Goal: Task Accomplishment & Management: Manage account settings

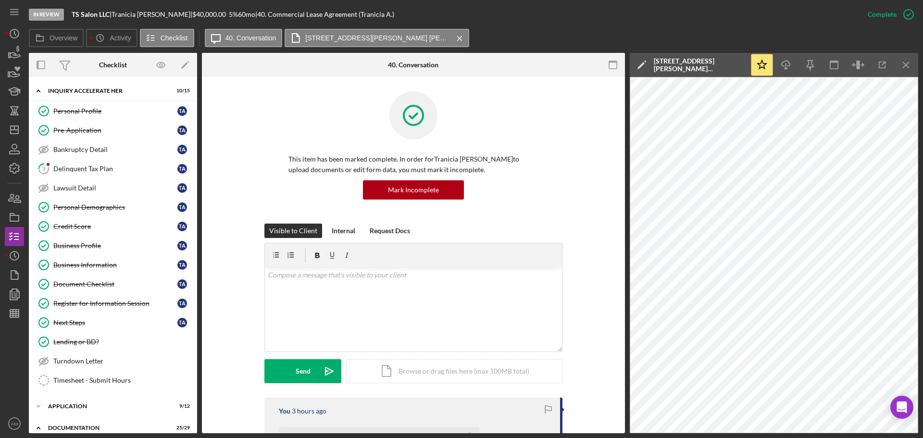
scroll to position [638, 0]
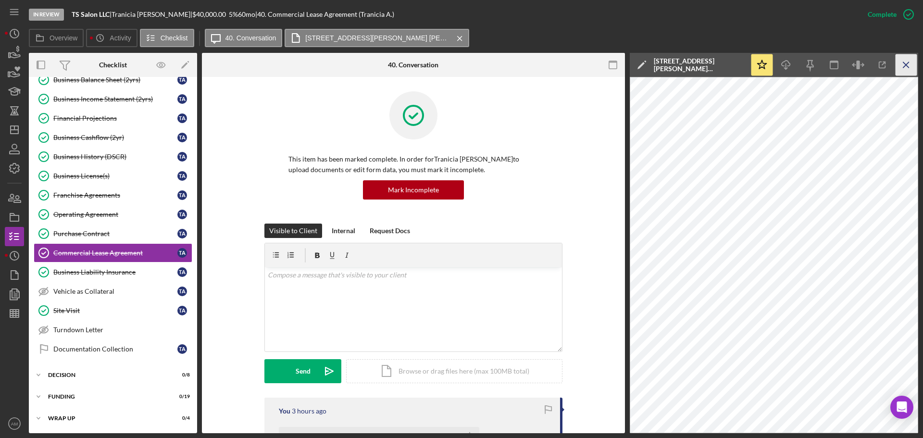
click at [908, 65] on icon "Icon/Menu Close" at bounding box center [907, 65] width 22 height 22
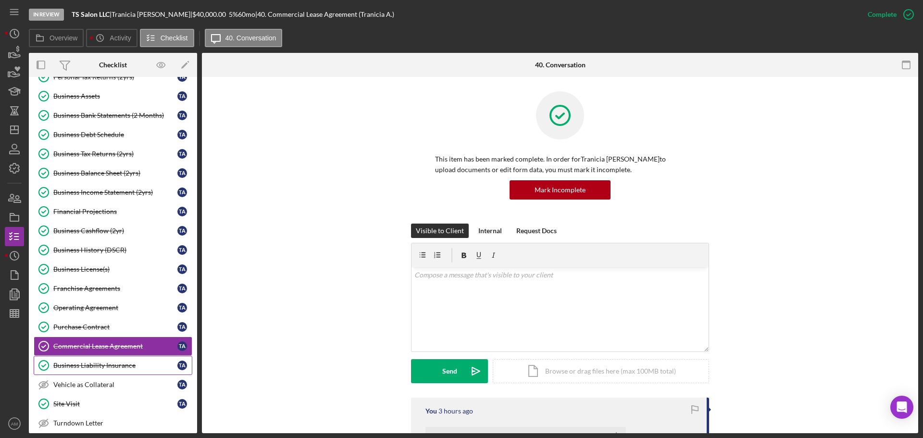
scroll to position [542, 0]
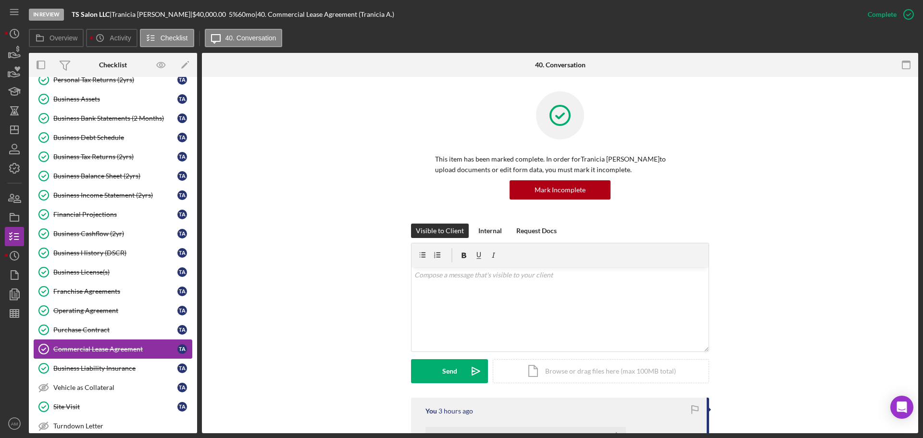
click at [130, 352] on div "Commercial Lease Agreement" at bounding box center [115, 349] width 124 height 8
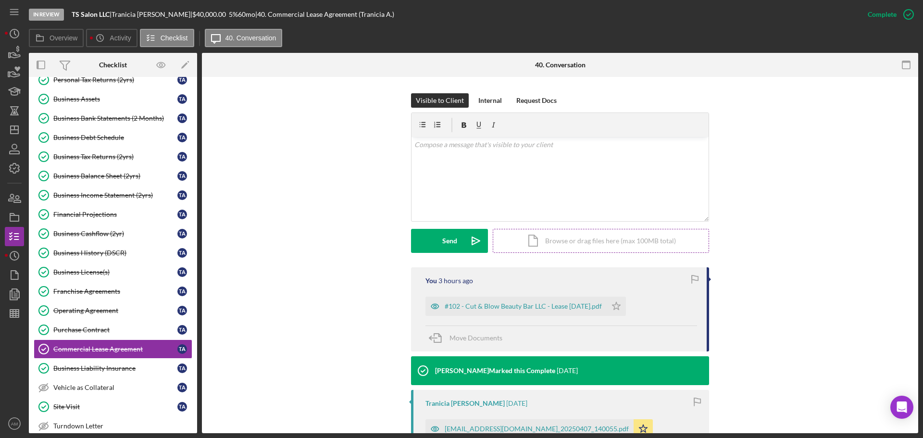
scroll to position [144, 0]
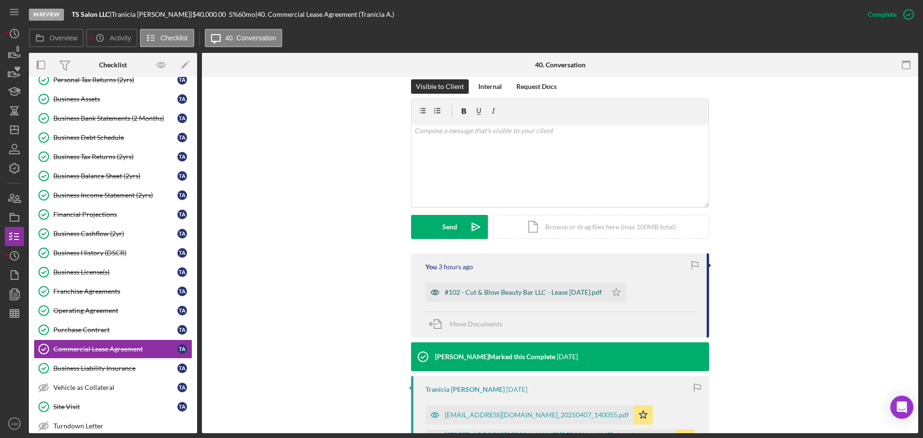
click at [521, 293] on div "#102 - Cut & Blow Beauty Bar LLC - Lease 10.1.2025.pdf" at bounding box center [523, 293] width 157 height 8
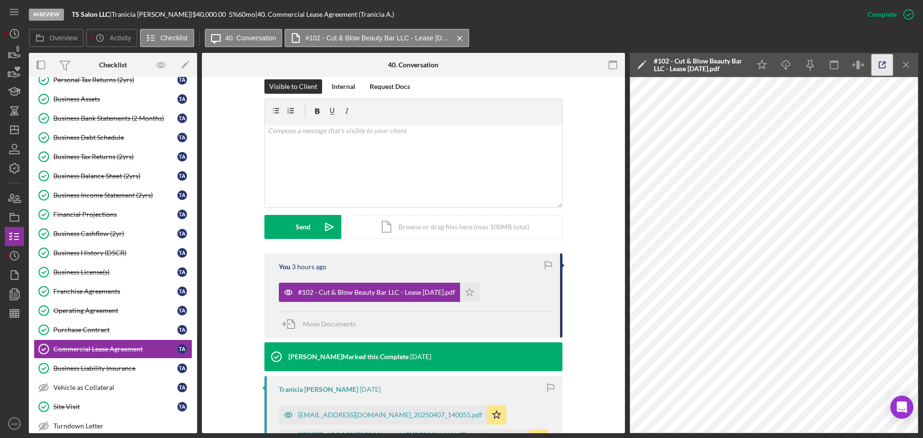
click at [884, 63] on icon "button" at bounding box center [883, 65] width 22 height 22
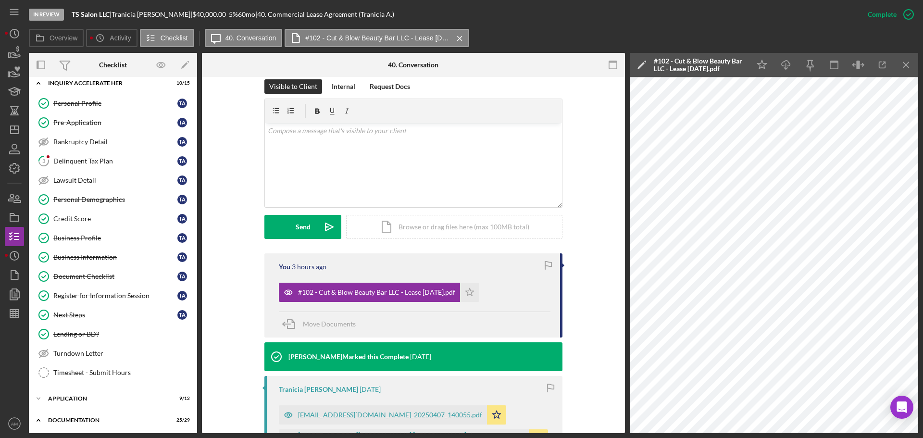
scroll to position [0, 0]
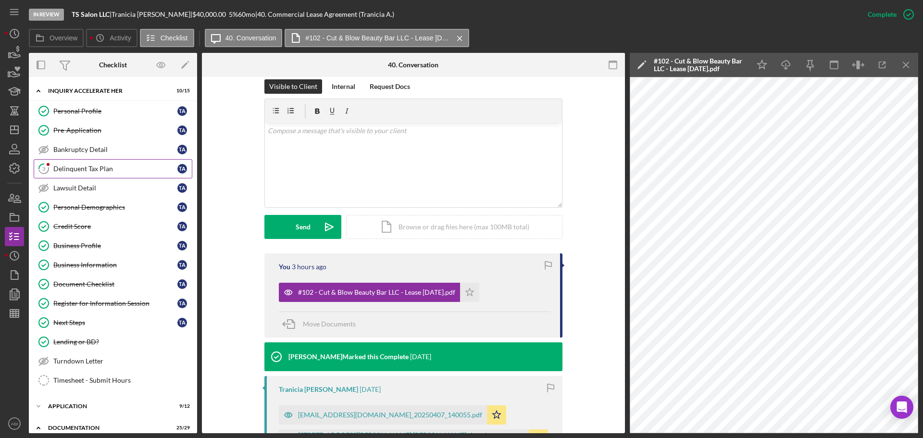
click at [81, 166] on div "Delinquent Tax Plan" at bounding box center [115, 169] width 124 height 8
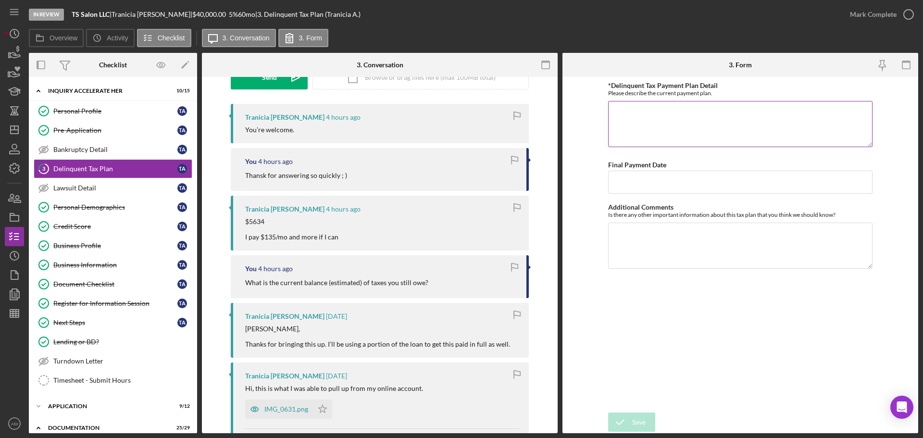
scroll to position [144, 0]
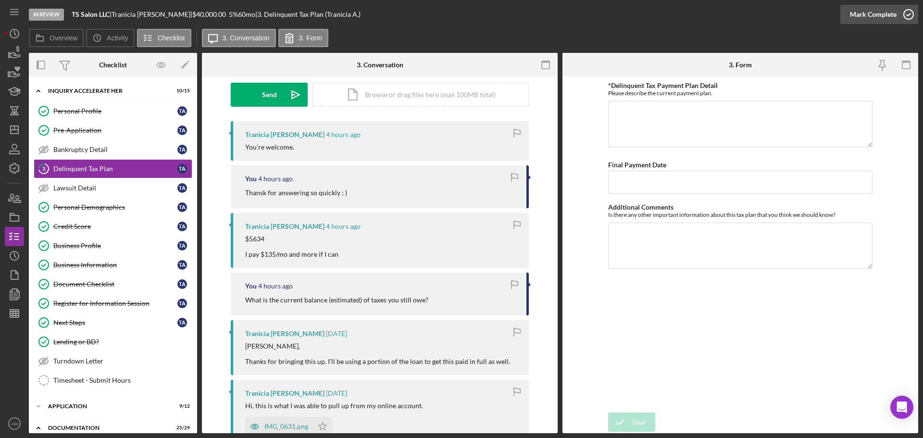
click at [868, 12] on div "Mark Complete" at bounding box center [873, 14] width 47 height 19
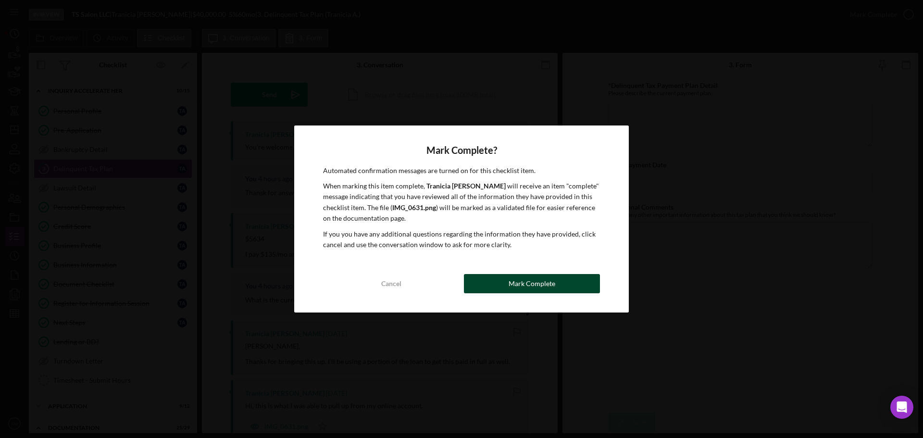
click at [538, 282] on div "Mark Complete" at bounding box center [532, 283] width 47 height 19
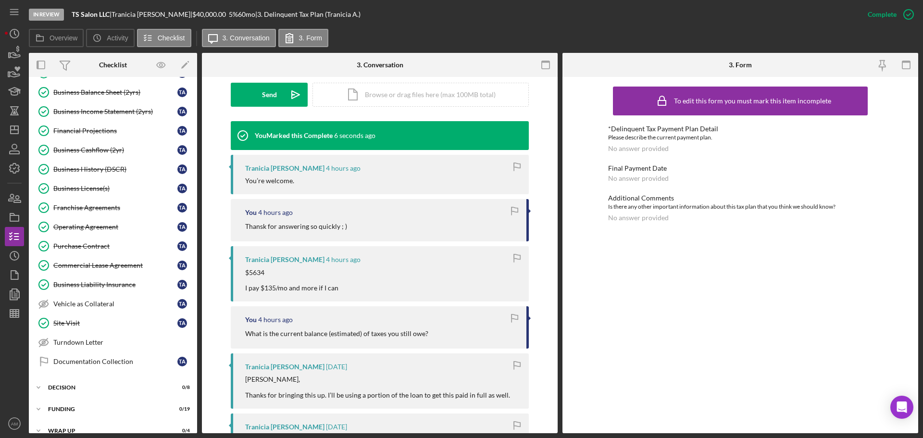
scroll to position [577, 0]
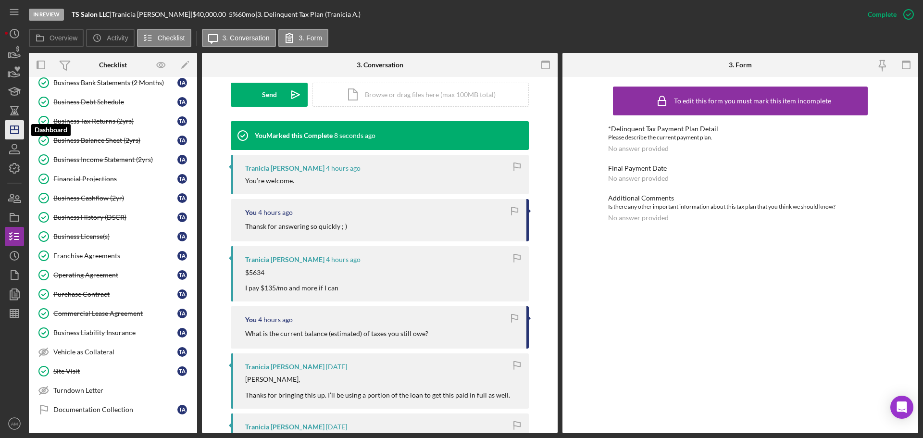
click at [14, 126] on polygon "button" at bounding box center [15, 130] width 8 height 8
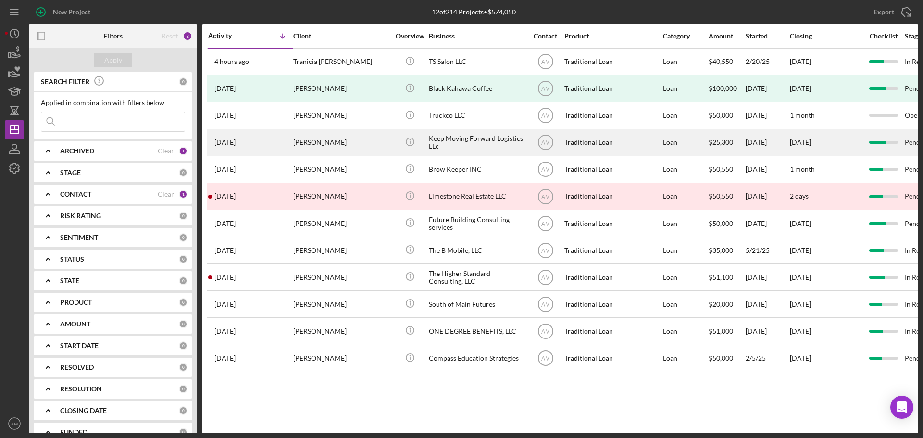
click at [340, 144] on div "Alfreda Dougherty" at bounding box center [341, 142] width 96 height 25
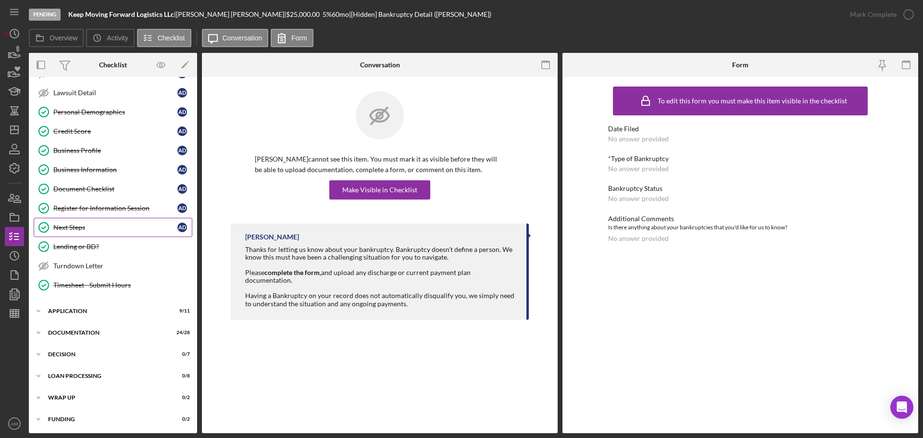
scroll to position [96, 0]
click at [70, 331] on div "Documentation" at bounding box center [116, 332] width 137 height 6
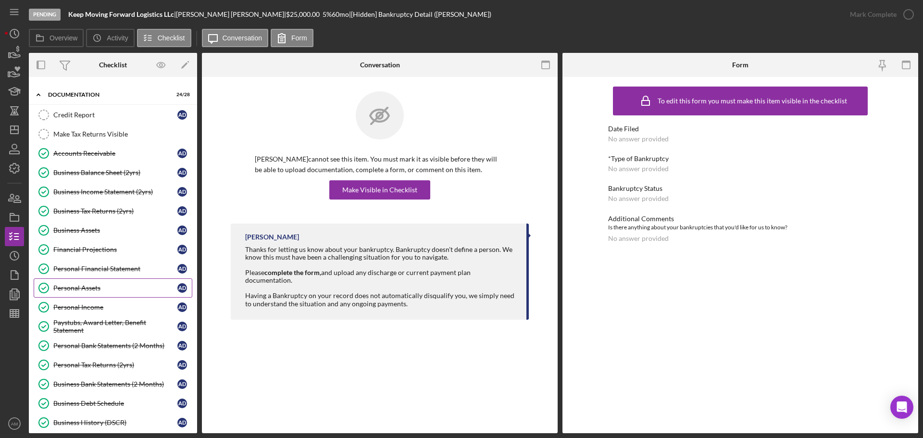
scroll to position [337, 0]
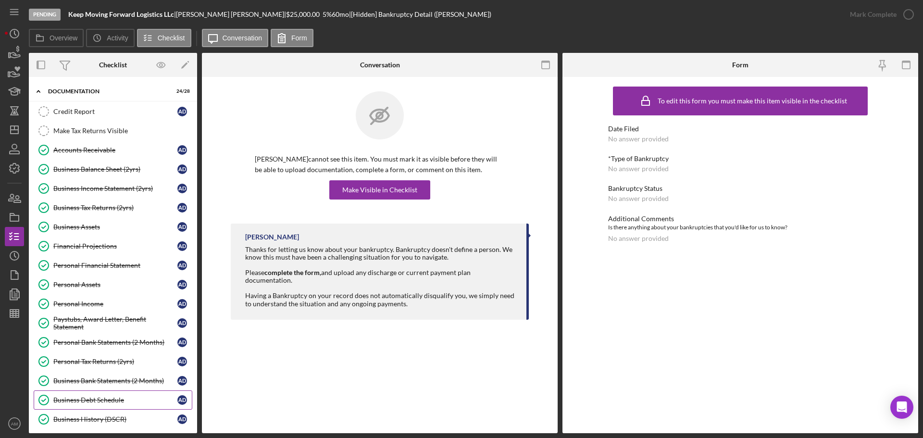
click at [93, 398] on div "Business Debt Schedule" at bounding box center [115, 400] width 124 height 8
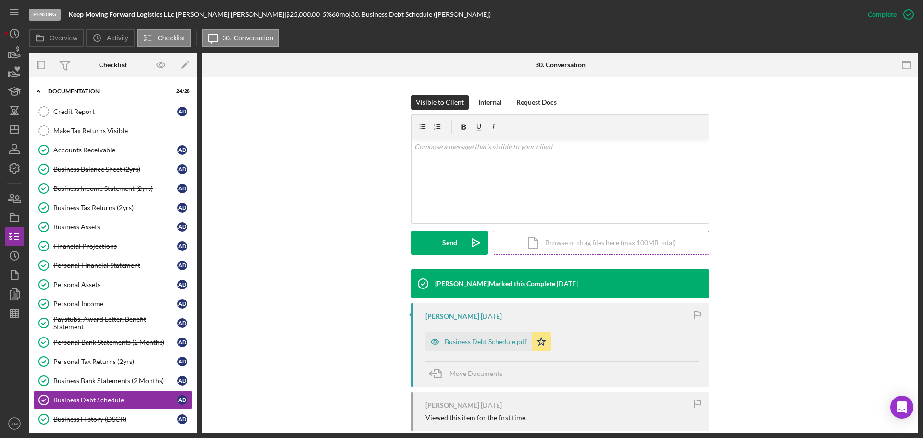
scroll to position [144, 0]
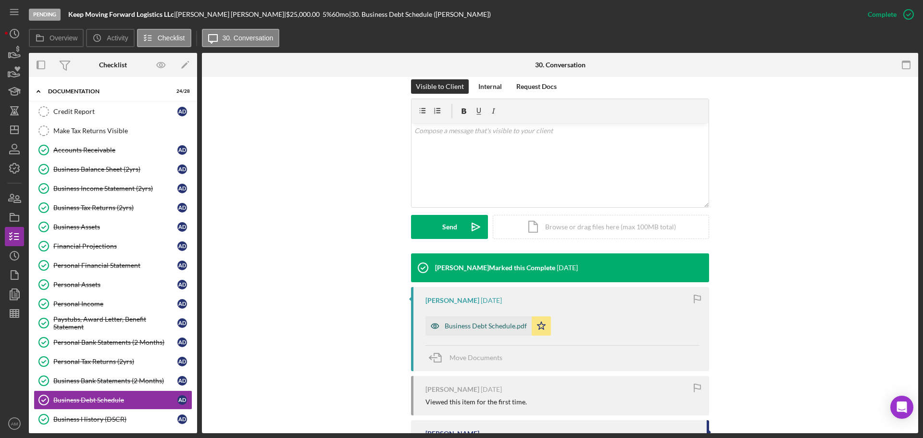
click at [496, 325] on div "Business Debt Schedule.pdf" at bounding box center [486, 326] width 82 height 8
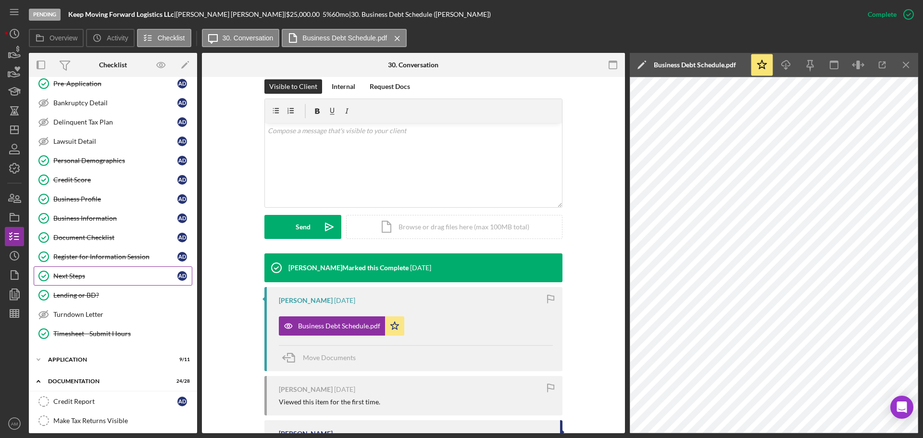
scroll to position [0, 0]
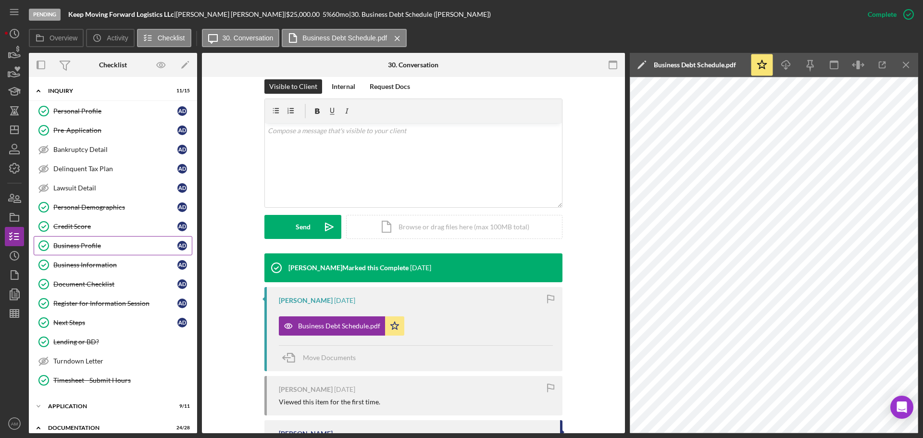
click at [72, 244] on div "Business Profile" at bounding box center [115, 246] width 124 height 8
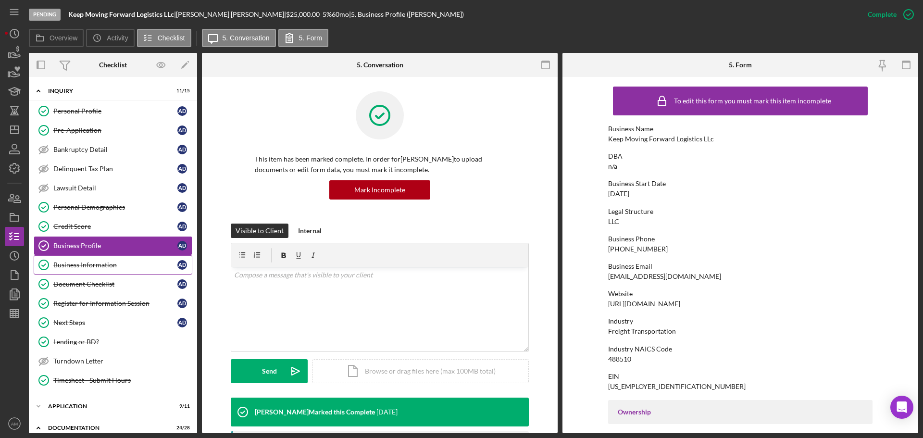
click at [96, 267] on div "Business Information" at bounding box center [115, 265] width 124 height 8
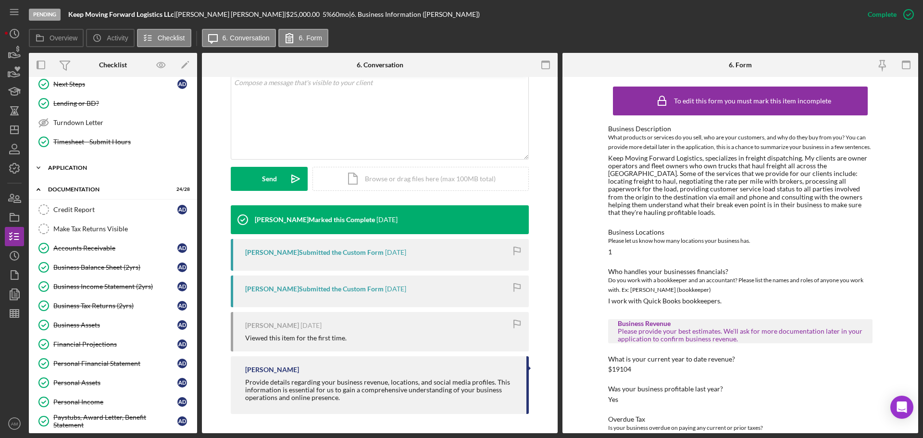
scroll to position [240, 0]
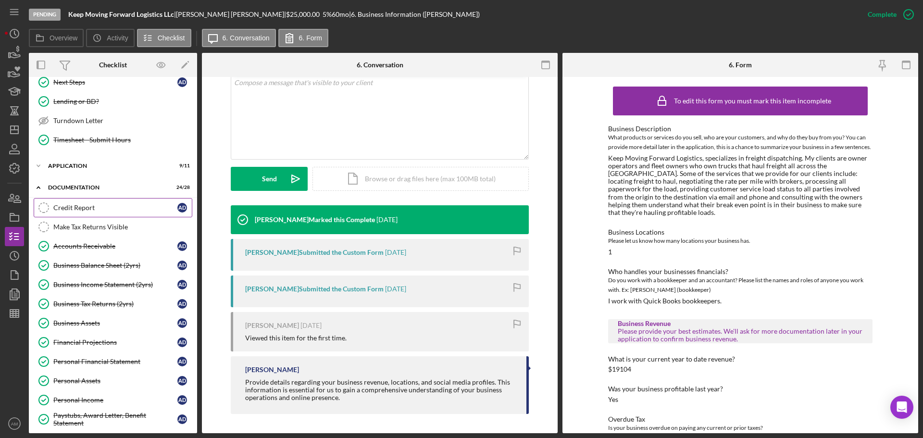
click at [80, 207] on div "Credit Report" at bounding box center [115, 208] width 124 height 8
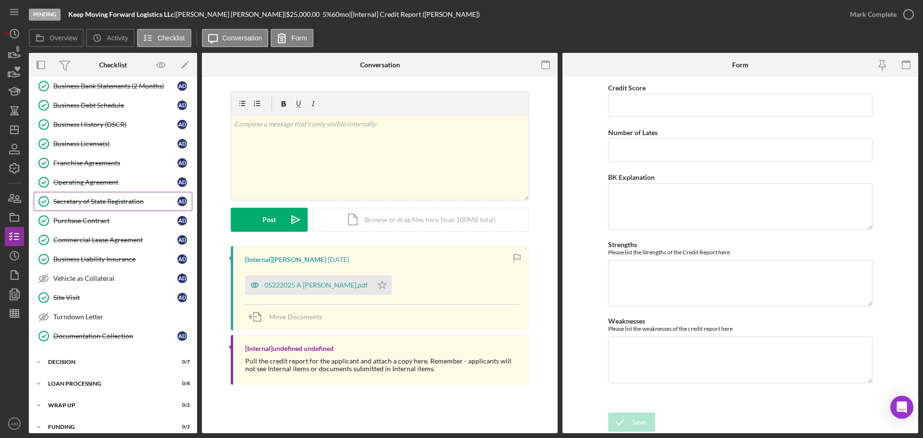
scroll to position [640, 0]
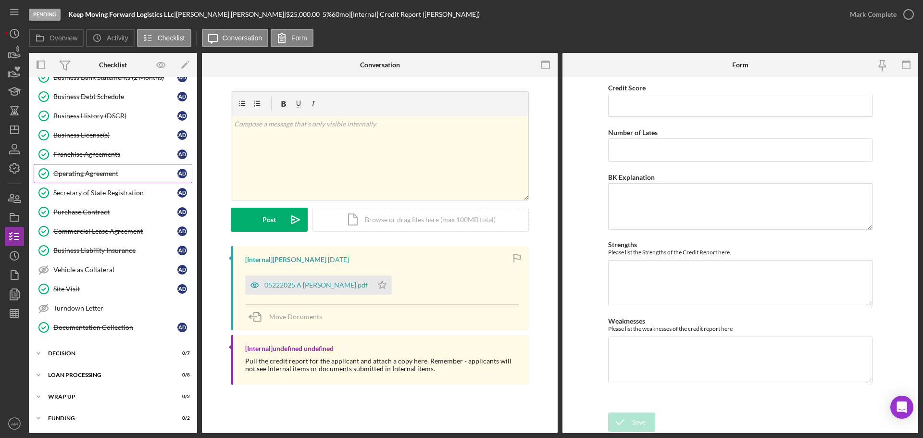
click at [88, 171] on div "Operating Agreement" at bounding box center [115, 174] width 124 height 8
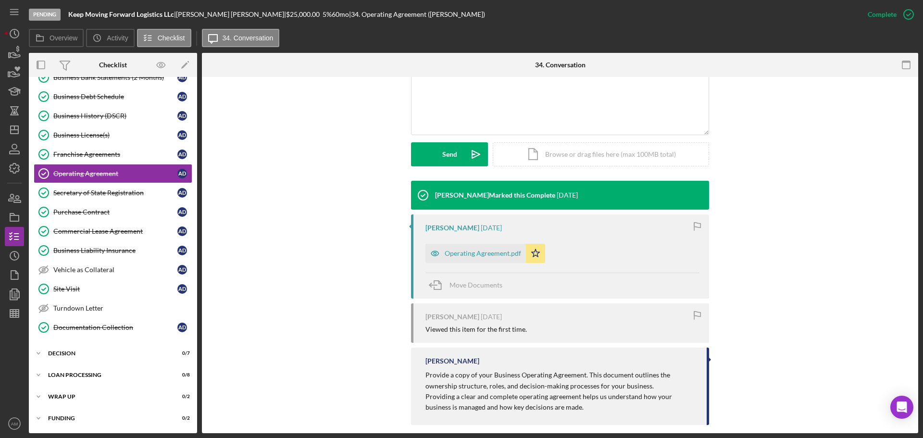
scroll to position [228, 0]
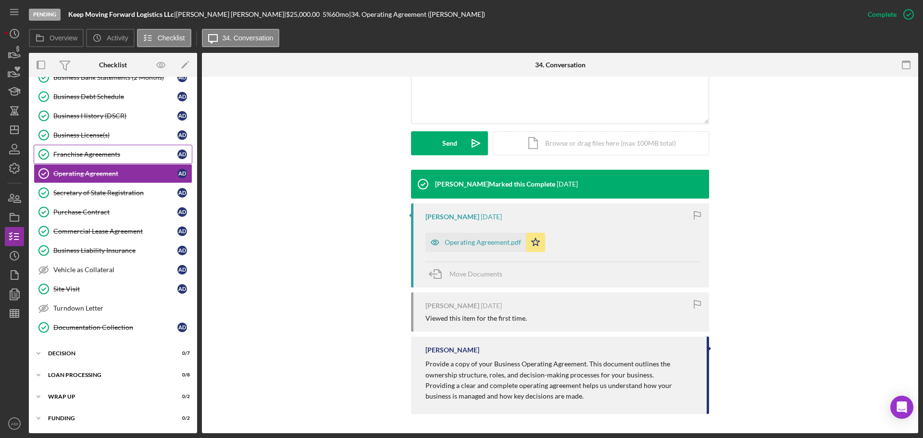
click at [83, 156] on div "Franchise Agreements" at bounding box center [115, 155] width 124 height 8
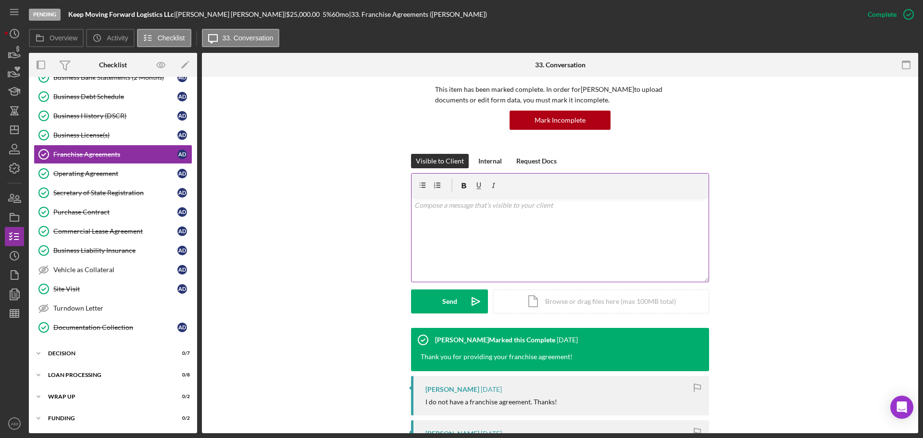
scroll to position [192, 0]
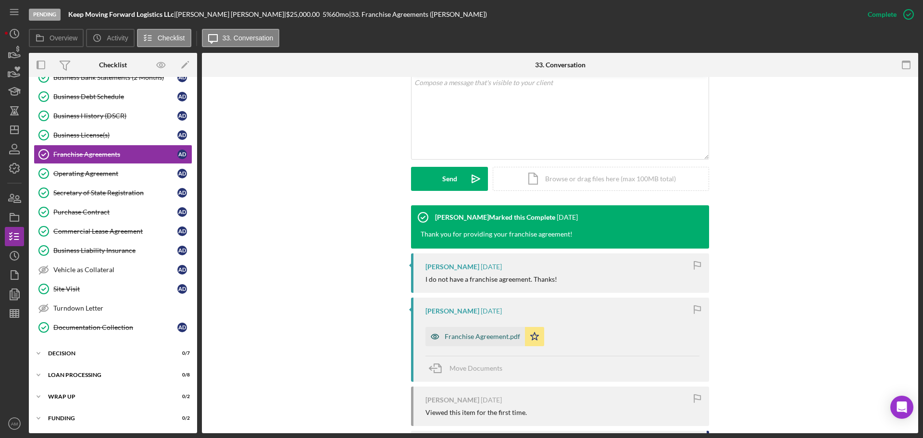
click at [480, 337] on div "Franchise Agreement.pdf" at bounding box center [483, 337] width 76 height 8
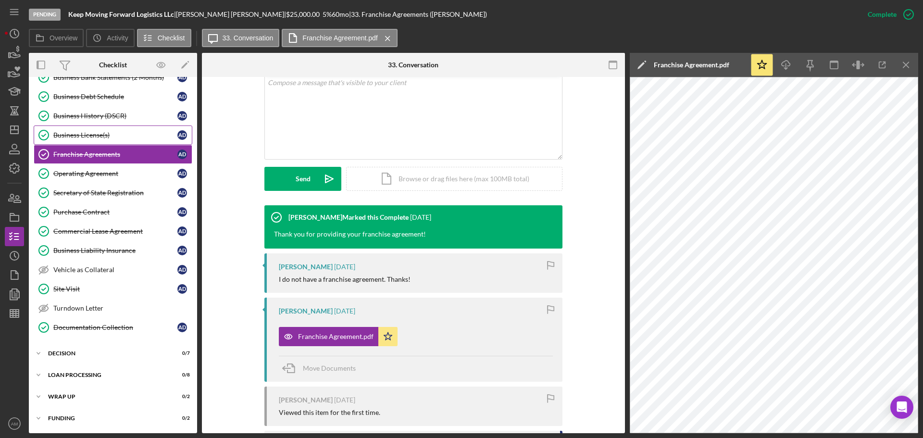
click at [76, 131] on div "Business License(s)" at bounding box center [115, 135] width 124 height 8
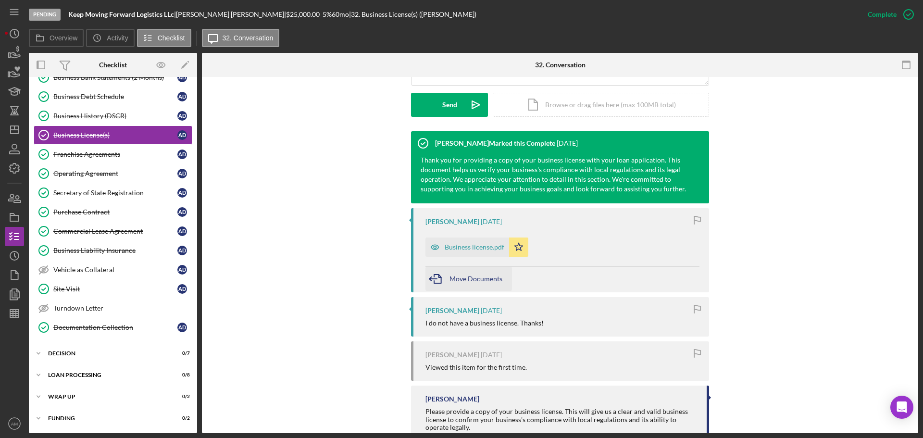
scroll to position [289, 0]
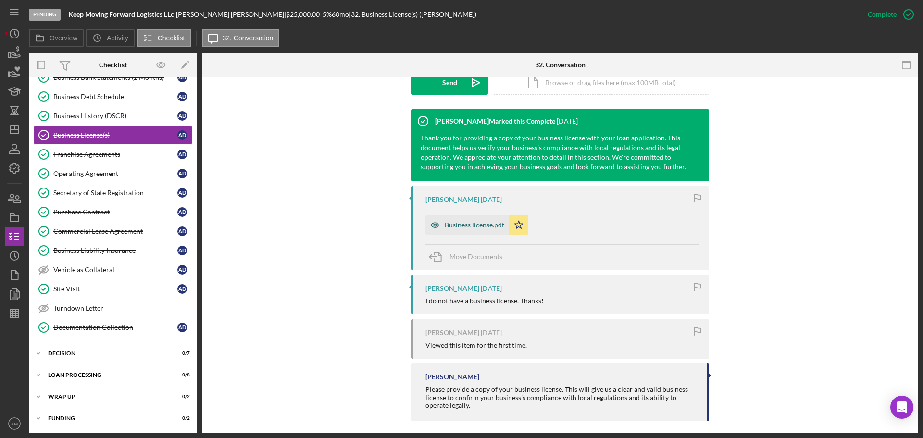
click at [459, 223] on div "Business license.pdf" at bounding box center [475, 225] width 60 height 8
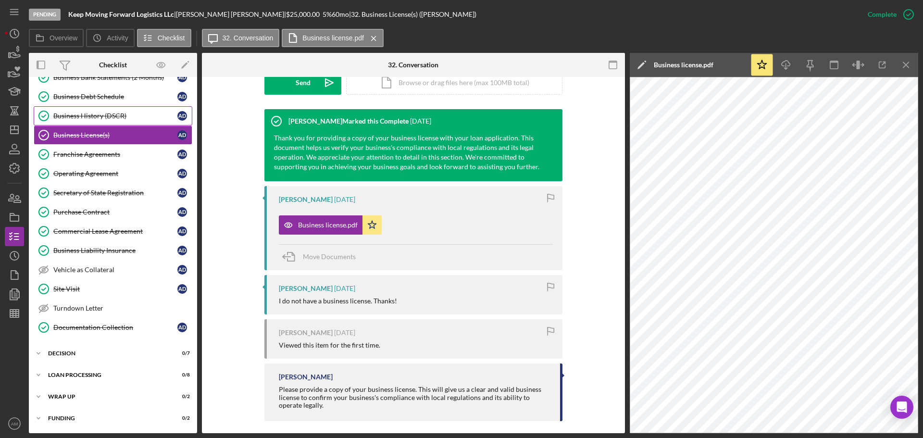
click at [101, 113] on div "Business History (DSCR)" at bounding box center [115, 116] width 124 height 8
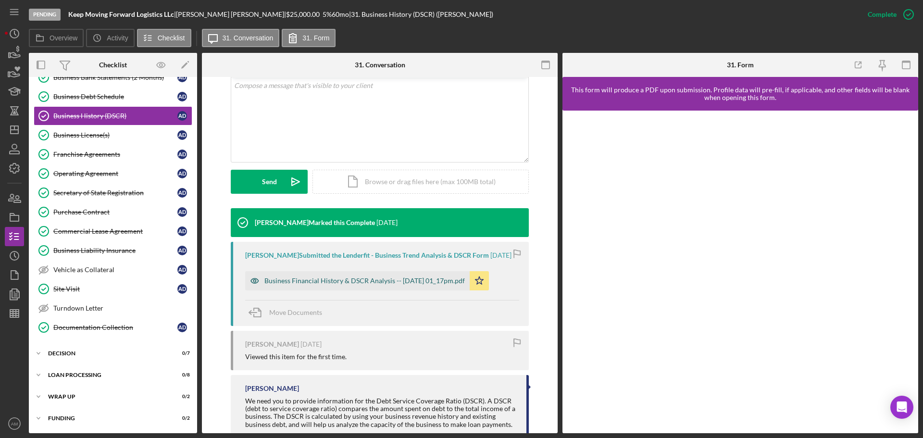
scroll to position [192, 0]
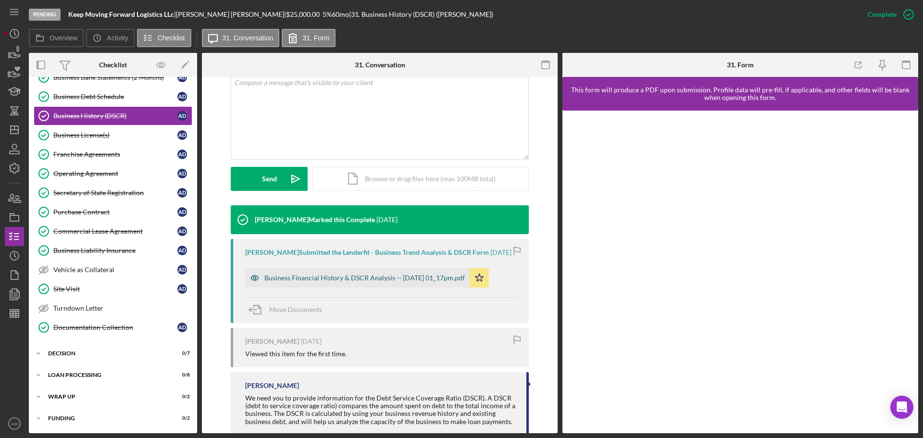
click at [359, 282] on div "Business Financial History & DSCR Analysis -- 2025-05-21 01_17pm.pdf" at bounding box center [365, 278] width 201 height 8
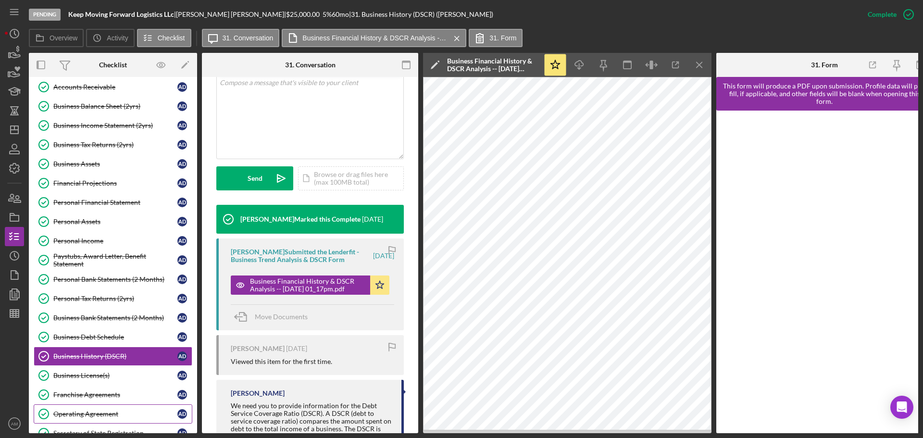
scroll to position [352, 0]
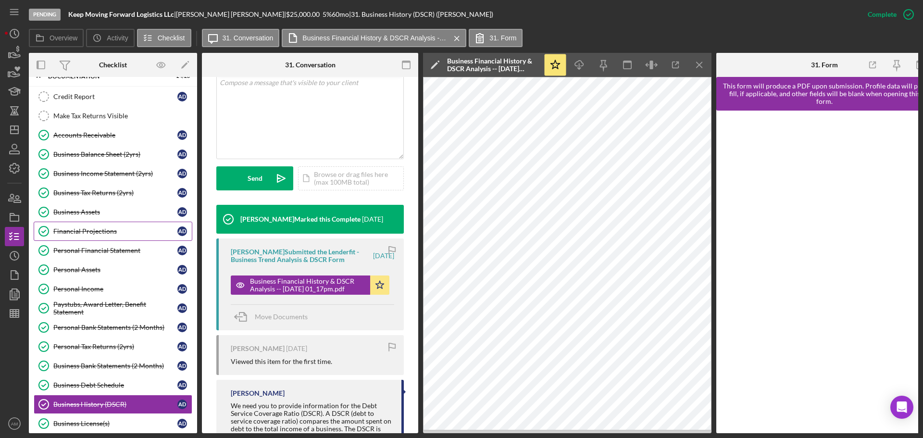
click at [92, 231] on div "Financial Projections" at bounding box center [115, 231] width 124 height 8
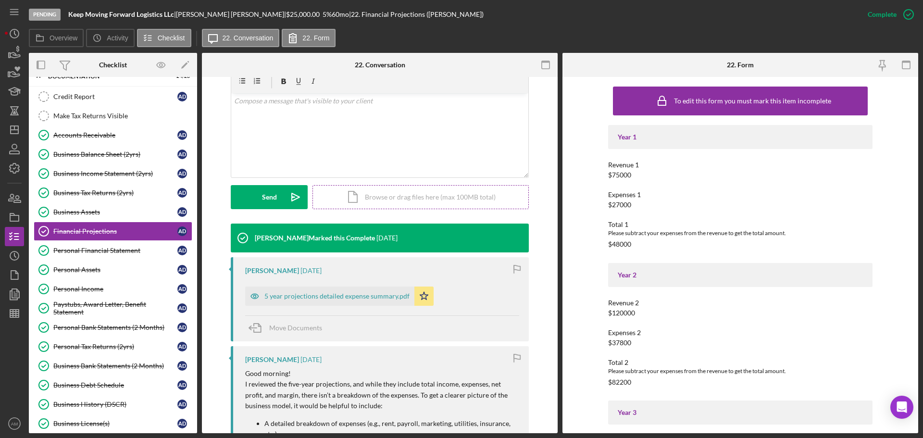
scroll to position [192, 0]
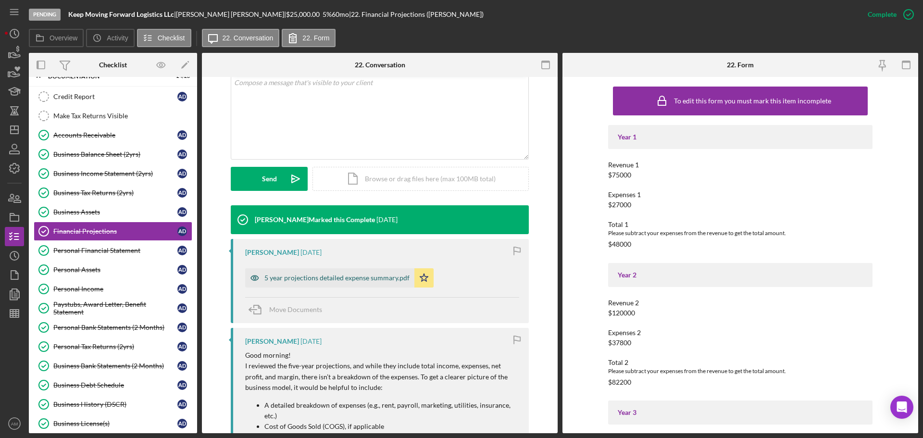
click at [348, 275] on div "5 year projections detailed expense summary.pdf" at bounding box center [337, 278] width 145 height 8
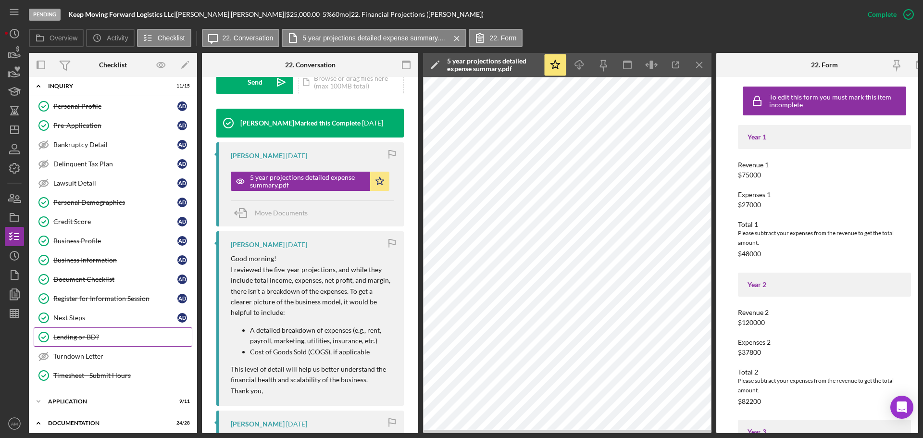
scroll to position [0, 0]
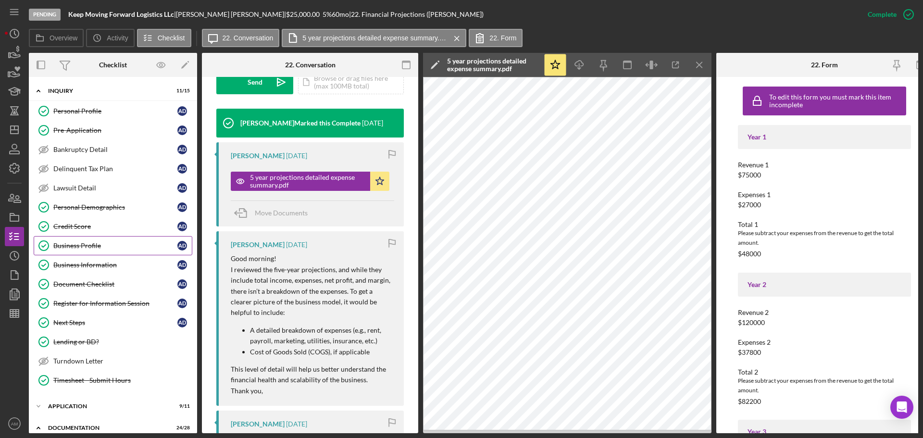
click at [85, 246] on div "Business Profile" at bounding box center [115, 246] width 124 height 8
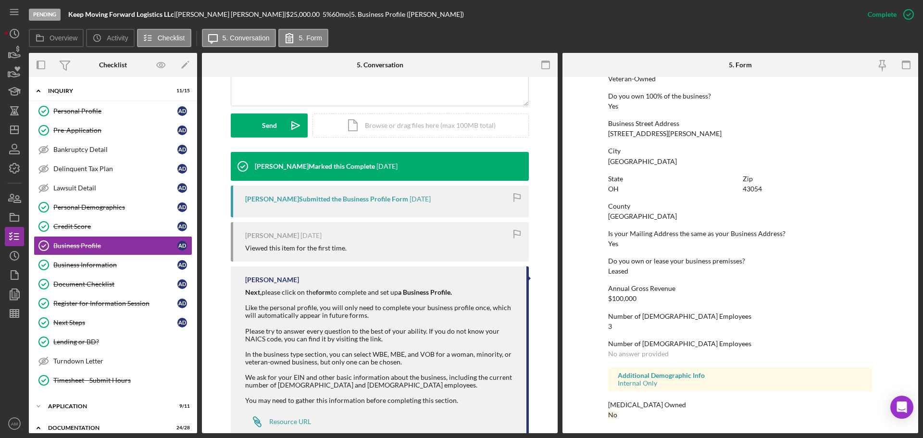
scroll to position [273, 0]
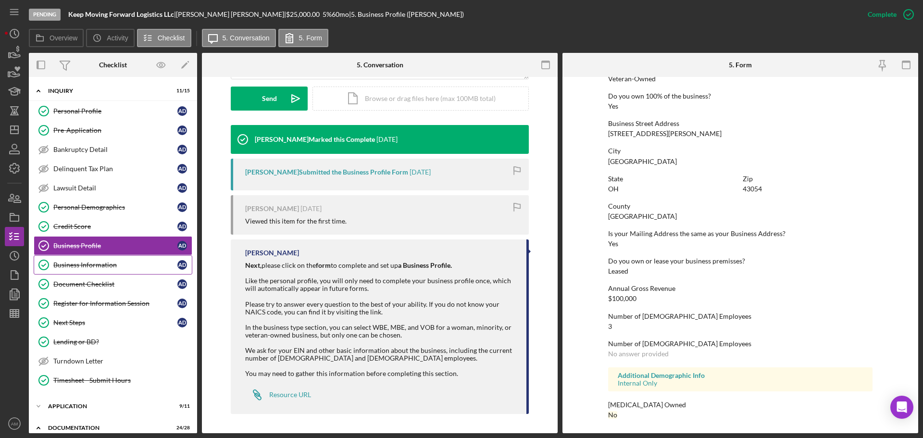
click at [86, 262] on div "Business Information" at bounding box center [115, 265] width 124 height 8
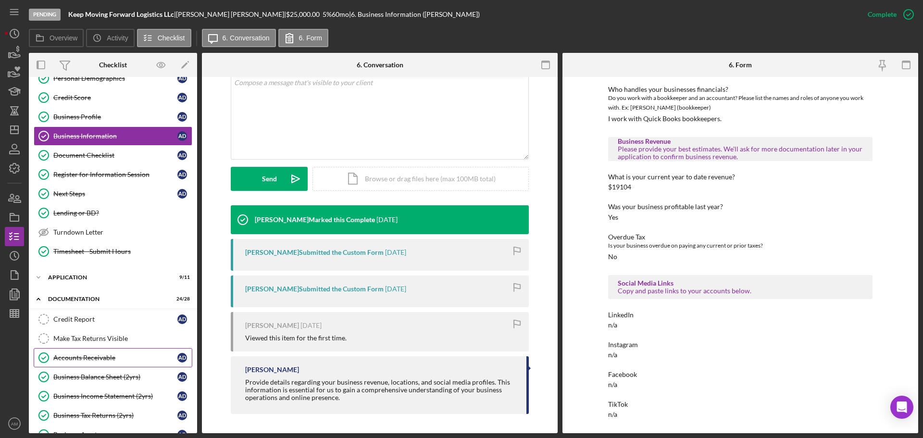
scroll to position [144, 0]
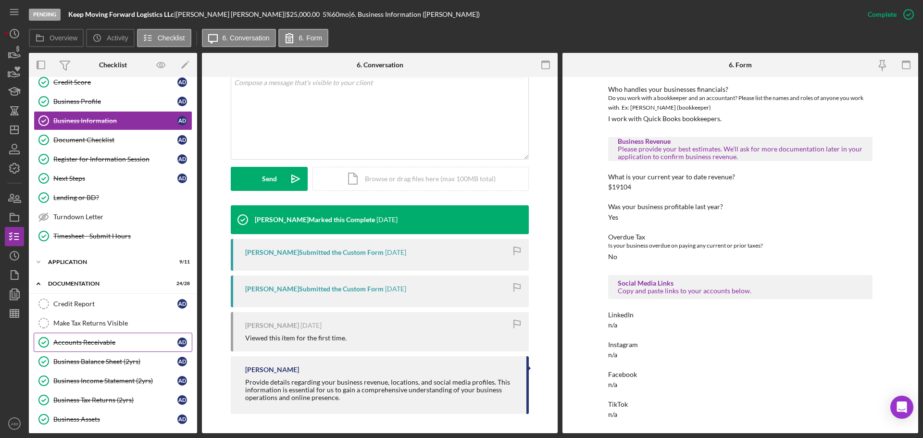
click at [90, 341] on div "Accounts Receivable" at bounding box center [115, 343] width 124 height 8
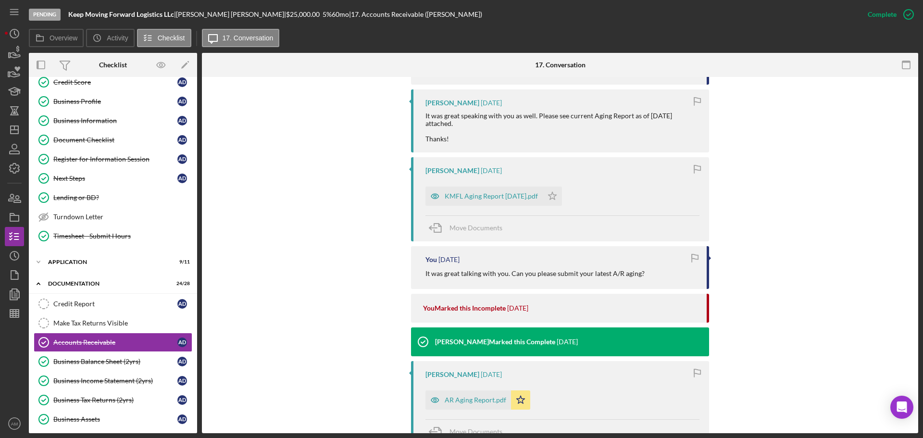
scroll to position [433, 0]
click at [471, 193] on div "KMFL Aging Report 7.30.25.pdf" at bounding box center [491, 197] width 93 height 8
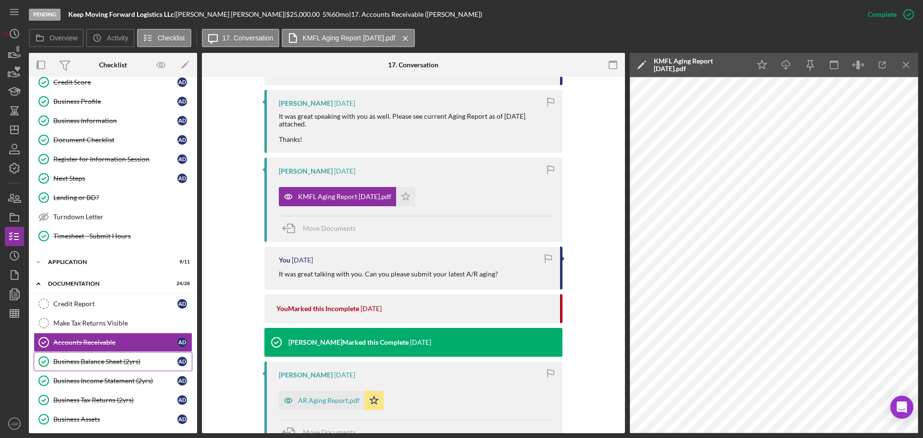
click at [86, 361] on div "Business Balance Sheet (2yrs)" at bounding box center [115, 362] width 124 height 8
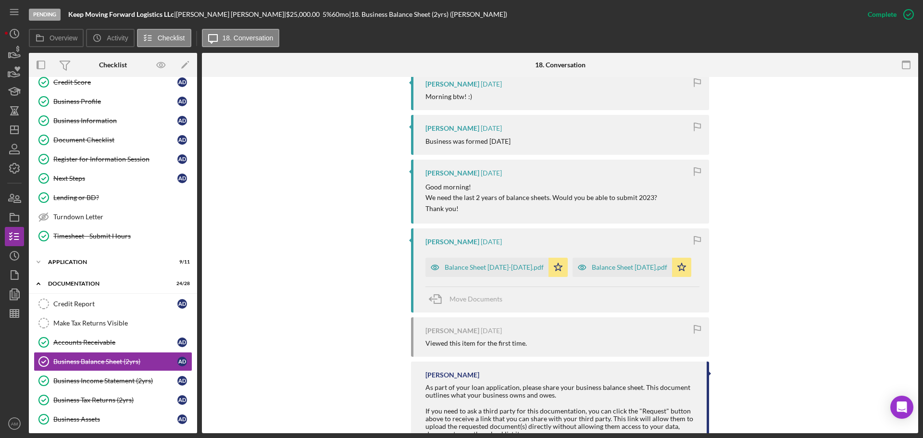
scroll to position [481, 0]
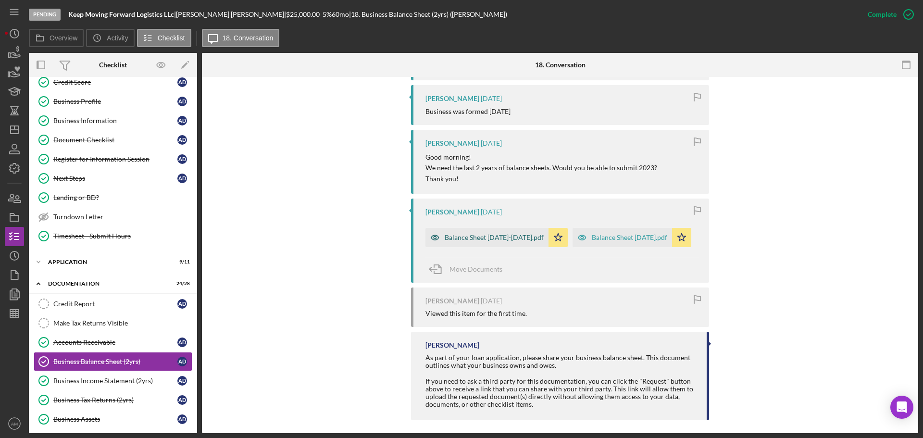
click at [528, 235] on div "Balance Sheet Jan 2025-May 2025.pdf" at bounding box center [494, 238] width 99 height 8
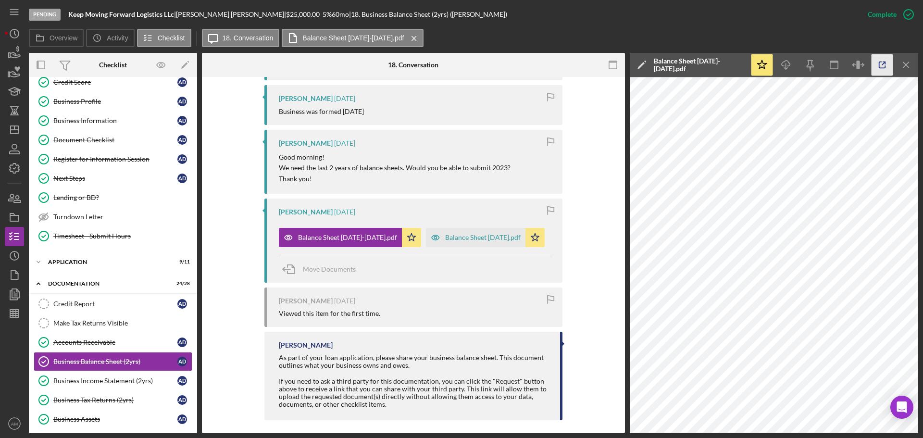
click at [883, 63] on icon "button" at bounding box center [883, 65] width 22 height 22
click at [426, 247] on div "Balance Sheet 12.31.24.pdf" at bounding box center [476, 237] width 100 height 19
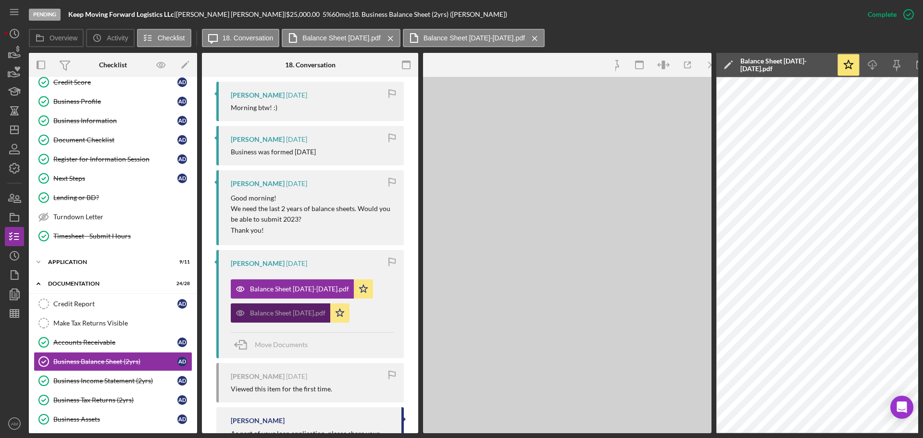
scroll to position [522, 0]
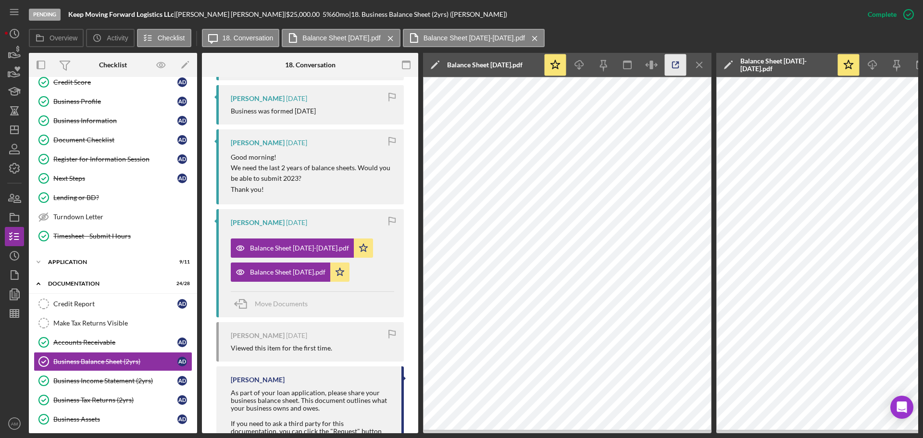
click at [677, 63] on line "button" at bounding box center [677, 63] width 3 height 3
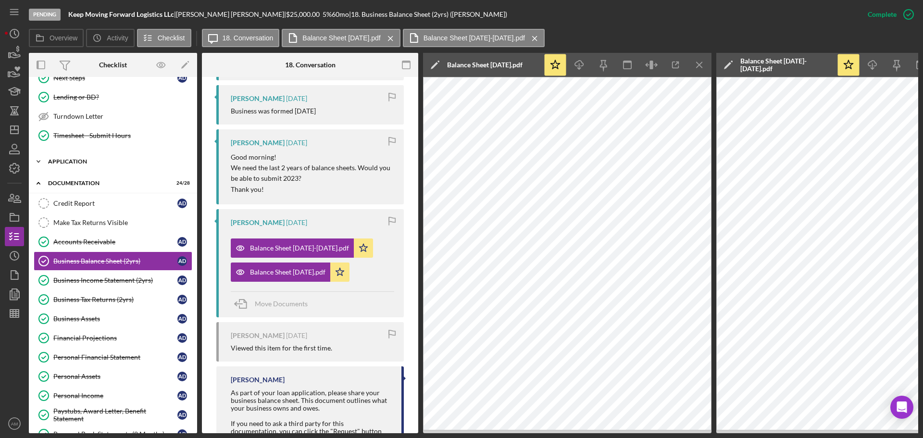
scroll to position [289, 0]
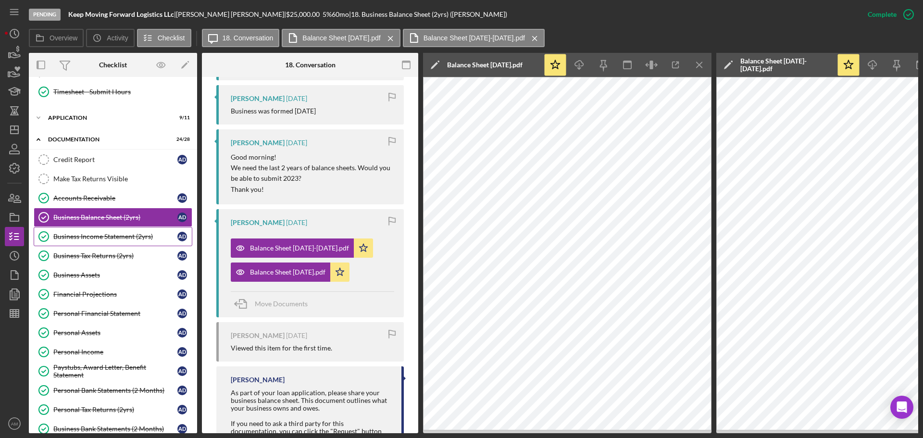
click at [113, 235] on div "Business Income Statement (2yrs)" at bounding box center [115, 237] width 124 height 8
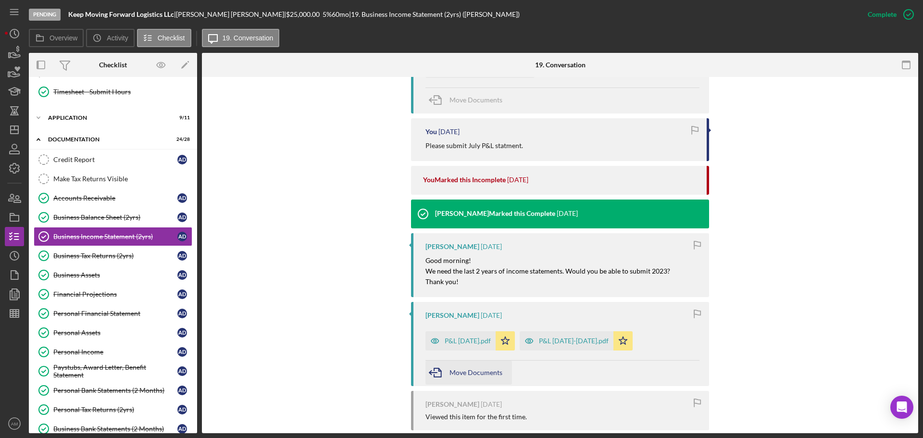
scroll to position [577, 0]
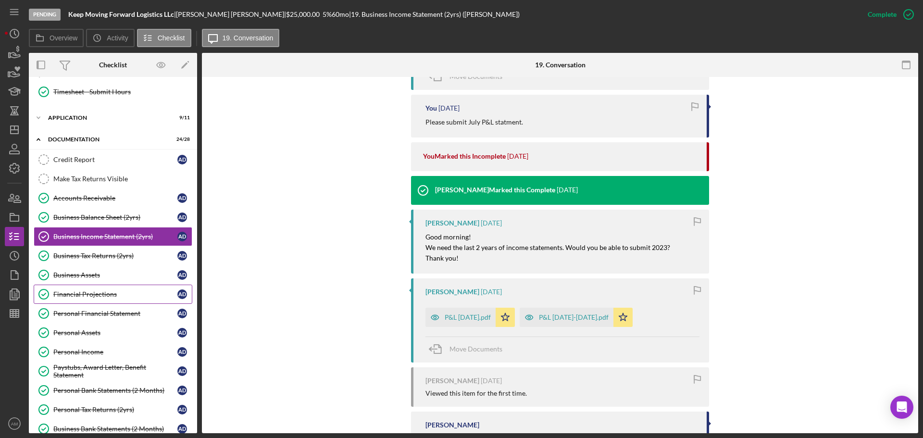
click at [88, 290] on div "Financial Projections" at bounding box center [115, 294] width 124 height 8
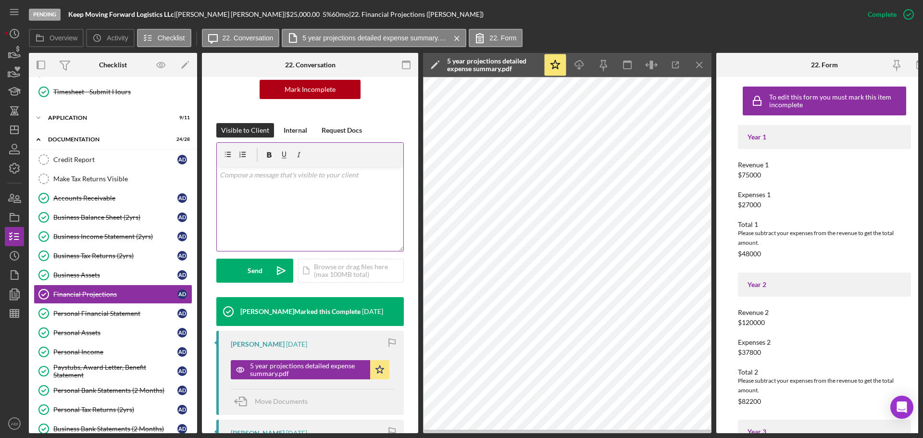
scroll to position [192, 0]
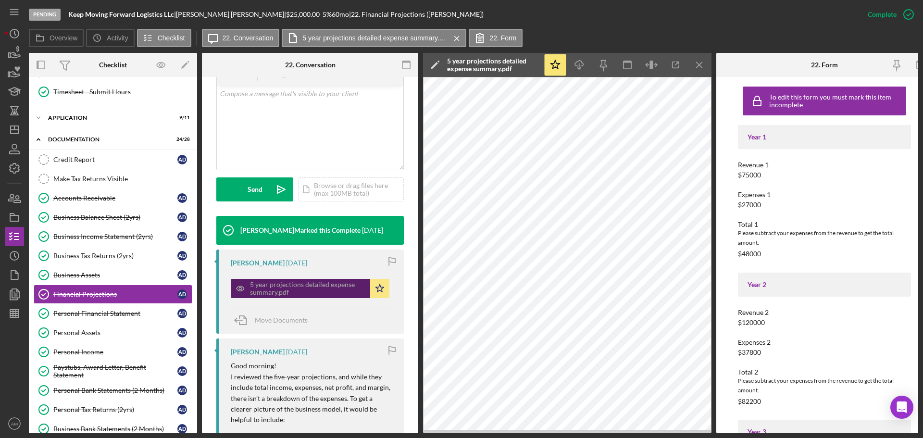
click at [288, 290] on div "5 year projections detailed expense summary.pdf" at bounding box center [307, 288] width 115 height 15
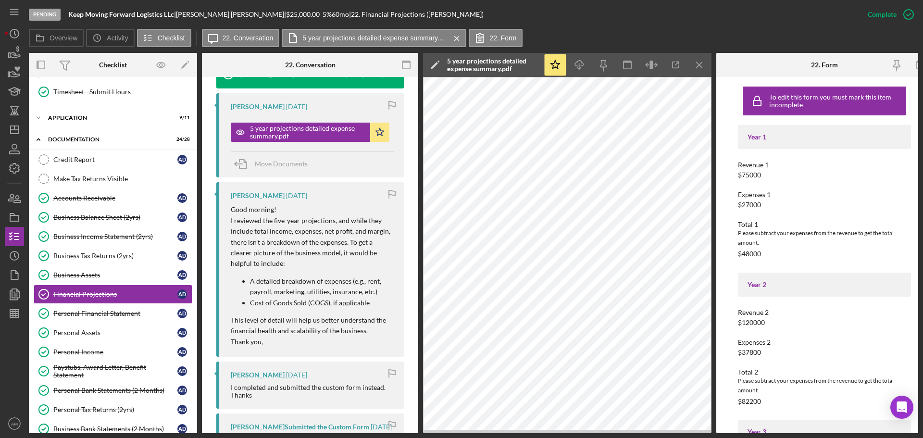
scroll to position [337, 0]
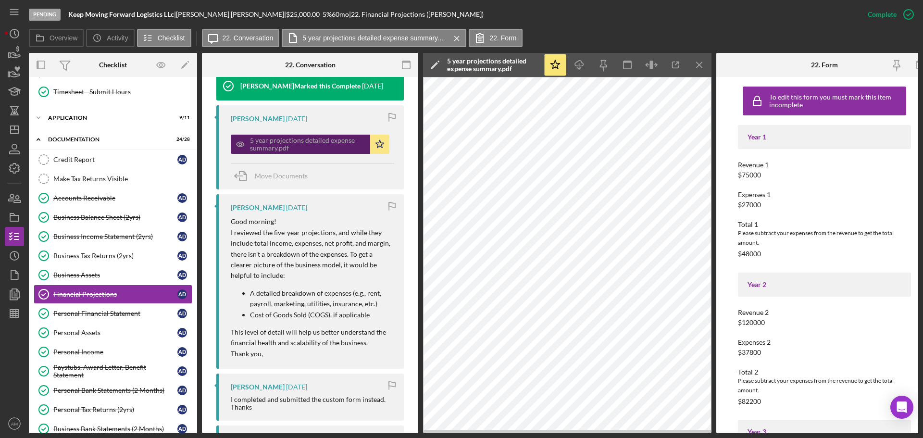
click at [267, 146] on div "5 year projections detailed expense summary.pdf" at bounding box center [307, 144] width 115 height 15
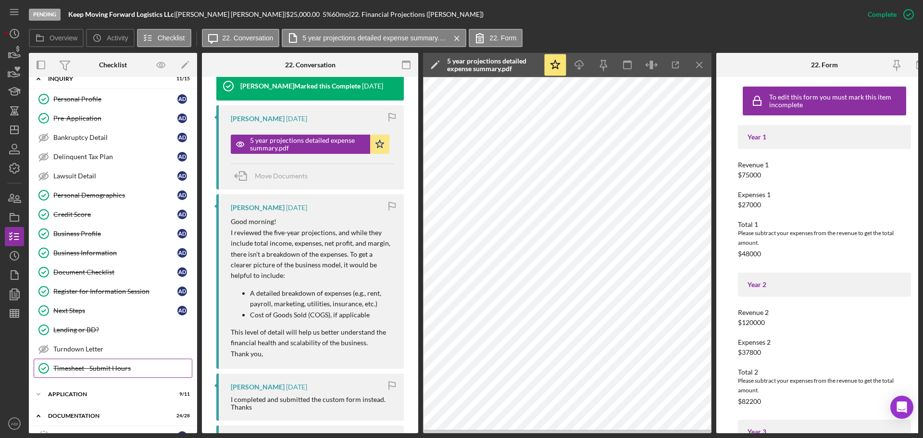
scroll to position [0, 0]
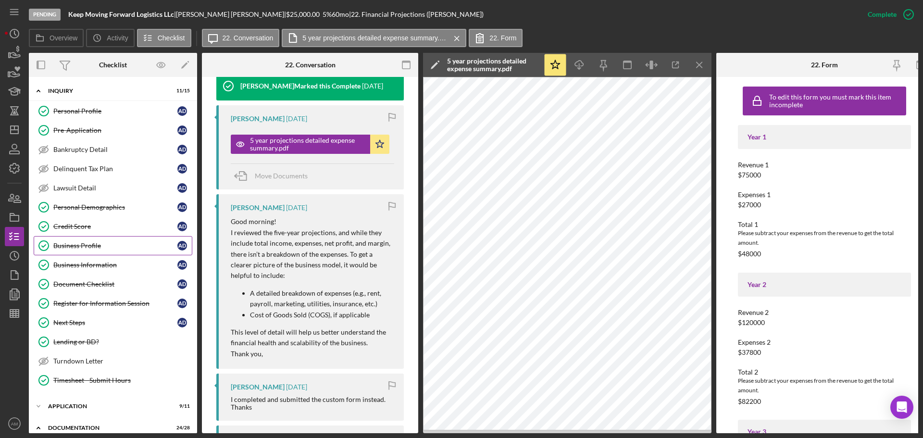
click at [87, 242] on div "Business Profile" at bounding box center [115, 246] width 124 height 8
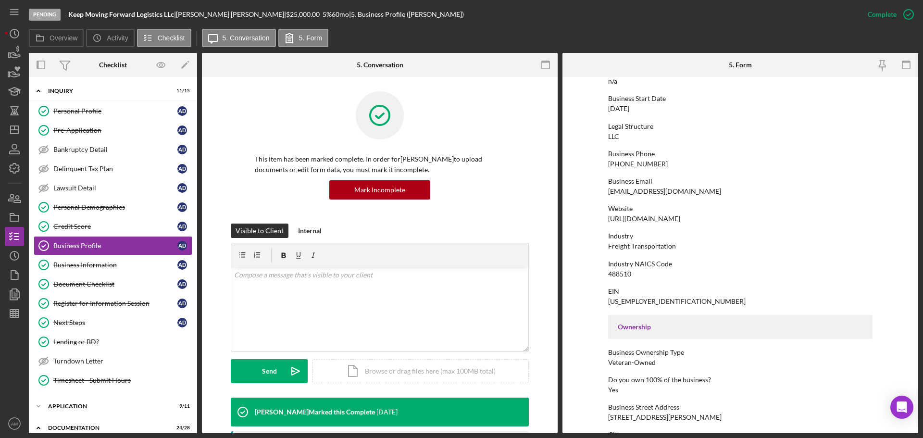
scroll to position [96, 0]
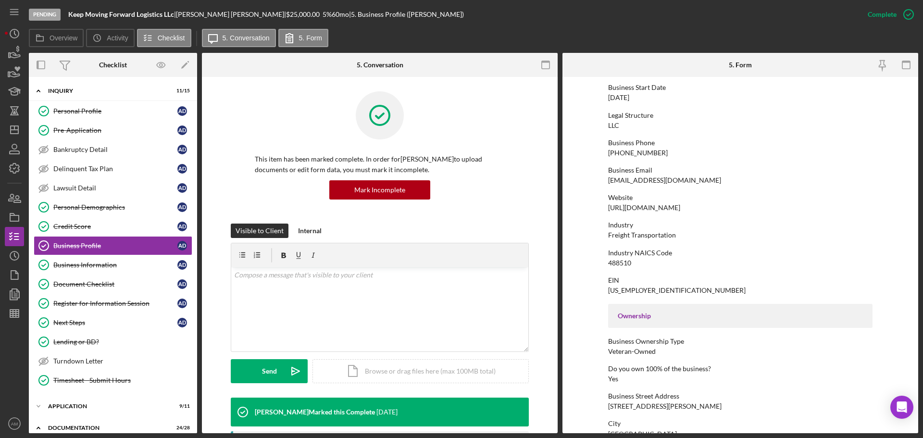
drag, startPoint x: 743, startPoint y: 207, endPoint x: 608, endPoint y: 211, distance: 135.2
click at [608, 211] on div "Website https://www.keepmovingforwardlogistics.com" at bounding box center [740, 203] width 265 height 18
copy div "https://www.keepmovingforwardlogistics.com"
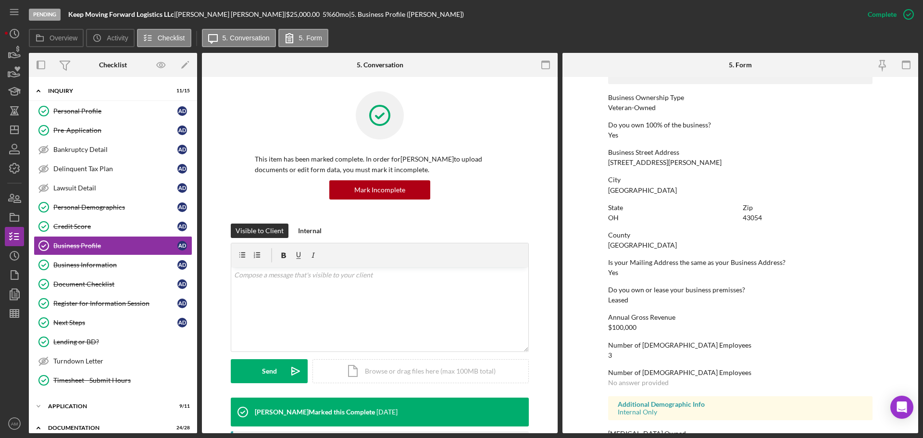
scroll to position [369, 0]
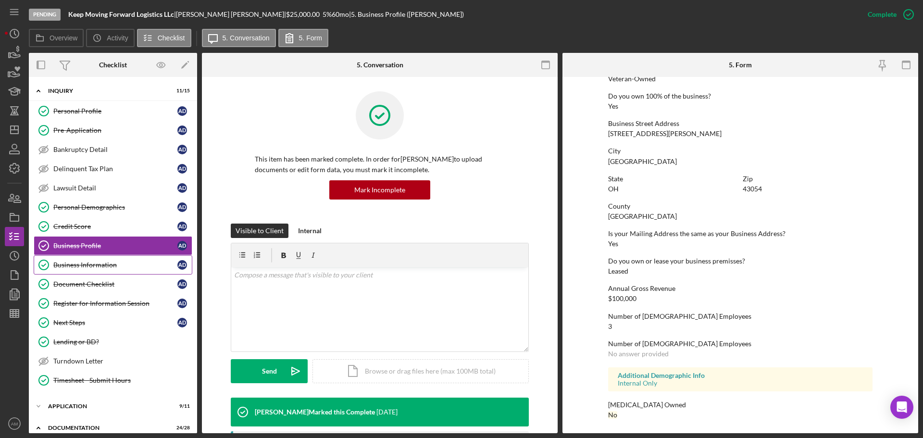
click at [70, 267] on div "Business Information" at bounding box center [115, 265] width 124 height 8
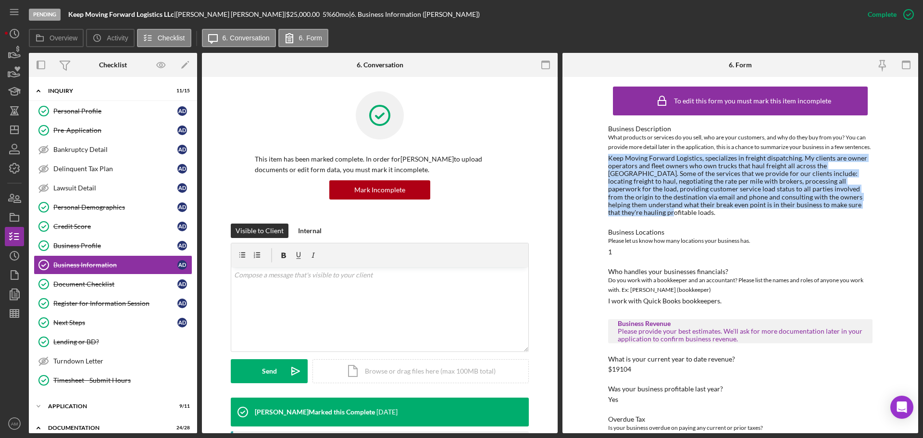
drag, startPoint x: 824, startPoint y: 217, endPoint x: 597, endPoint y: 172, distance: 231.0
click at [597, 172] on div "To edit this form you must mark this item incomplete Business Description What …" at bounding box center [741, 255] width 356 height 356
copy div "Keep Moving Forward Logistics, specializes in freight dispatching. My clients a…"
click at [16, 130] on line "button" at bounding box center [15, 130] width 8 height 0
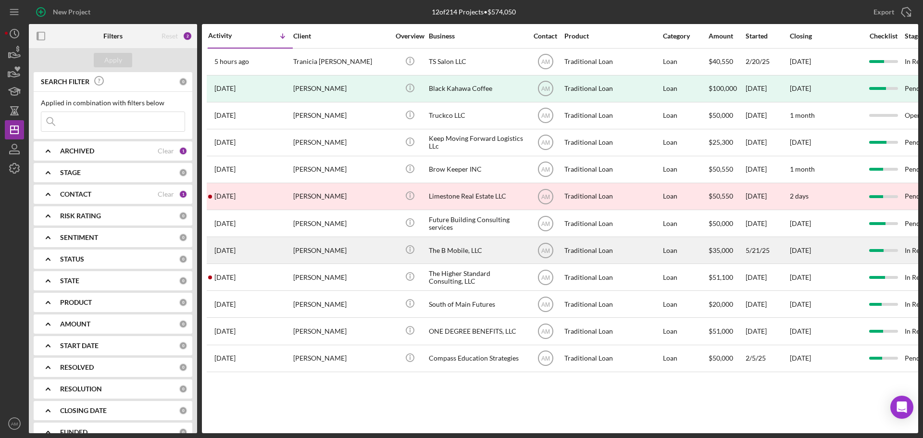
click at [454, 248] on div "The B Mobile, LLC" at bounding box center [477, 250] width 96 height 25
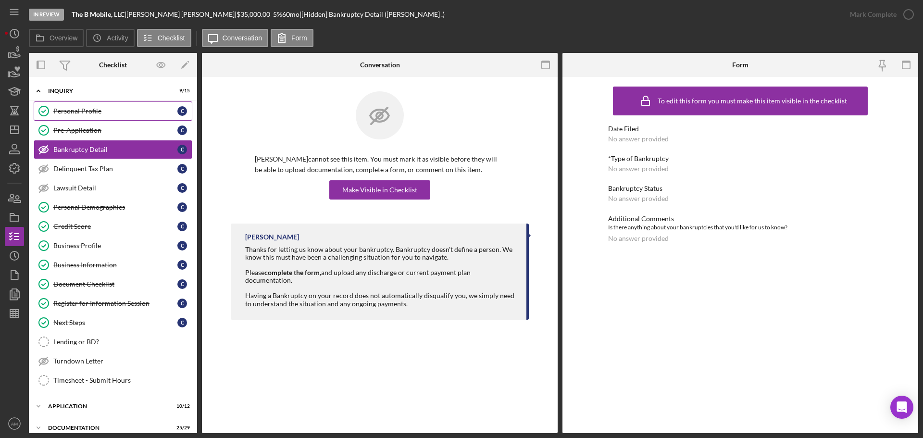
click at [93, 111] on div "Personal Profile" at bounding box center [115, 111] width 124 height 8
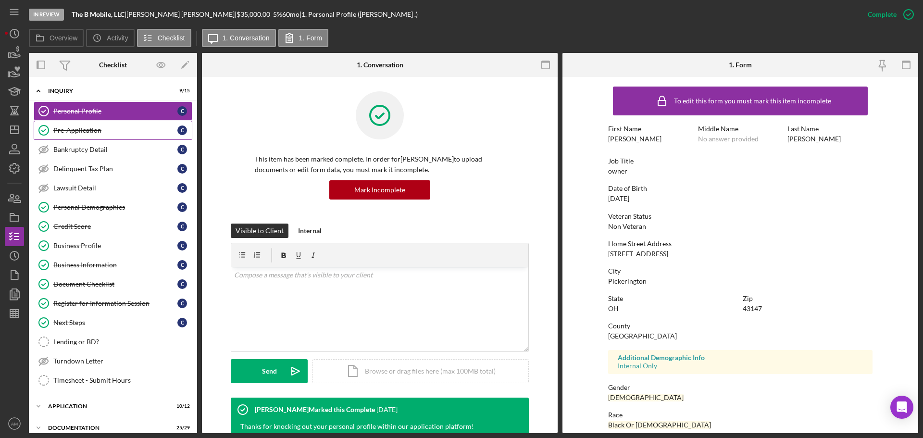
click at [77, 124] on link "Pre-Application Pre-Application C" at bounding box center [113, 130] width 159 height 19
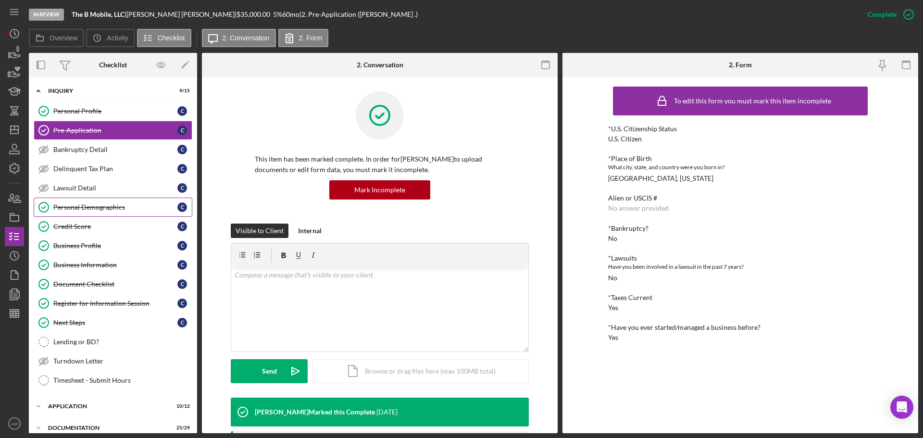
click at [86, 207] on div "Personal Demographics" at bounding box center [115, 207] width 124 height 8
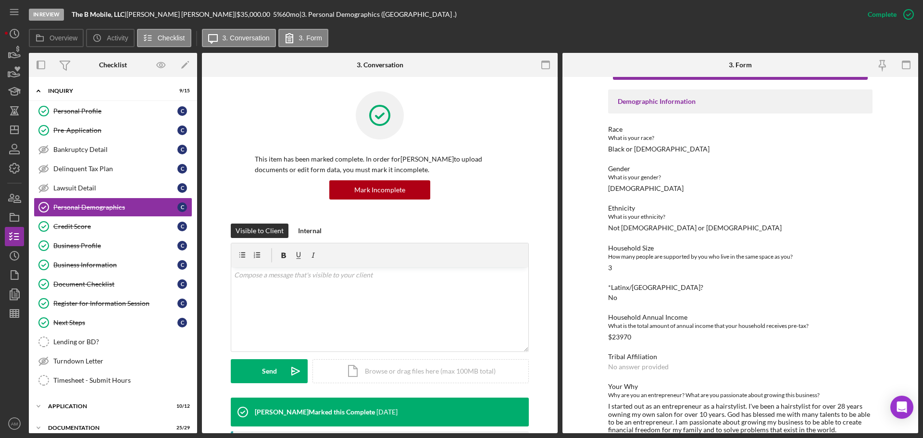
scroll to position [80, 0]
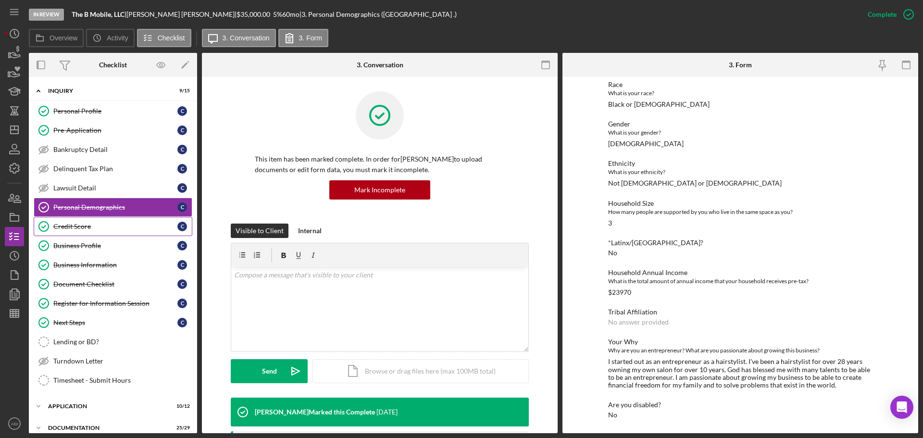
click at [77, 225] on div "Credit Score" at bounding box center [115, 227] width 124 height 8
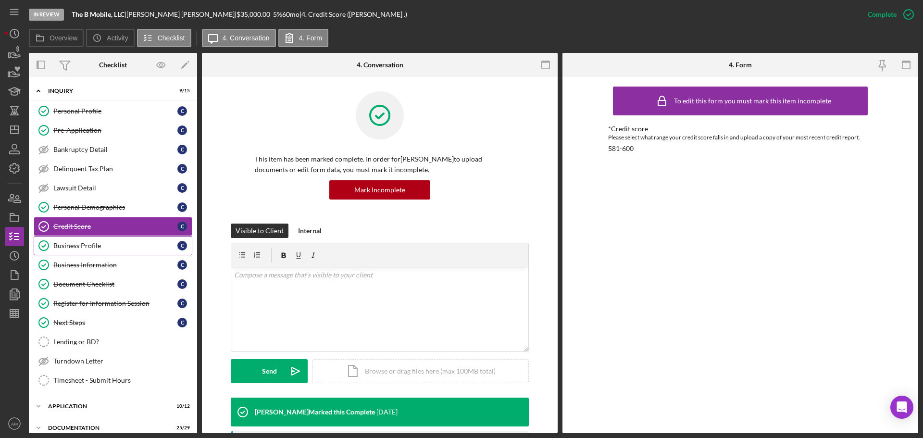
click at [84, 242] on div "Business Profile" at bounding box center [115, 246] width 124 height 8
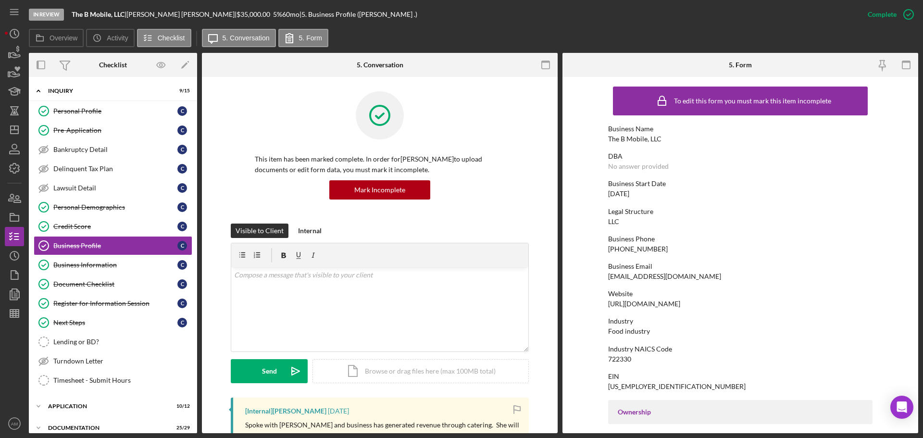
drag, startPoint x: 698, startPoint y: 306, endPoint x: 608, endPoint y: 298, distance: 90.8
click at [608, 298] on div "Website https://www.thebmobile.com" at bounding box center [740, 299] width 265 height 18
click at [685, 310] on div "To edit this form you must mark this item incomplete Business Name The B Mobile…" at bounding box center [740, 440] width 265 height 716
drag, startPoint x: 694, startPoint y: 307, endPoint x: 605, endPoint y: 304, distance: 89.5
click at [605, 304] on form "To edit this form you must mark this item incomplete Business Name The B Mobile…" at bounding box center [741, 255] width 356 height 356
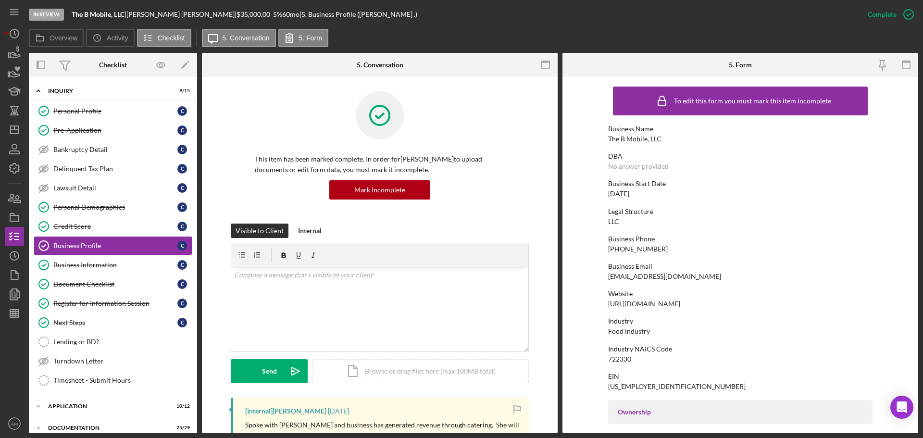
copy div "https://www.thebmobile.com"
click at [832, 282] on div "To edit this form you must mark this item incomplete Business Name The B Mobile…" at bounding box center [740, 440] width 265 height 716
click at [77, 130] on div "Pre-Application" at bounding box center [115, 130] width 124 height 8
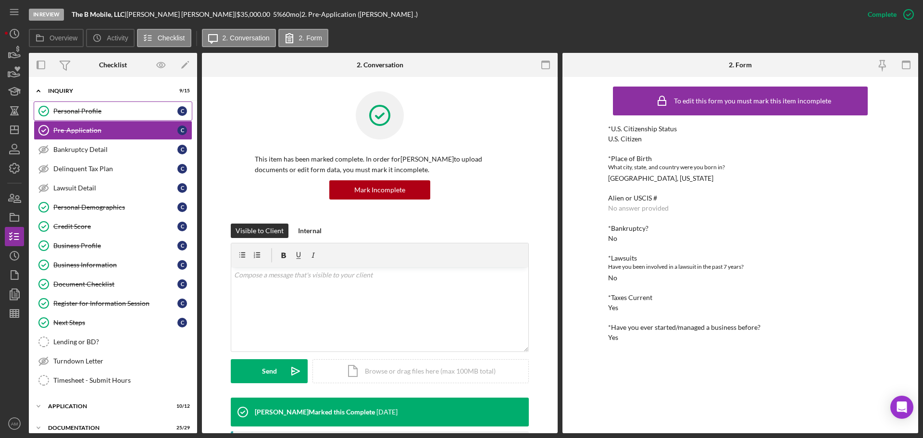
click at [80, 112] on div "Personal Profile" at bounding box center [115, 111] width 124 height 8
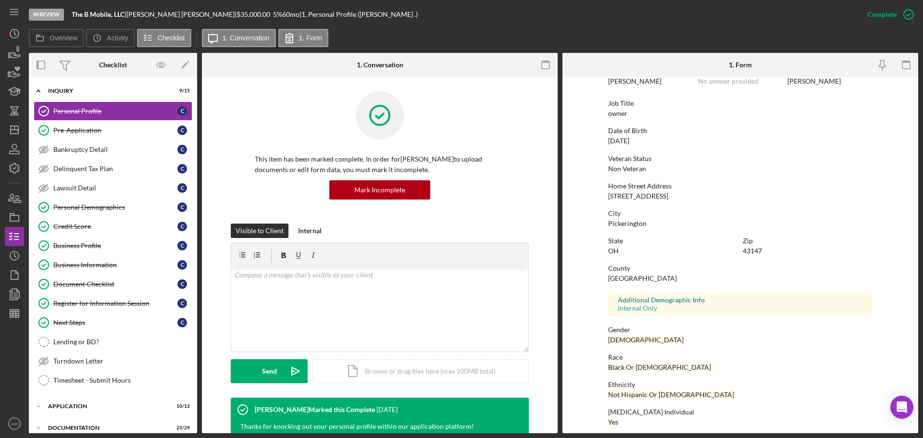
scroll to position [92, 0]
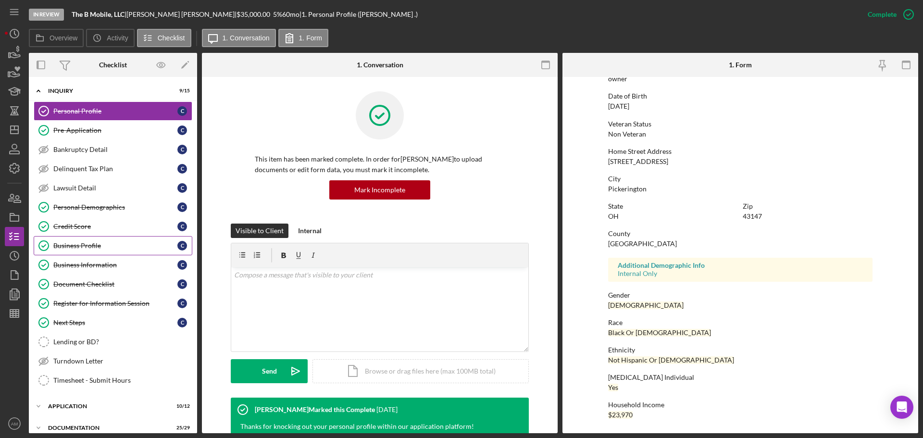
click at [84, 242] on div "Business Profile" at bounding box center [115, 246] width 124 height 8
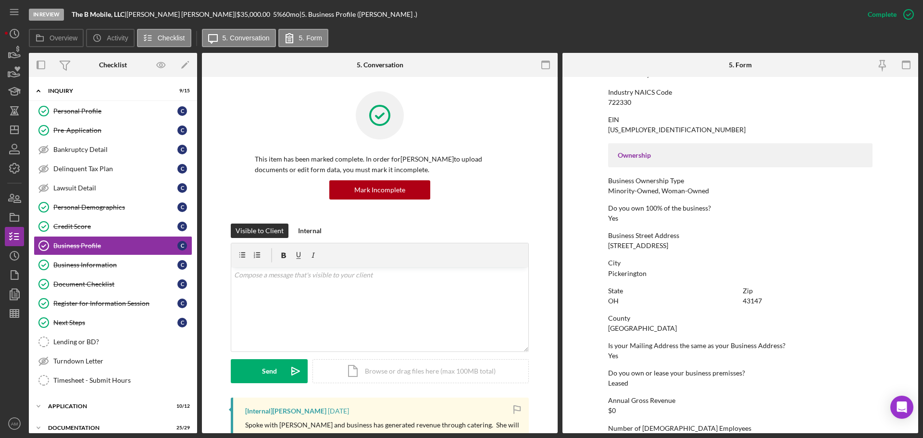
scroll to position [177, 0]
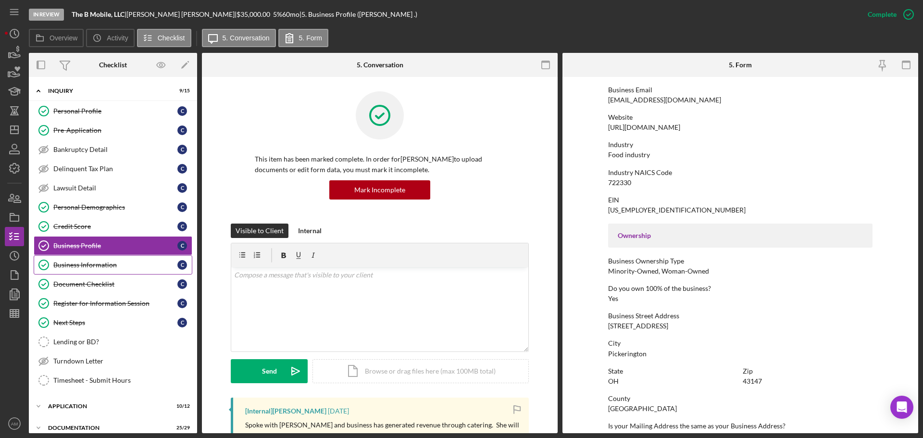
click at [79, 267] on div "Business Information" at bounding box center [115, 265] width 124 height 8
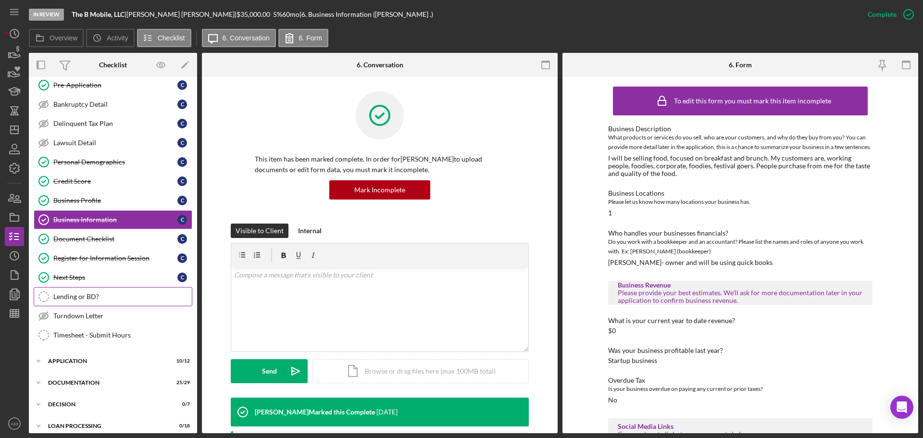
scroll to position [96, 0]
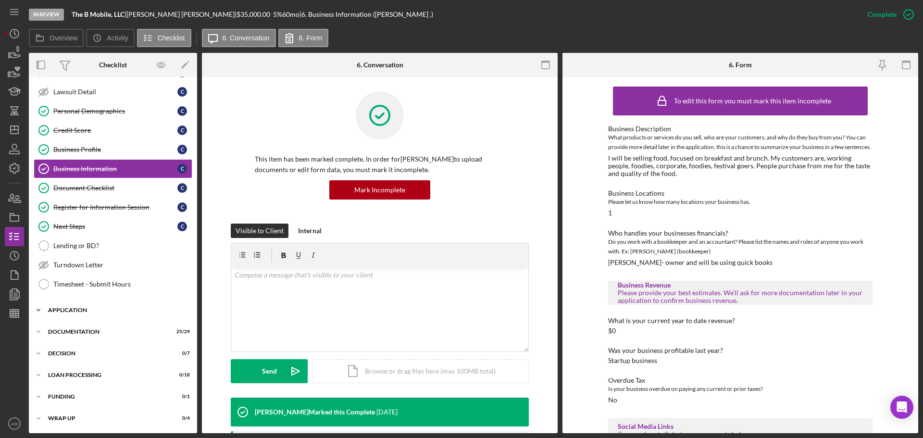
click at [75, 311] on div "Application" at bounding box center [116, 310] width 137 height 6
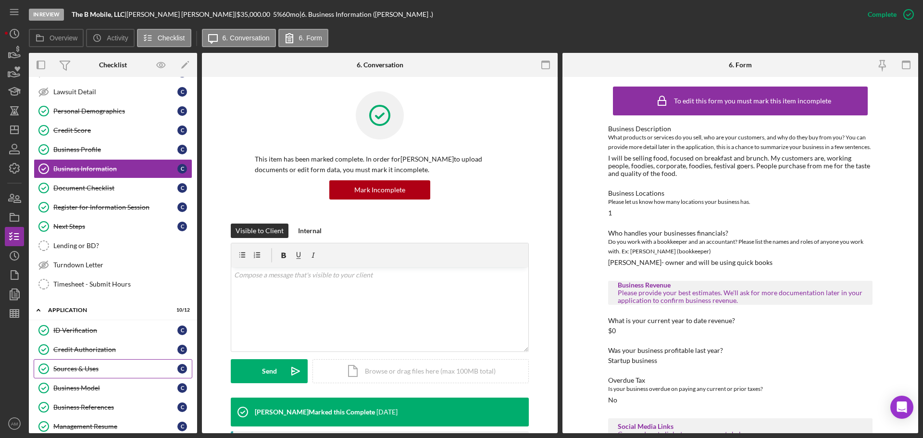
click at [83, 368] on div "Sources & Uses" at bounding box center [115, 369] width 124 height 8
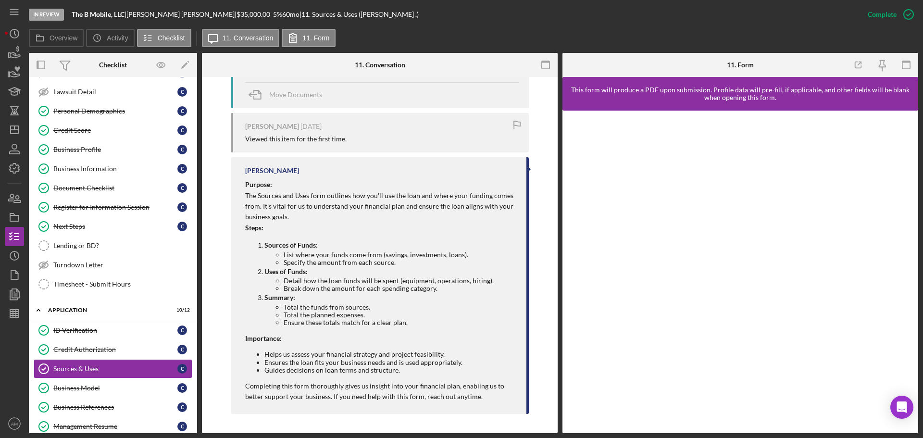
scroll to position [263, 0]
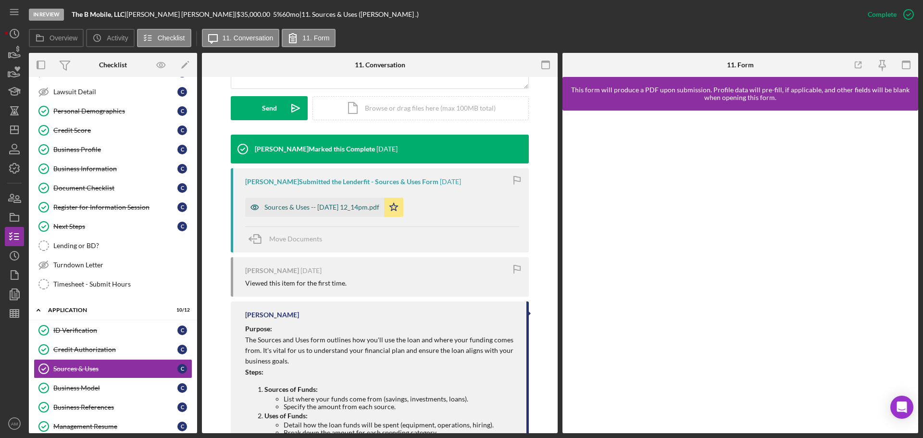
click at [354, 208] on div "Sources & Uses -- 2025-06-11 12_14pm.pdf" at bounding box center [322, 207] width 115 height 8
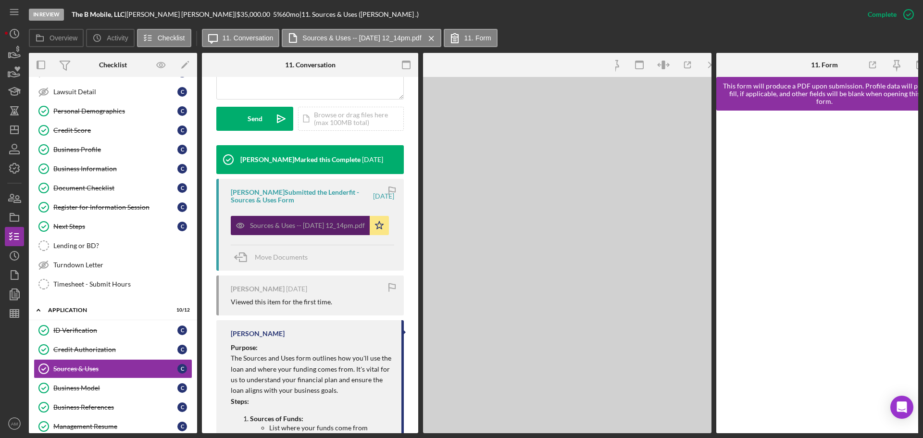
scroll to position [274, 0]
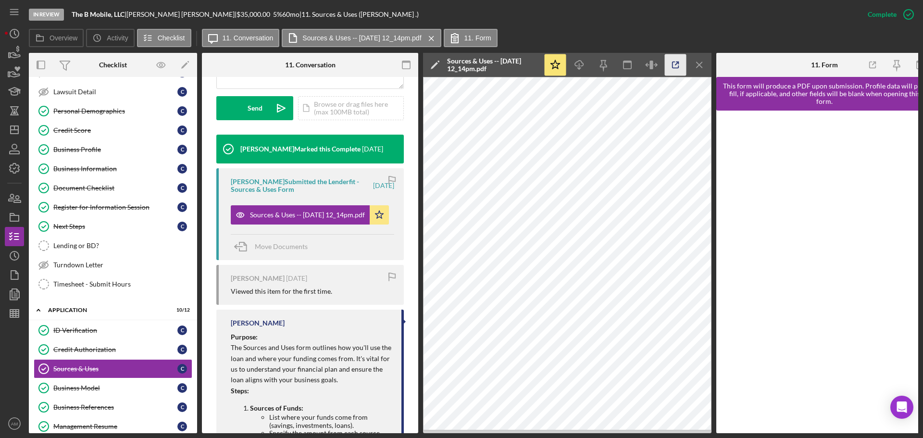
click at [681, 63] on icon "button" at bounding box center [676, 65] width 22 height 22
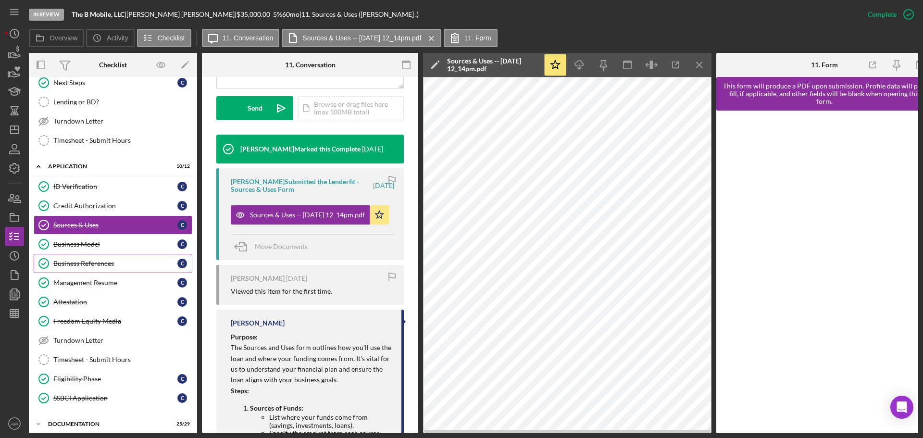
scroll to position [240, 0]
click at [87, 246] on div "Business Model" at bounding box center [115, 244] width 124 height 8
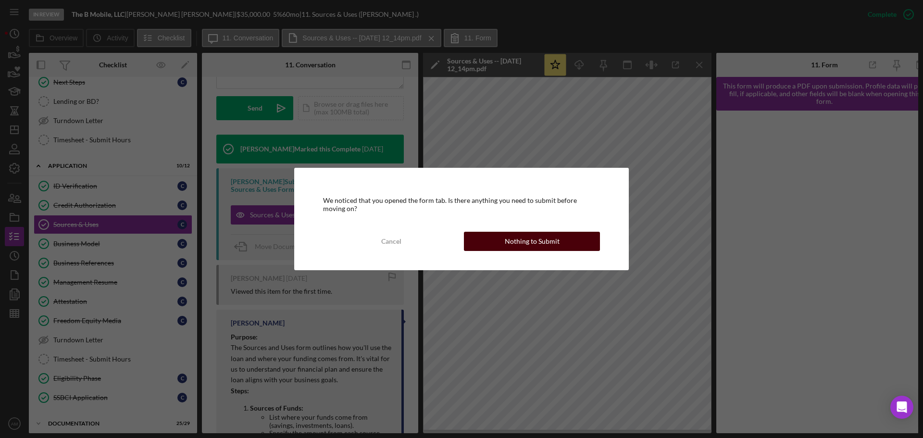
click at [539, 239] on div "Nothing to Submit" at bounding box center [532, 241] width 55 height 19
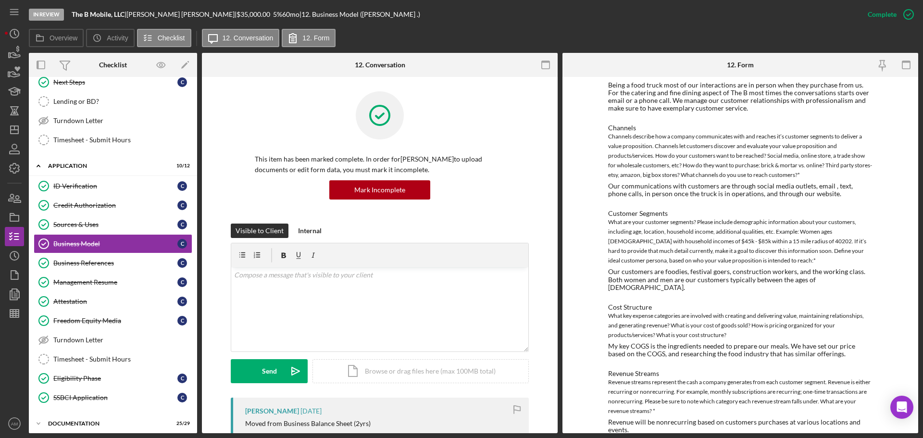
scroll to position [209, 0]
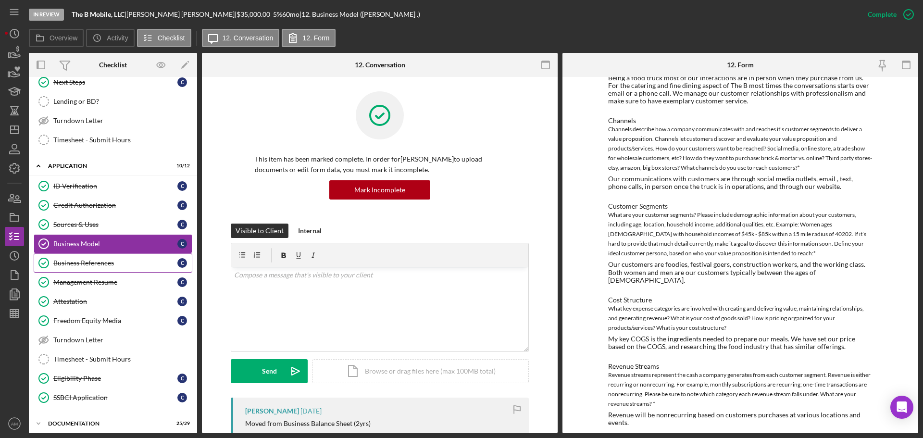
click at [82, 265] on div "Business References" at bounding box center [115, 263] width 124 height 8
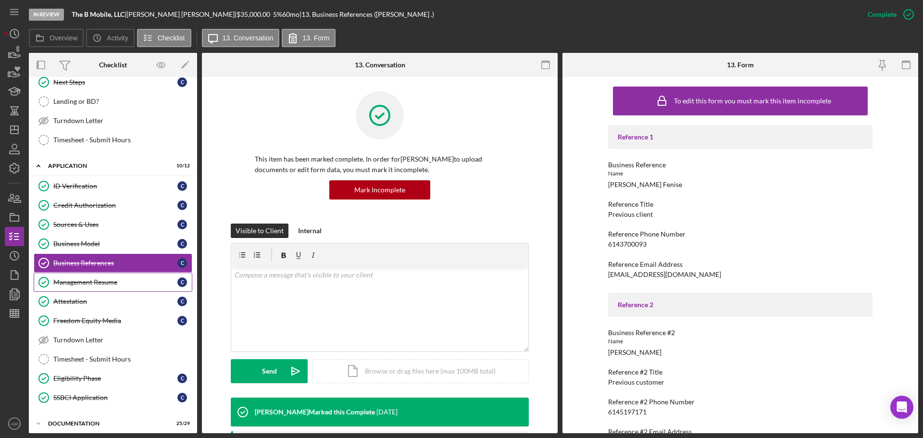
click at [87, 284] on div "Management Resume" at bounding box center [115, 282] width 124 height 8
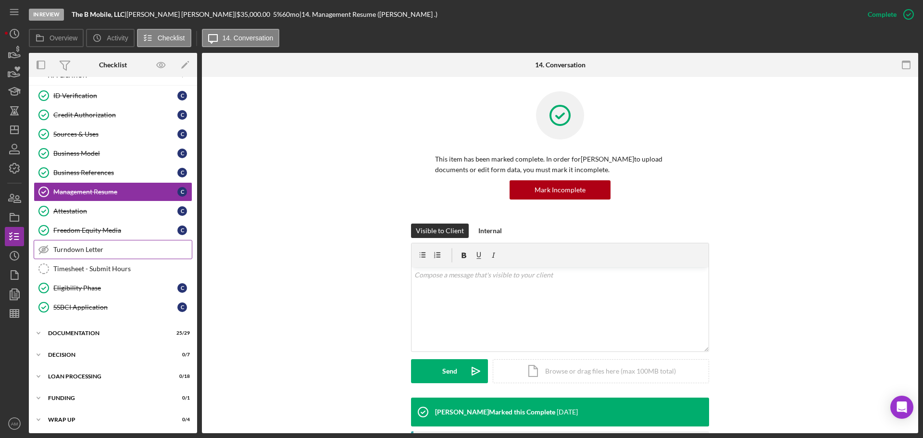
scroll to position [332, 0]
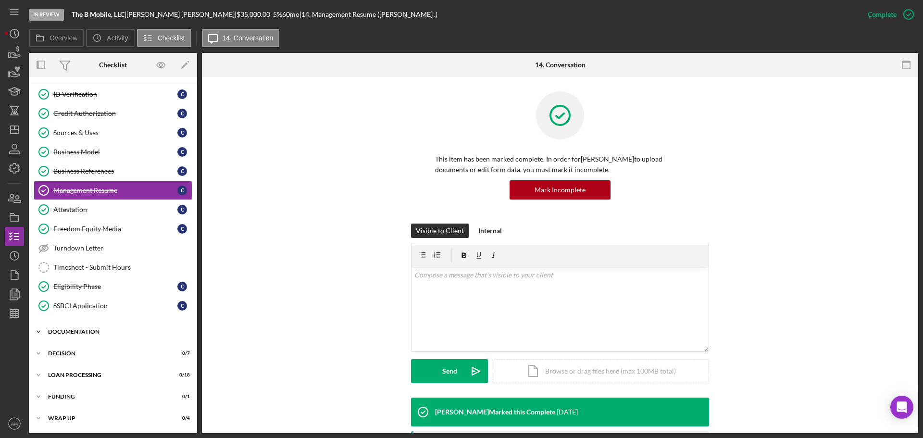
click at [87, 330] on div "Documentation" at bounding box center [116, 332] width 137 height 6
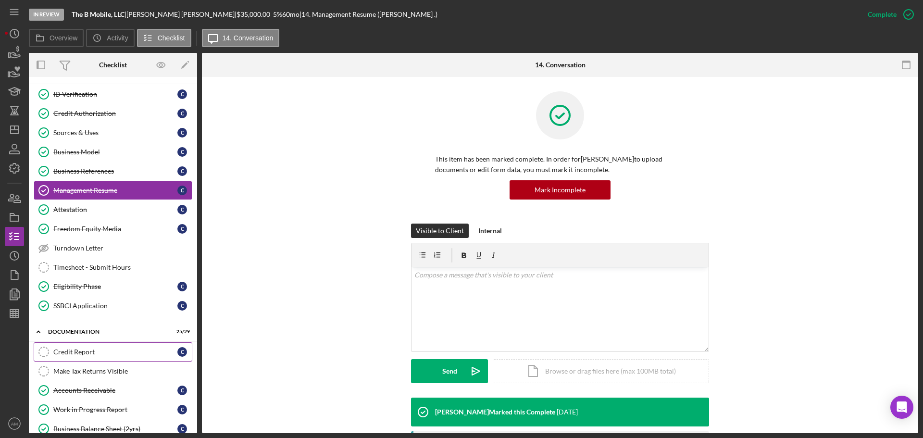
scroll to position [380, 0]
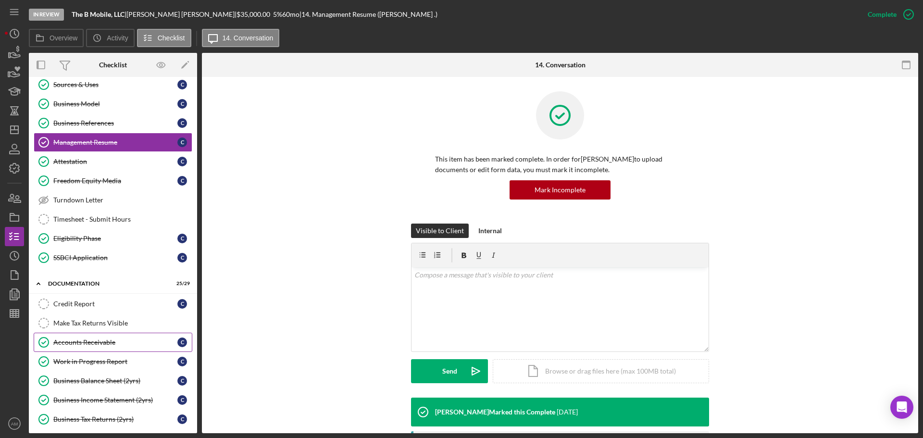
click at [83, 343] on div "Accounts Receivable" at bounding box center [115, 343] width 124 height 8
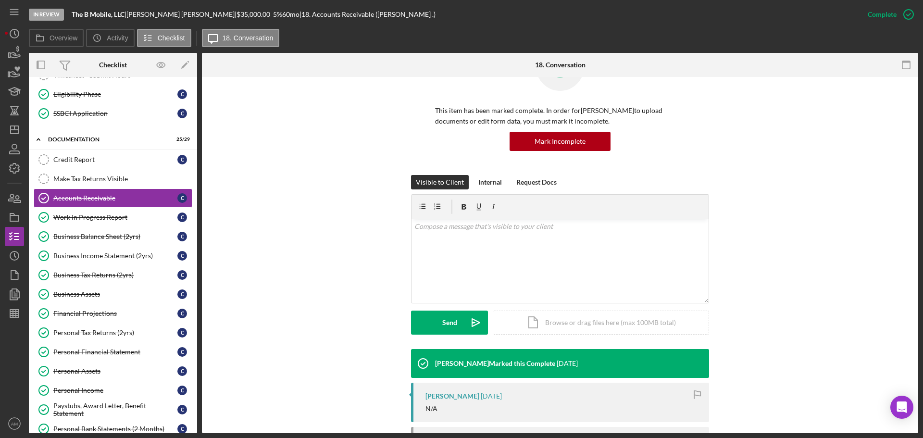
scroll to position [101, 0]
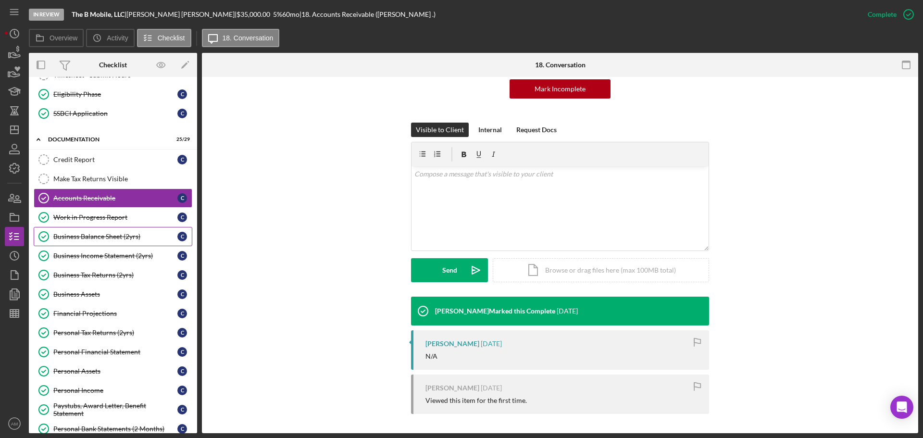
click at [103, 237] on div "Business Balance Sheet (2yrs)" at bounding box center [115, 237] width 124 height 8
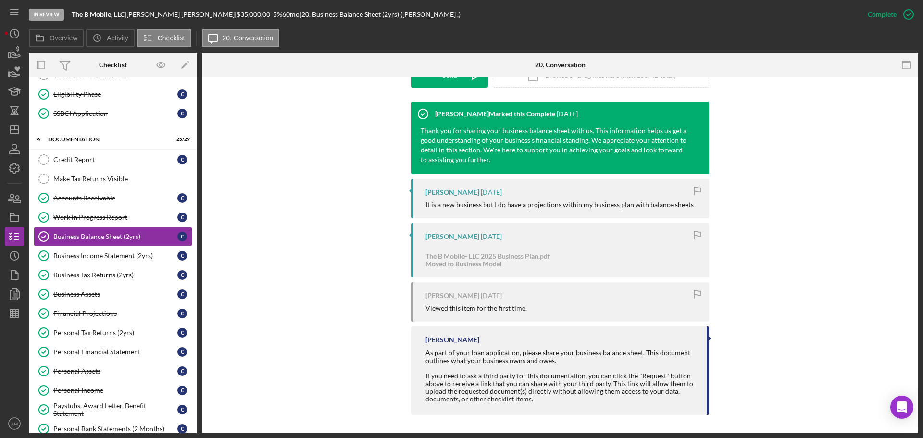
scroll to position [297, 0]
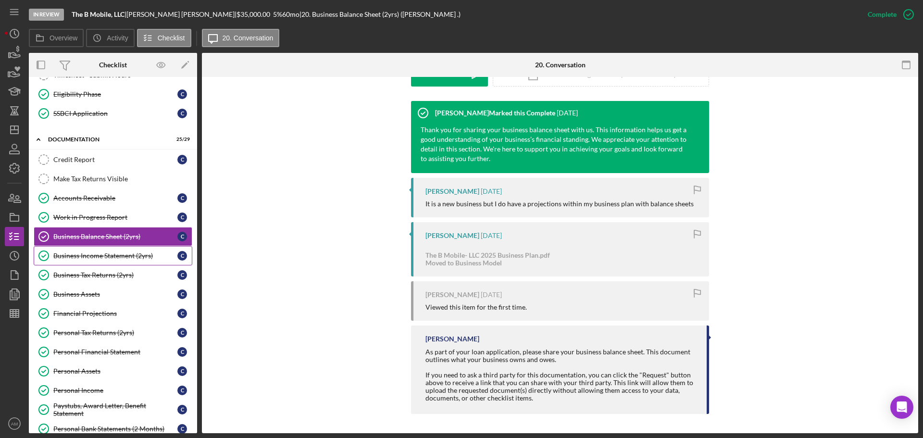
click at [70, 256] on div "Business Income Statement (2yrs)" at bounding box center [115, 256] width 124 height 8
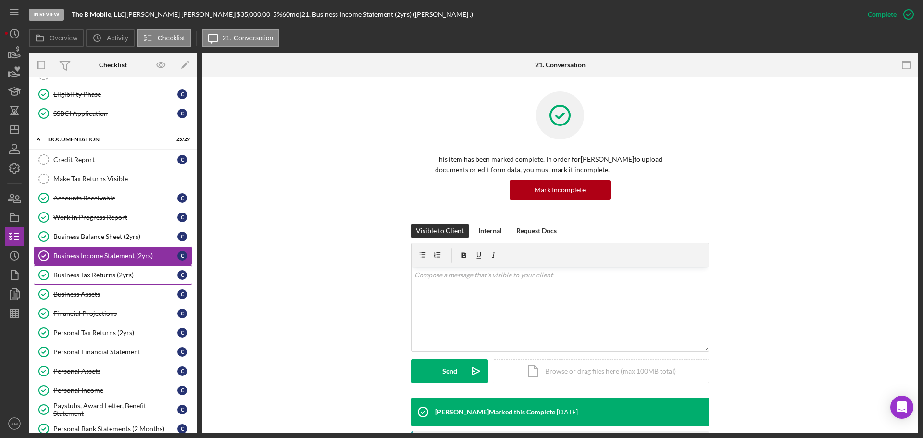
click at [86, 277] on div "Business Tax Returns (2yrs)" at bounding box center [115, 275] width 124 height 8
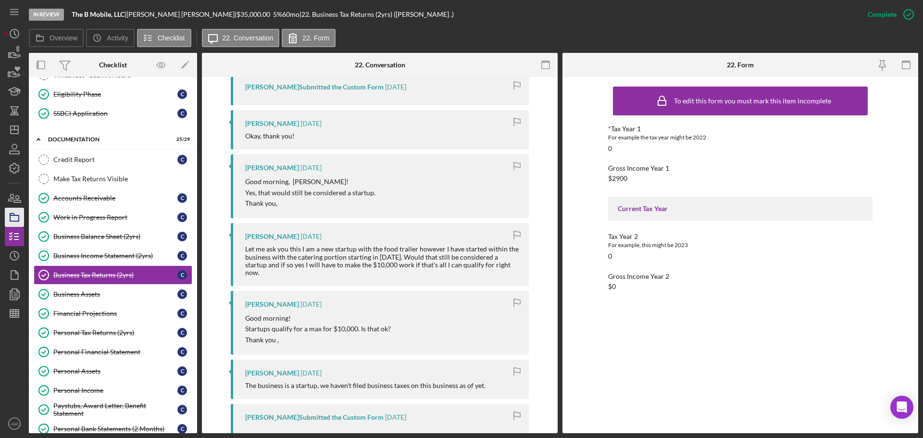
scroll to position [337, 0]
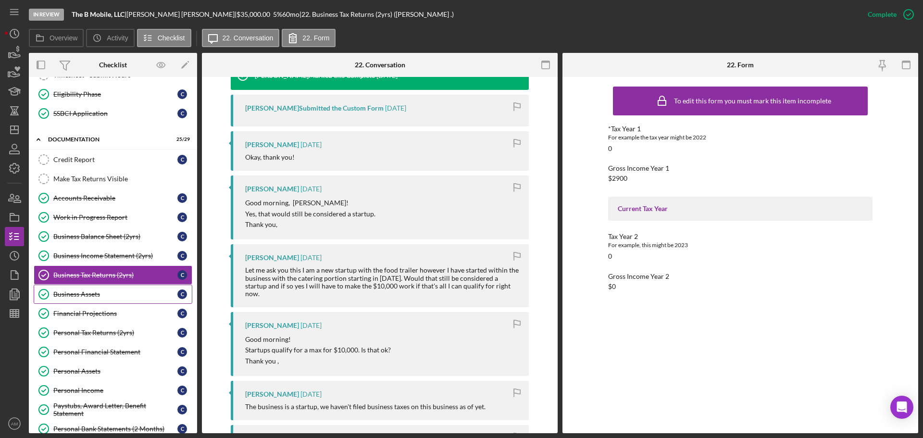
click at [70, 300] on link "Business Assets Business Assets C" at bounding box center [113, 294] width 159 height 19
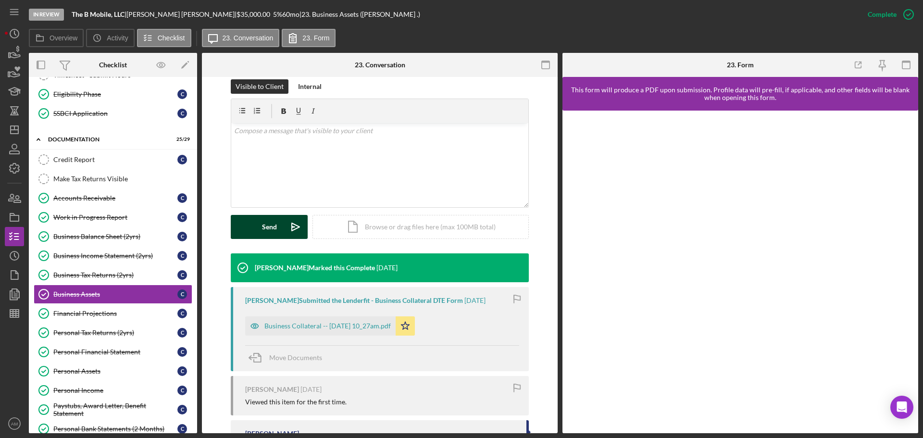
scroll to position [192, 0]
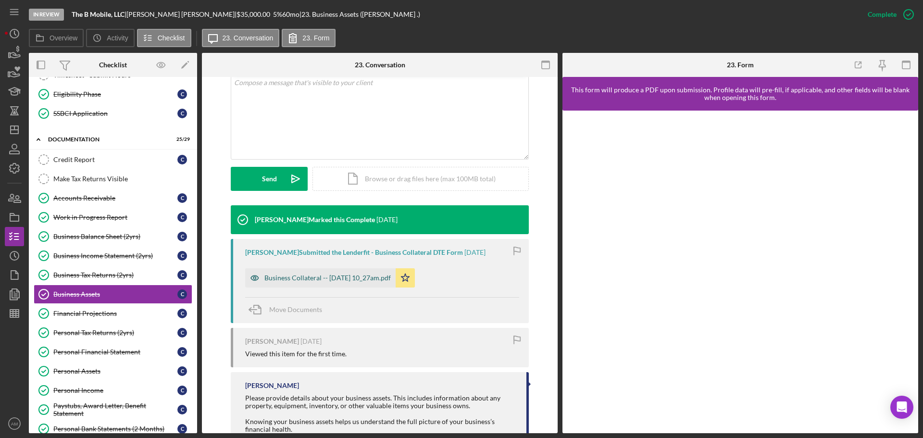
click at [342, 278] on div "Business Collateral -- 2025-06-16 10_27am.pdf" at bounding box center [328, 278] width 126 height 8
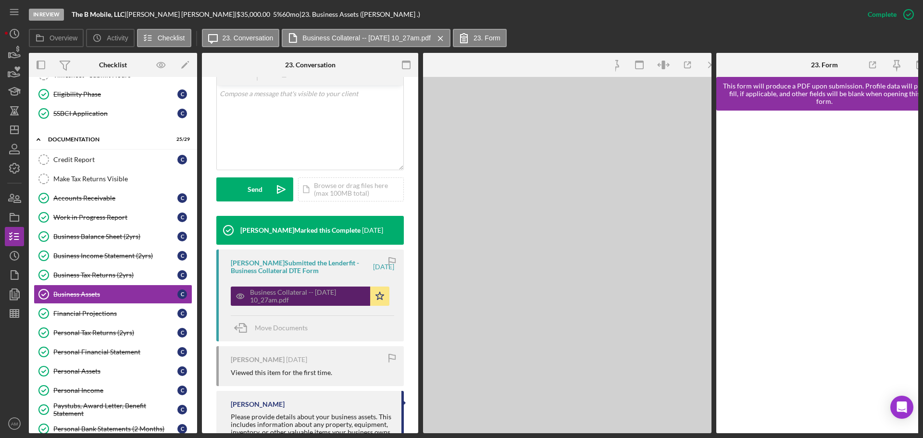
scroll to position [203, 0]
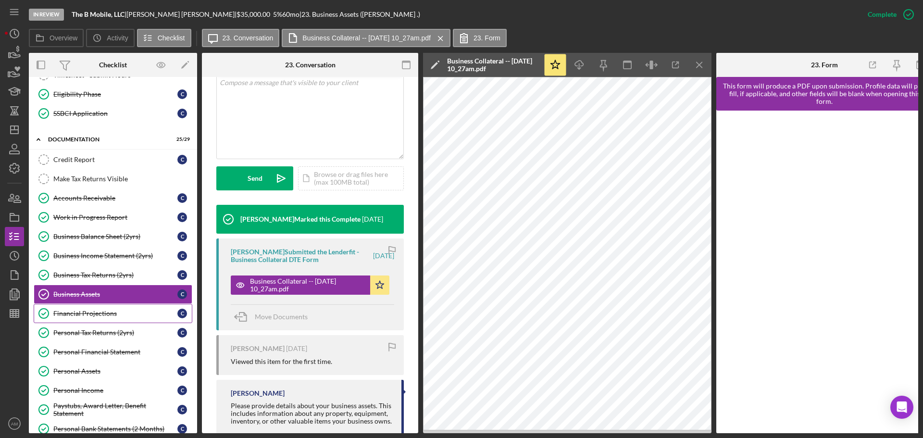
click at [84, 313] on div "Financial Projections" at bounding box center [115, 314] width 124 height 8
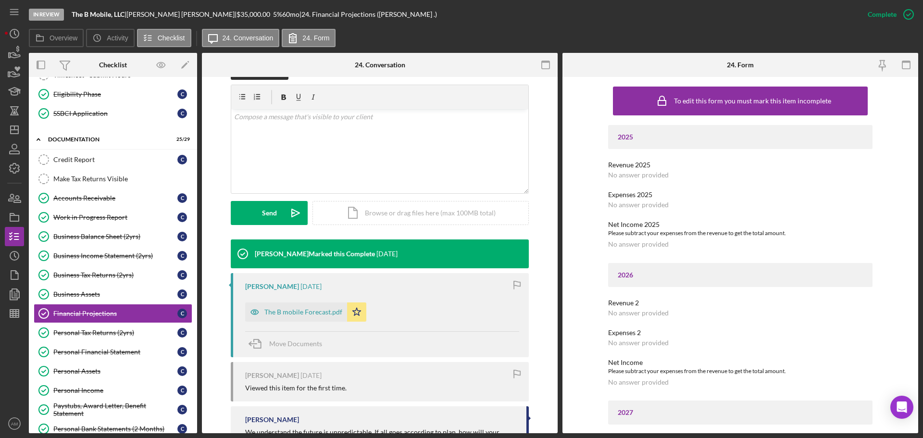
scroll to position [240, 0]
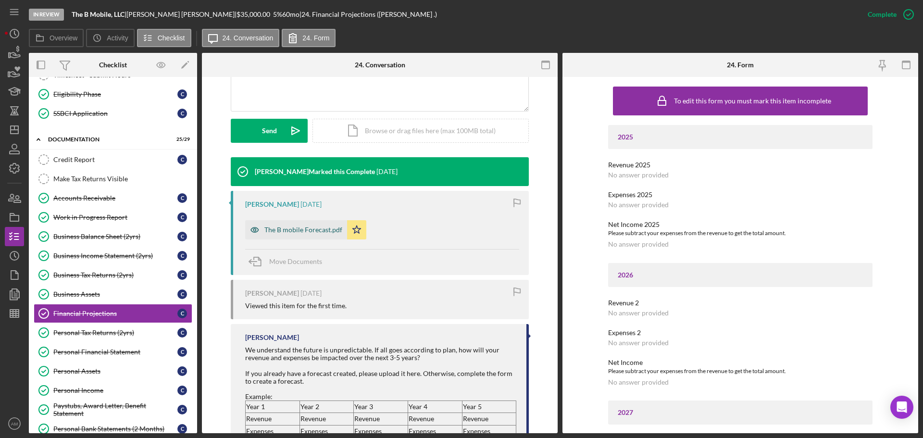
click at [304, 226] on div "The B mobile Forecast.pdf" at bounding box center [304, 230] width 78 height 8
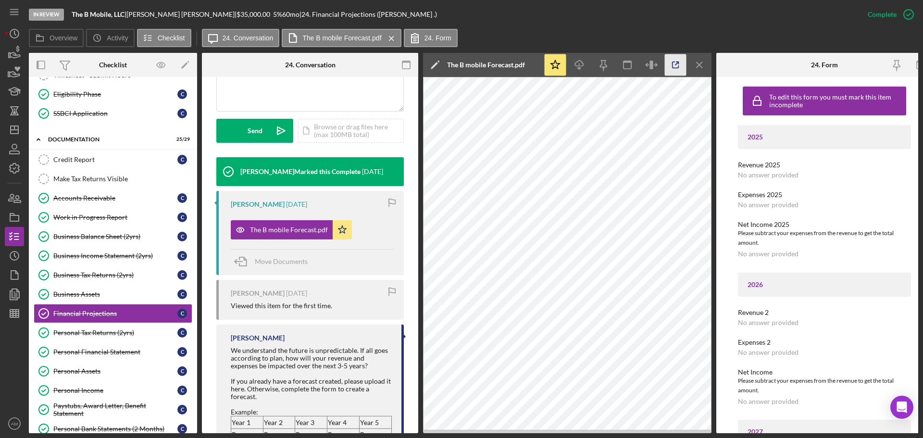
click at [676, 62] on icon "button" at bounding box center [676, 65] width 22 height 22
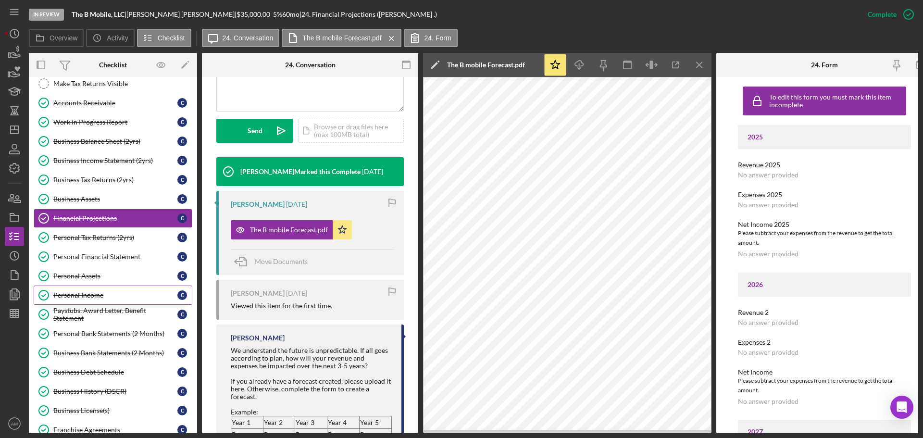
scroll to position [621, 0]
click at [90, 235] on div "Personal Tax Returns (2yrs)" at bounding box center [115, 237] width 124 height 8
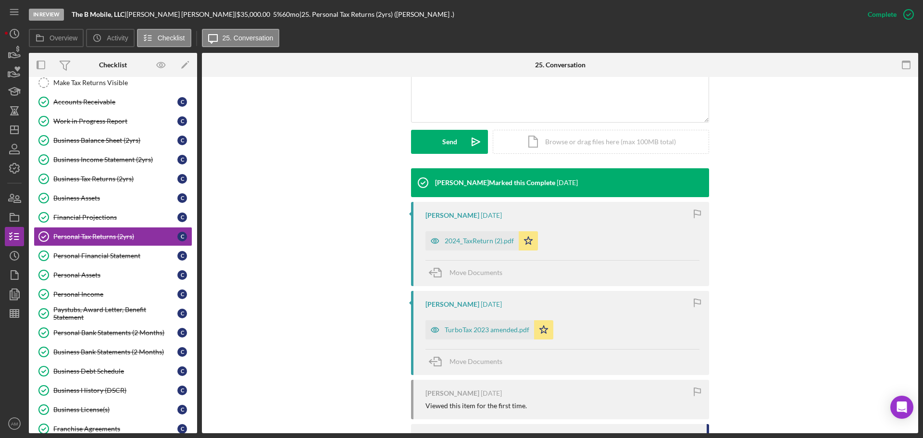
scroll to position [240, 0]
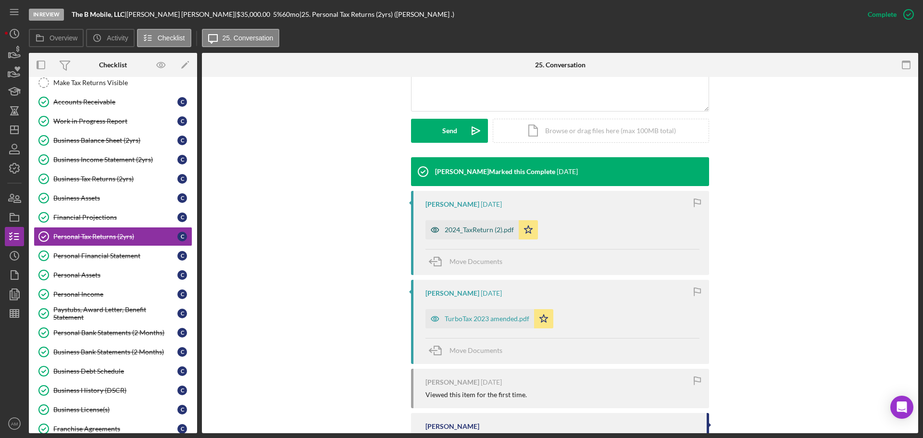
click at [467, 227] on div "2024_TaxReturn (2).pdf" at bounding box center [479, 230] width 69 height 8
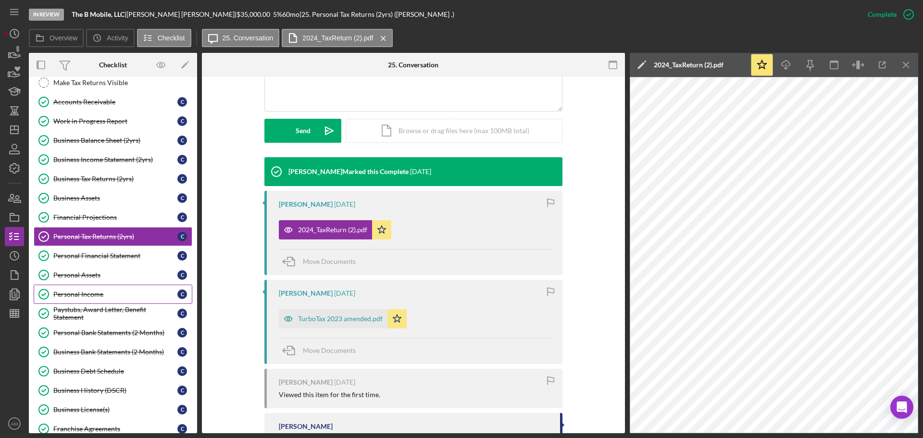
click at [88, 292] on div "Personal Income" at bounding box center [115, 294] width 124 height 8
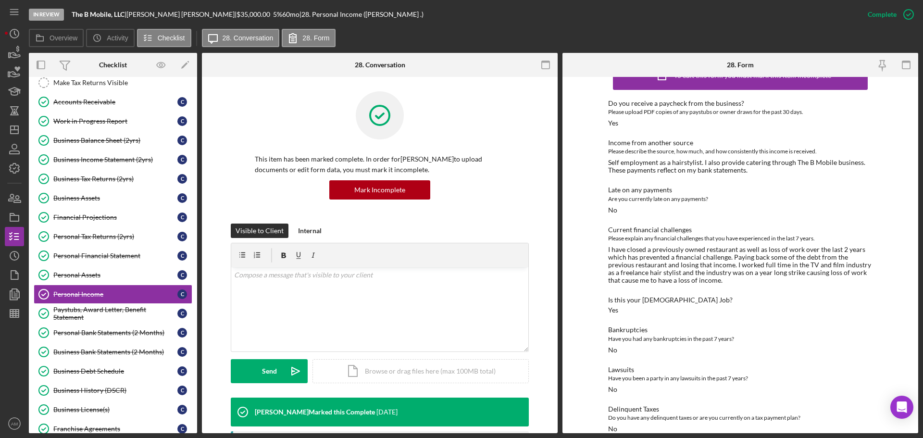
scroll to position [39, 0]
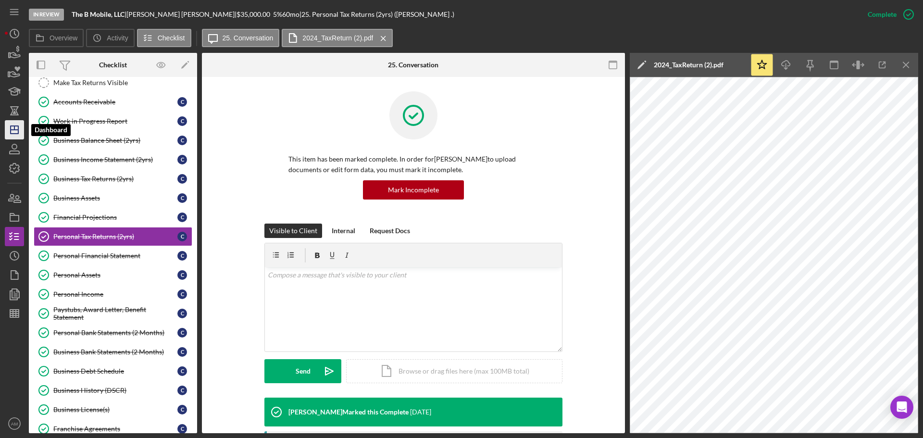
click at [12, 128] on icon "Icon/Dashboard" at bounding box center [14, 130] width 24 height 24
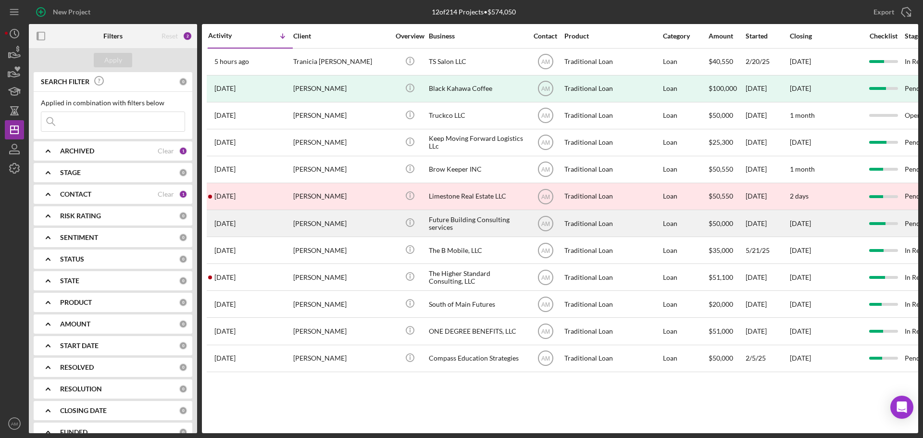
click at [442, 225] on div "Future Building Consulting services" at bounding box center [477, 223] width 96 height 25
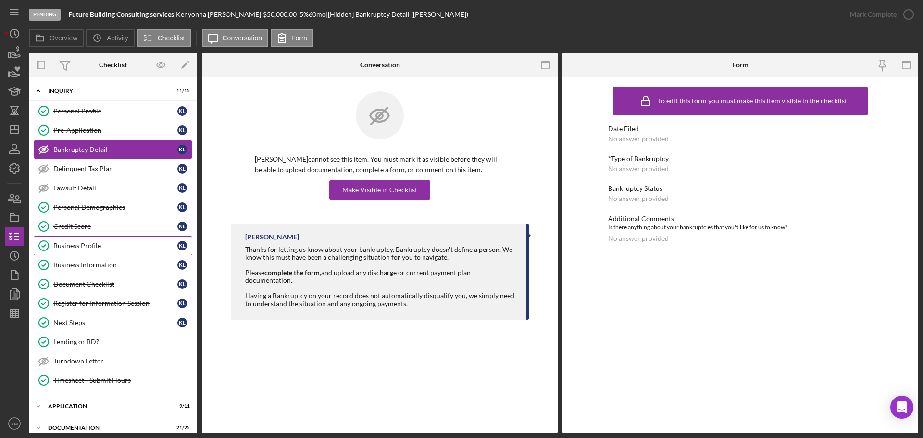
click at [86, 248] on div "Business Profile" at bounding box center [115, 246] width 124 height 8
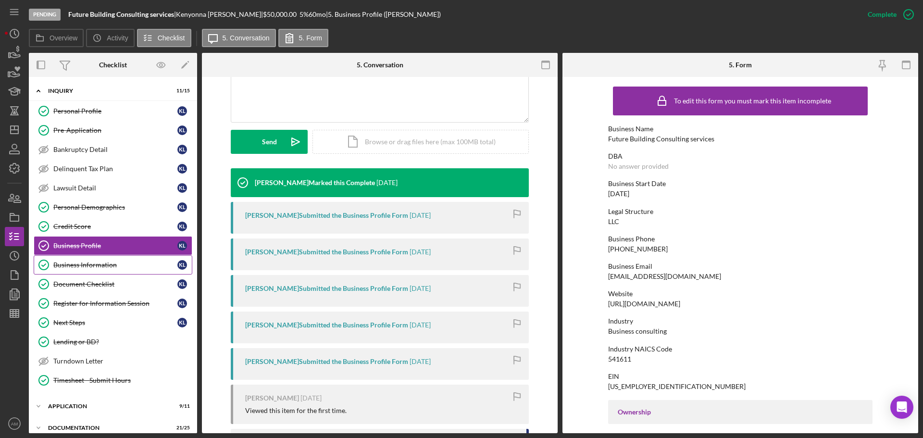
scroll to position [240, 0]
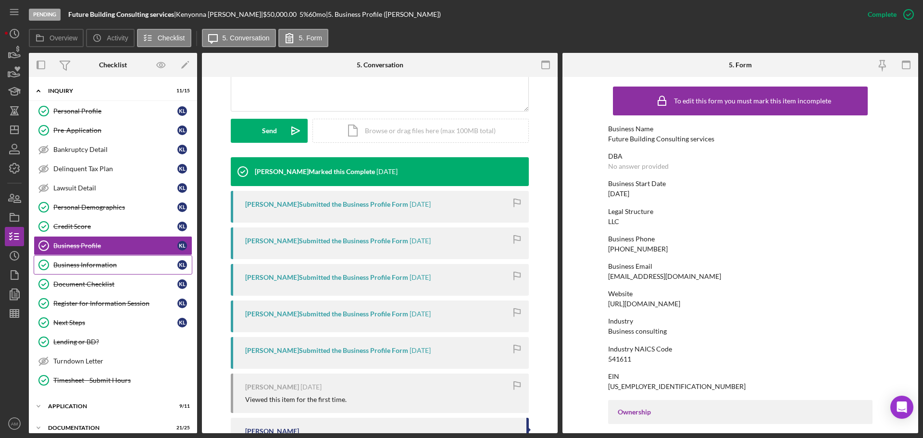
click at [80, 263] on div "Business Information" at bounding box center [115, 265] width 124 height 8
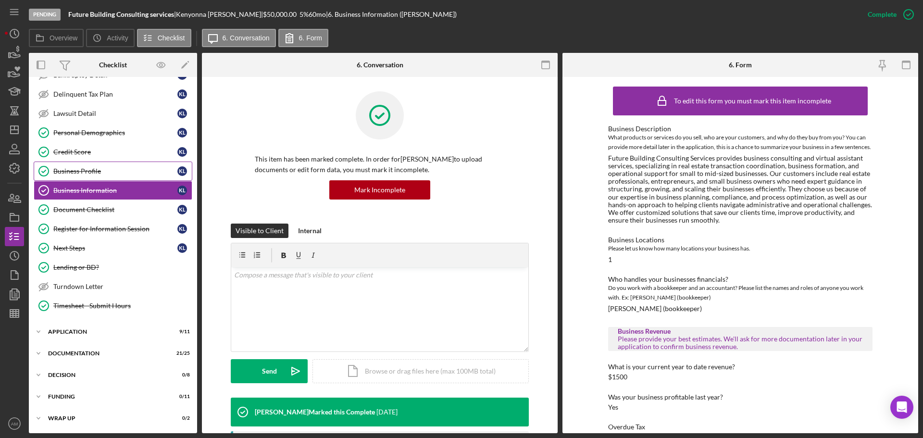
click at [75, 168] on div "Business Profile" at bounding box center [115, 171] width 124 height 8
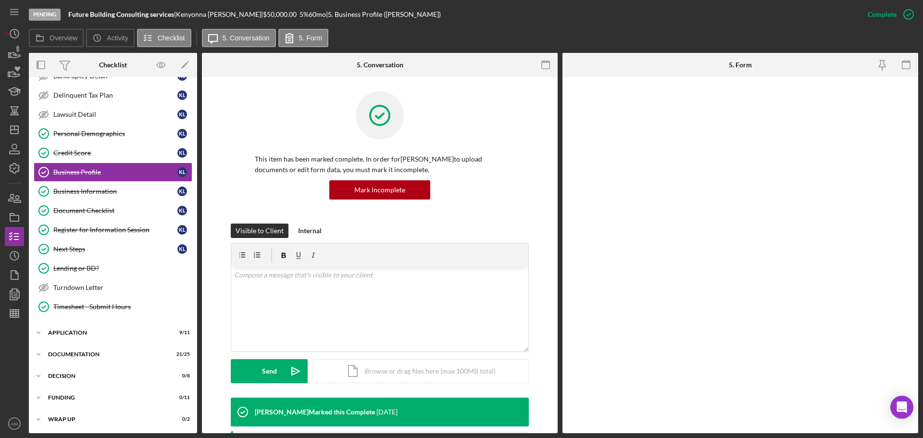
scroll to position [75, 0]
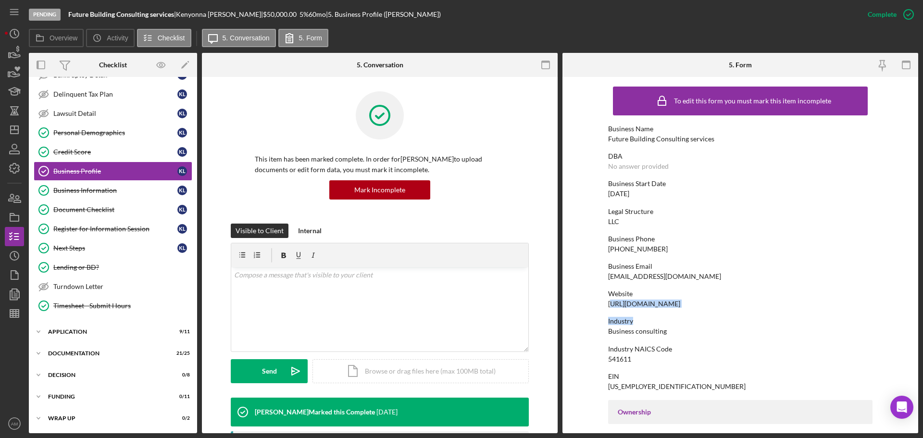
drag, startPoint x: 757, startPoint y: 309, endPoint x: 751, endPoint y: 317, distance: 10.3
click at [831, 321] on div "Industry" at bounding box center [740, 321] width 265 height 8
drag, startPoint x: 757, startPoint y: 306, endPoint x: 605, endPoint y: 306, distance: 152.5
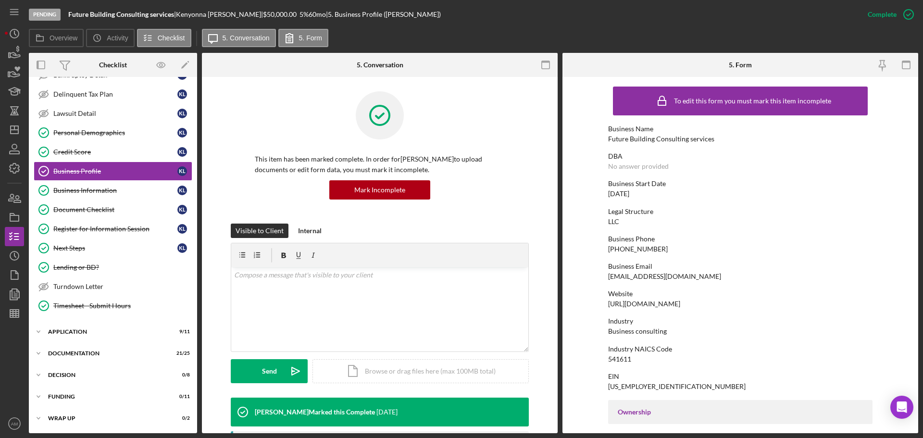
click at [605, 306] on form "To edit this form you must mark this item incomplete Business Name Future Build…" at bounding box center [741, 255] width 356 height 356
copy div "https://www.futurebuildingconsultingservices.com"
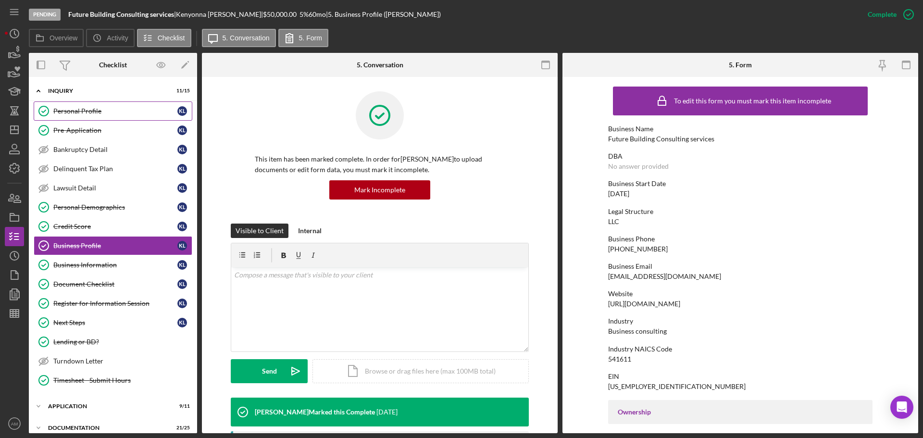
click at [77, 111] on div "Personal Profile" at bounding box center [115, 111] width 124 height 8
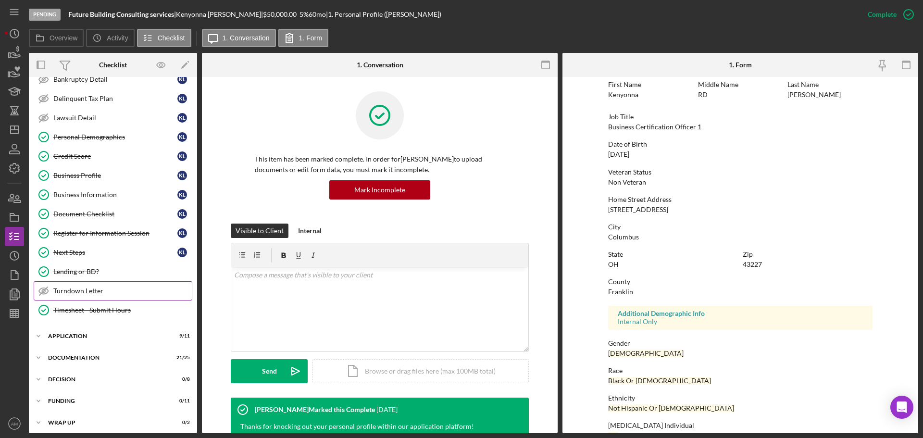
scroll to position [75, 0]
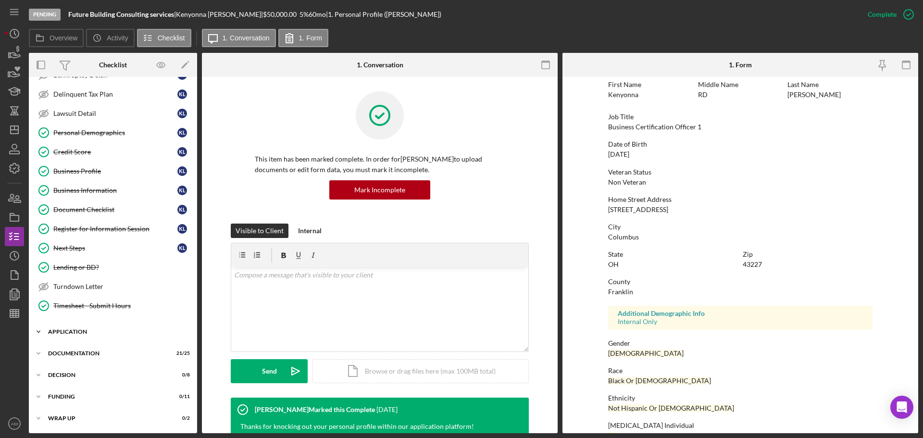
click at [70, 329] on div "Icon/Expander Application 9 / 11" at bounding box center [113, 331] width 168 height 19
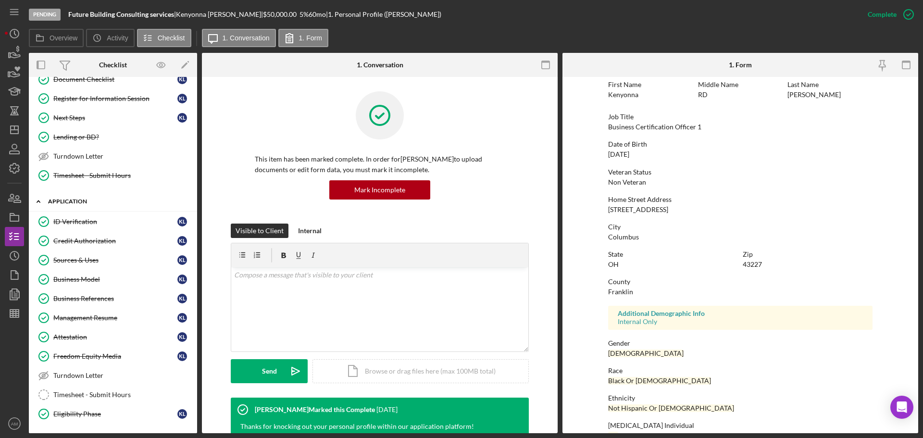
scroll to position [219, 0]
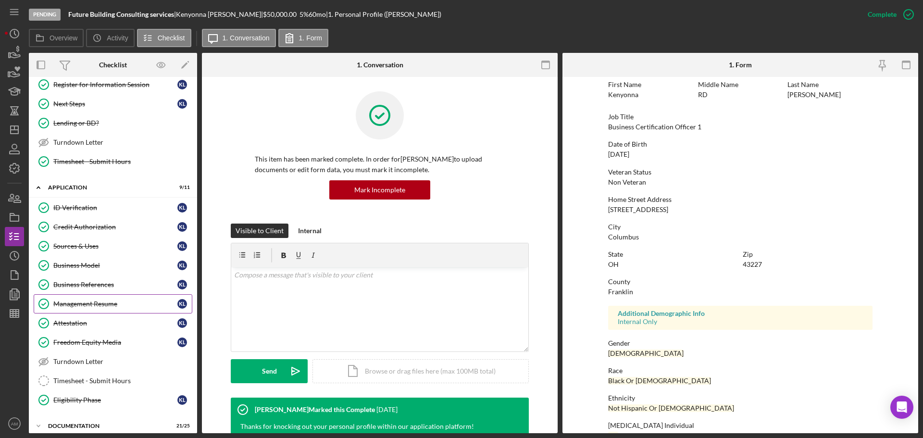
click at [97, 304] on div "Management Resume" at bounding box center [115, 304] width 124 height 8
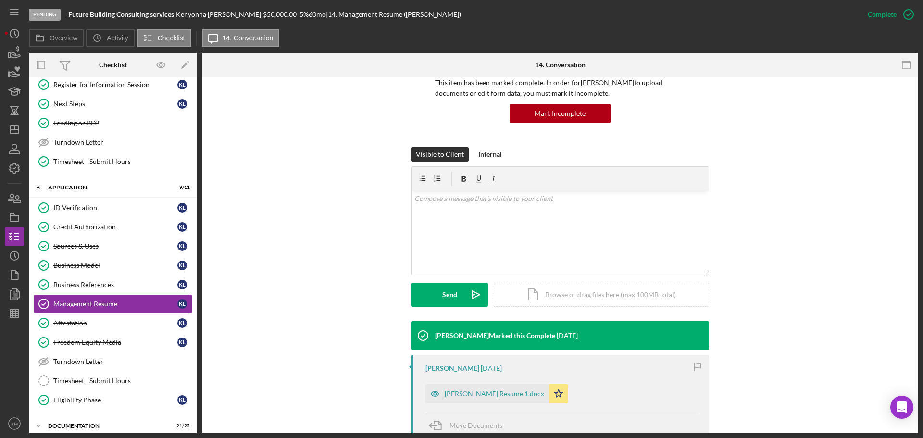
scroll to position [216, 0]
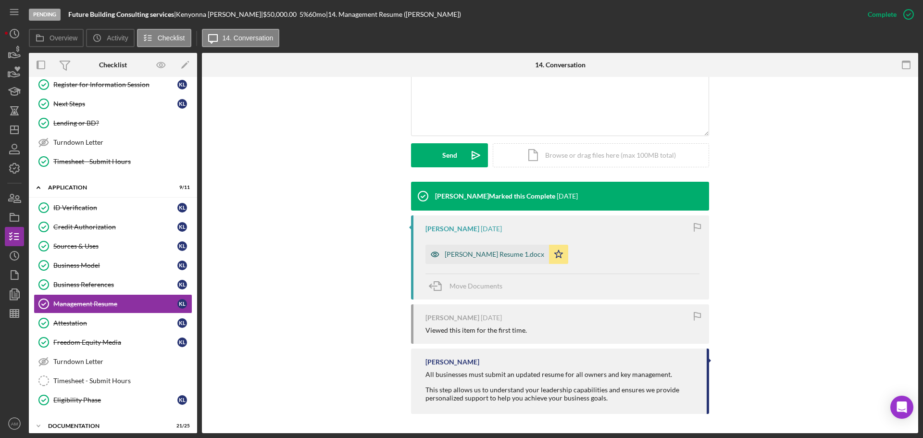
click at [499, 256] on div "Kenyonna Lindsey Resume 1.docx" at bounding box center [495, 255] width 100 height 8
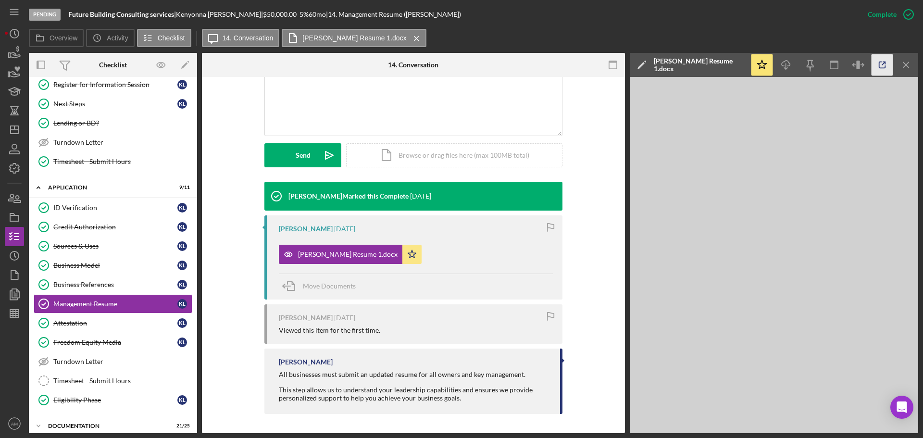
click at [884, 62] on polyline "button" at bounding box center [884, 63] width 2 height 2
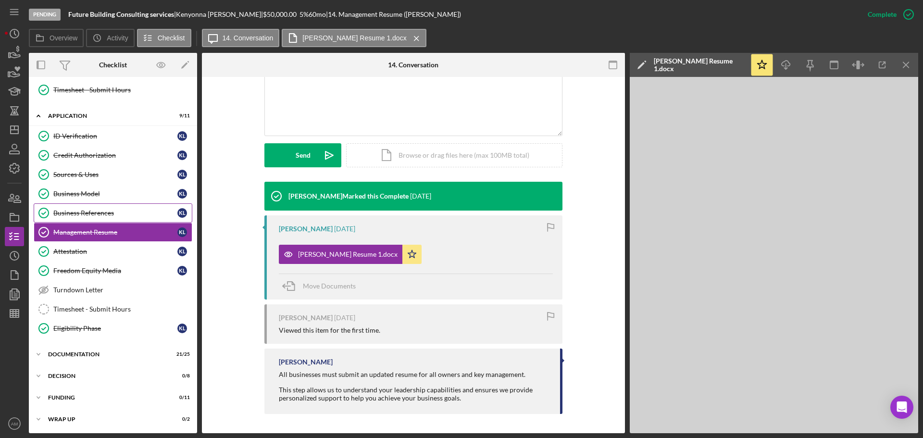
scroll to position [291, 0]
click at [77, 351] on div "Documentation" at bounding box center [116, 354] width 137 height 6
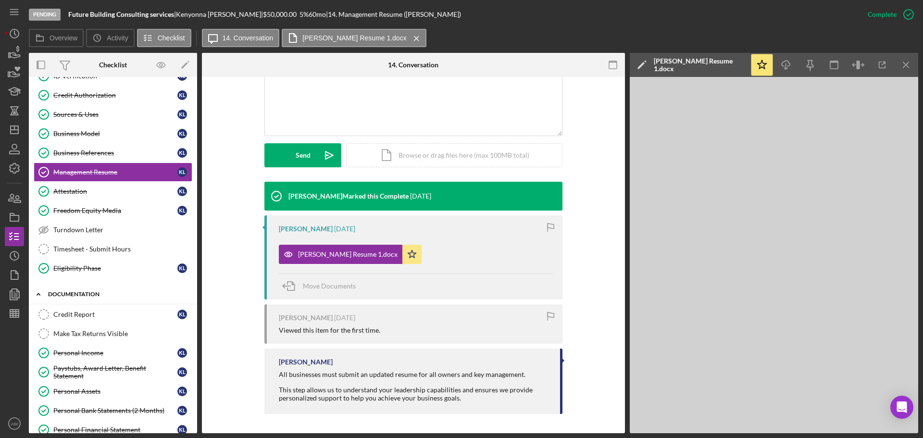
scroll to position [436, 0]
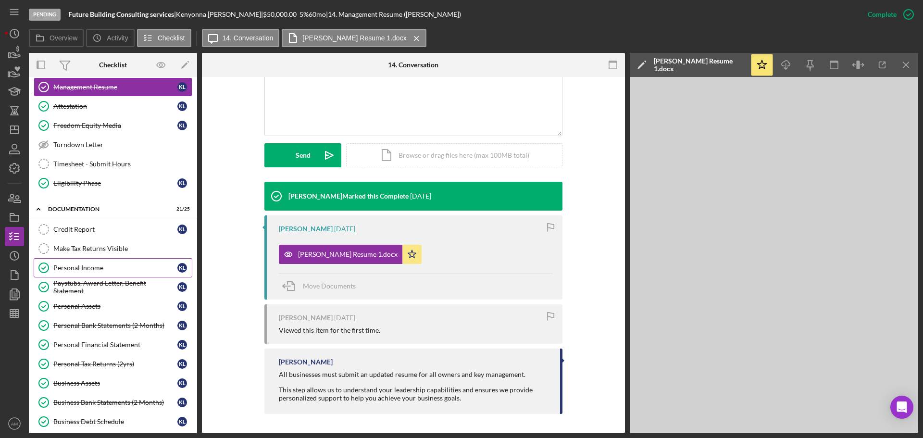
click at [95, 267] on div "Personal Income" at bounding box center [115, 268] width 124 height 8
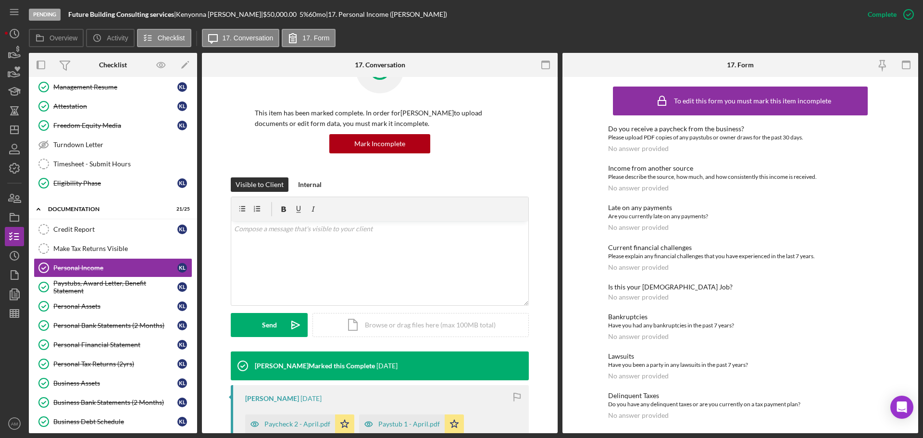
scroll to position [192, 0]
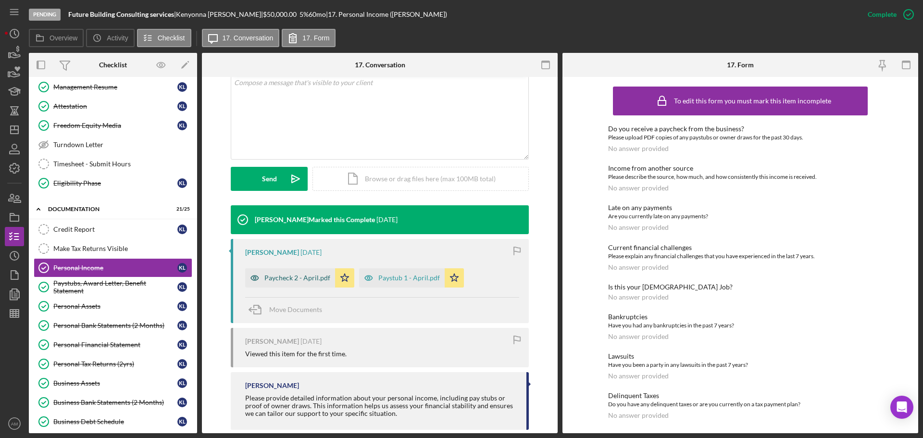
click at [294, 277] on div "Paycheck 2 - April.pdf" at bounding box center [298, 278] width 66 height 8
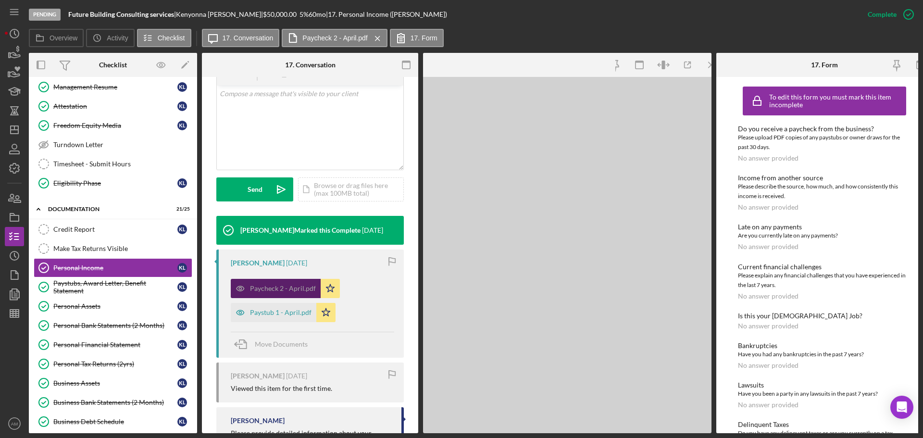
scroll to position [203, 0]
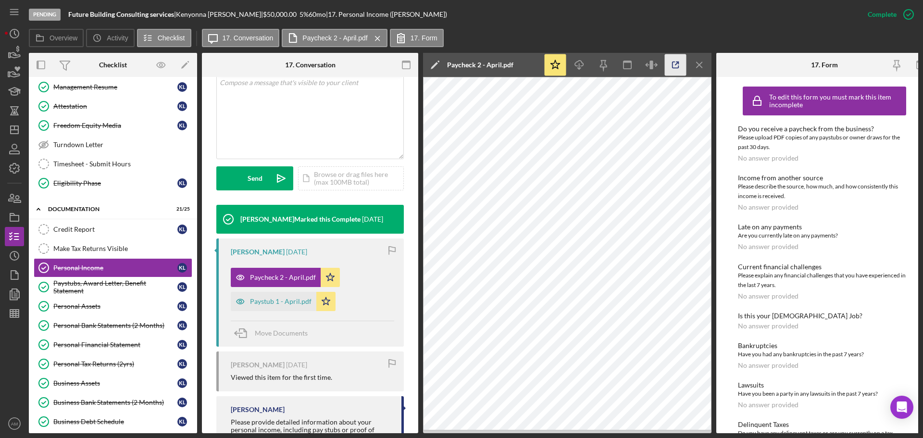
click at [677, 61] on icon "button" at bounding box center [676, 65] width 22 height 22
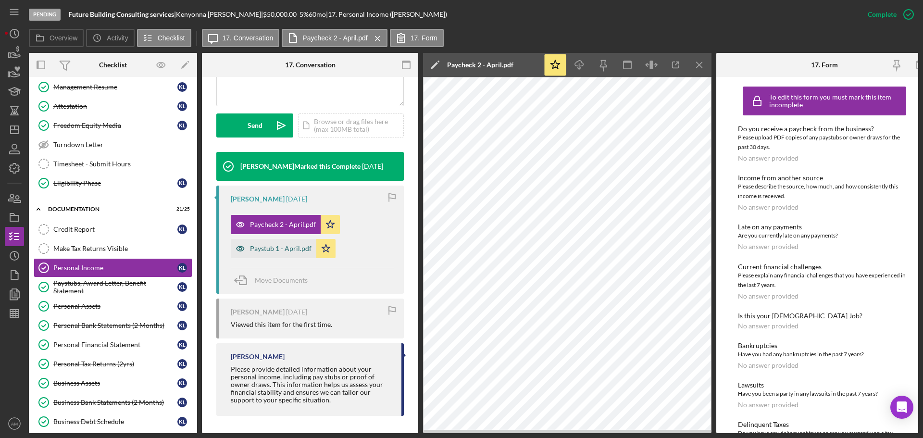
scroll to position [261, 0]
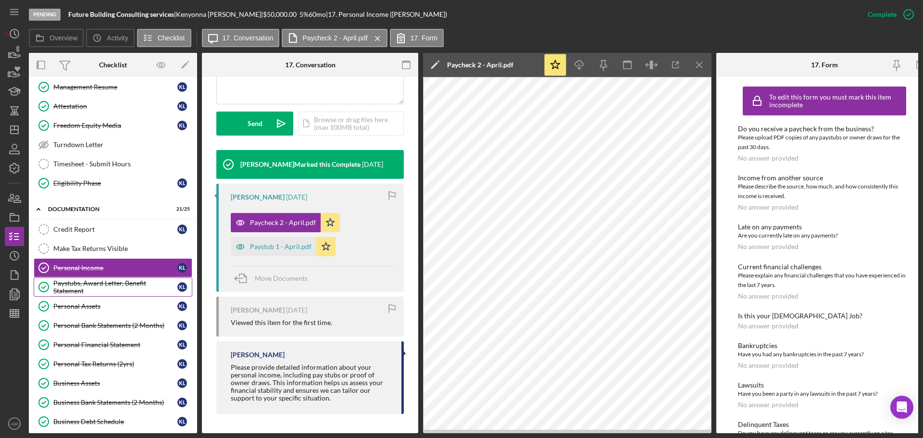
click at [65, 285] on div "Paystubs, Award Letter, Benefit Statement" at bounding box center [115, 286] width 124 height 15
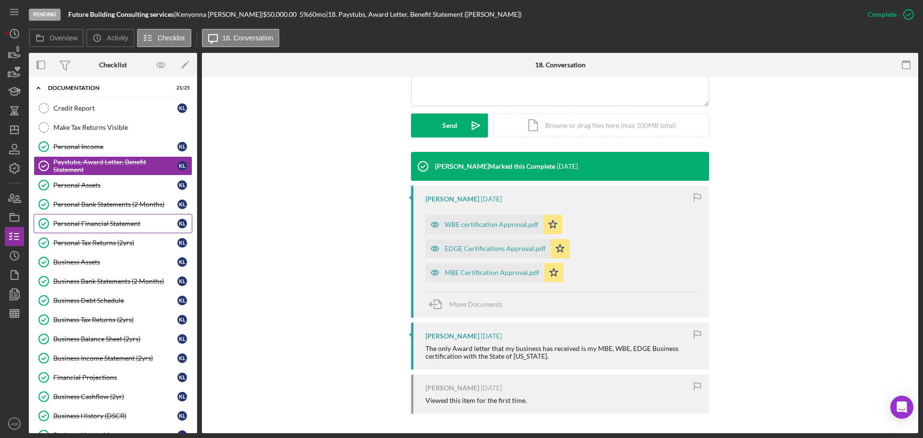
scroll to position [580, 0]
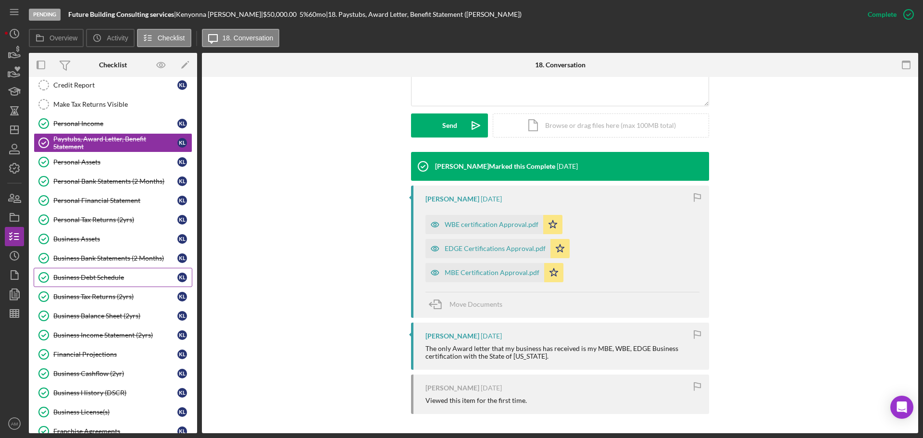
click at [82, 279] on div "Business Debt Schedule" at bounding box center [115, 278] width 124 height 8
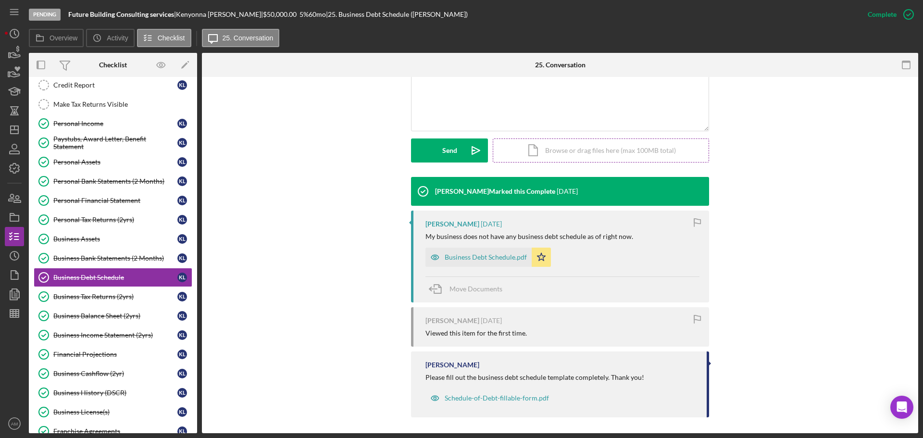
scroll to position [224, 0]
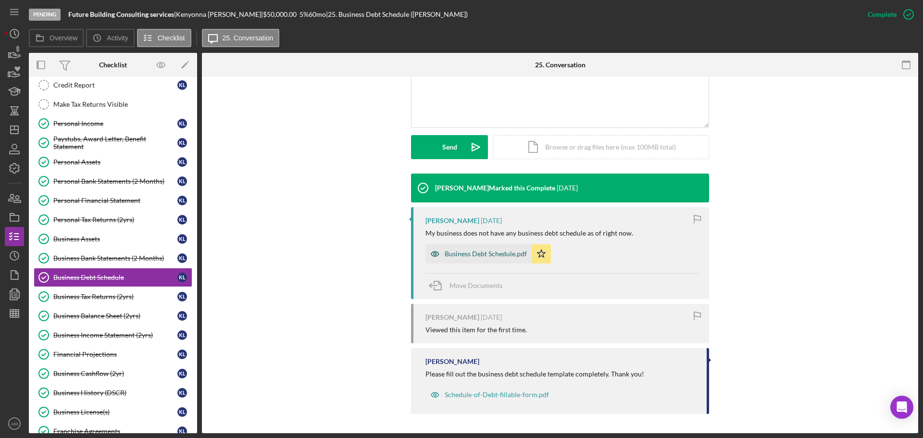
click at [484, 257] on div "Business Debt Schedule.pdf" at bounding box center [486, 254] width 82 height 8
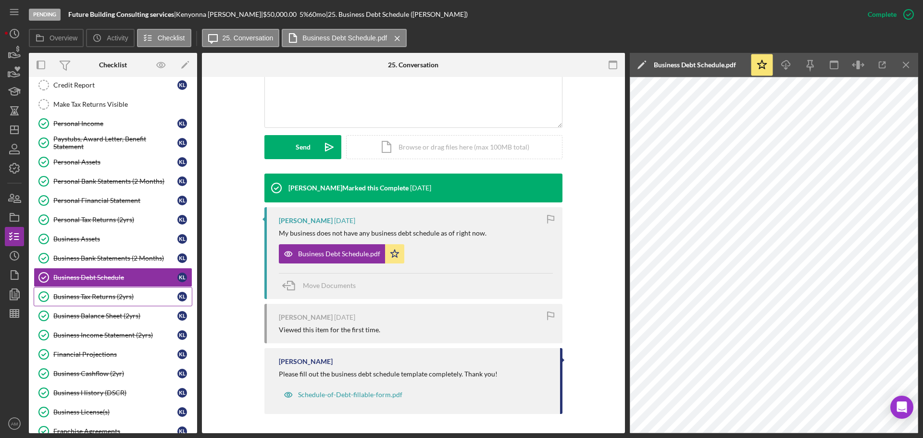
click at [88, 296] on div "Business Tax Returns (2yrs)" at bounding box center [115, 297] width 124 height 8
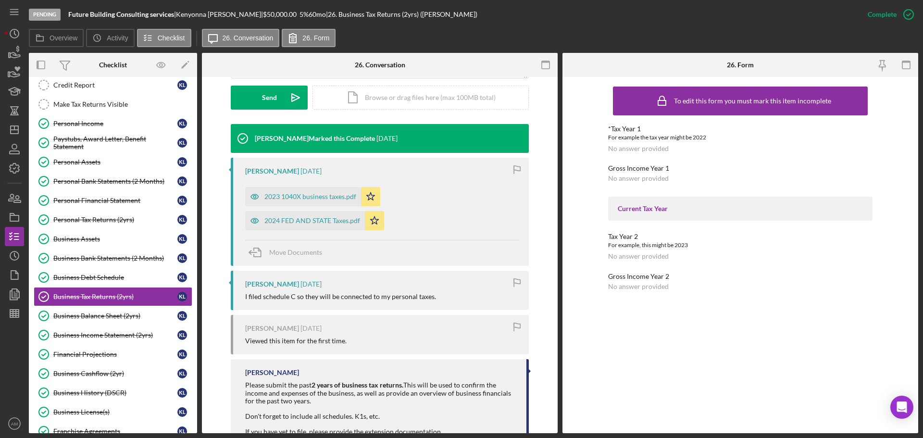
scroll to position [289, 0]
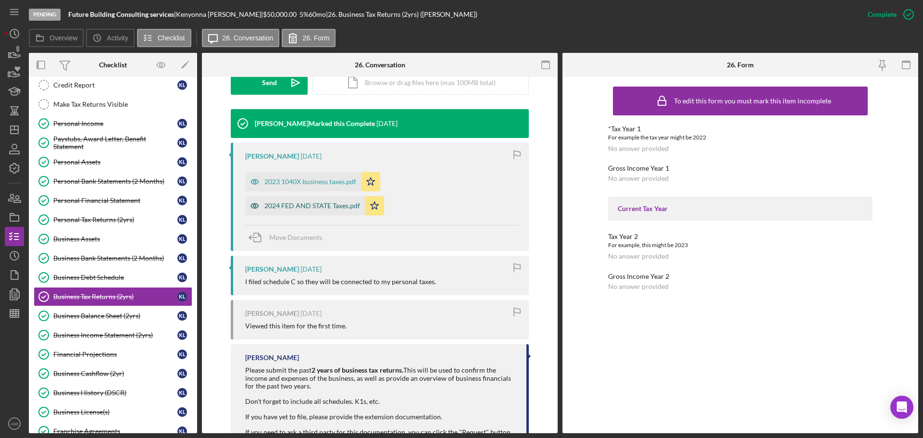
click at [310, 204] on div "2024 FED AND STATE Taxes.pdf" at bounding box center [313, 206] width 96 height 8
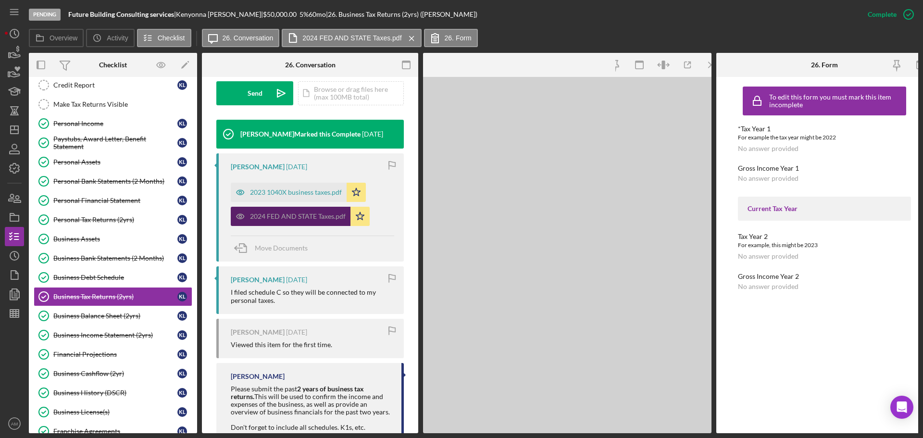
scroll to position [299, 0]
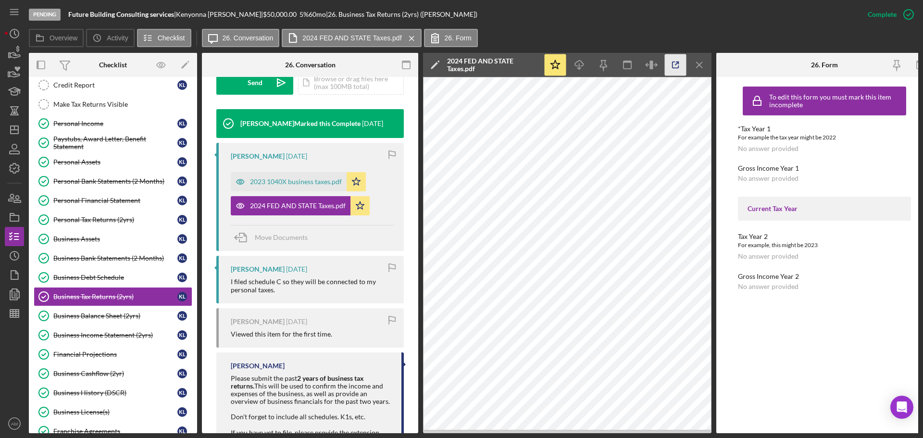
click at [677, 66] on icon "button" at bounding box center [676, 65] width 22 height 22
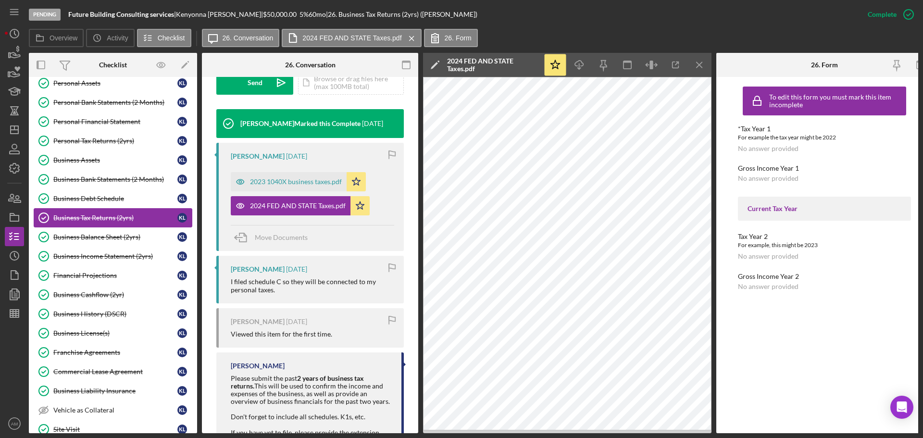
scroll to position [676, 0]
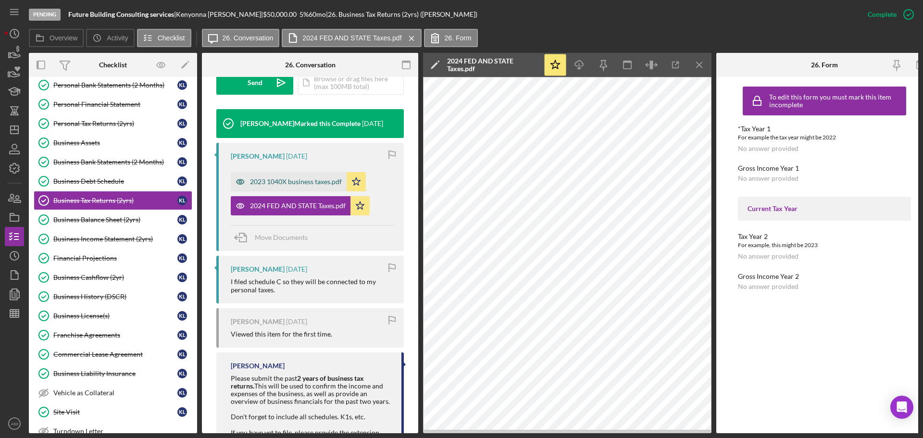
click at [300, 179] on div "2023 1040X business taxes.pdf" at bounding box center [296, 182] width 92 height 8
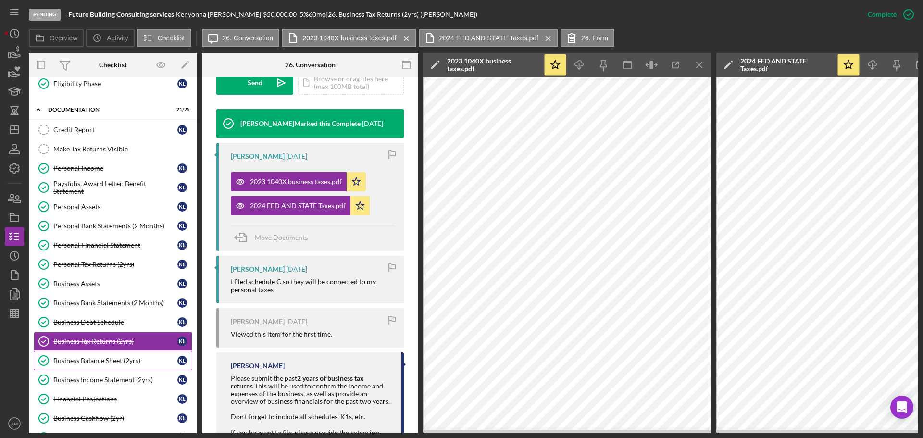
scroll to position [532, 0]
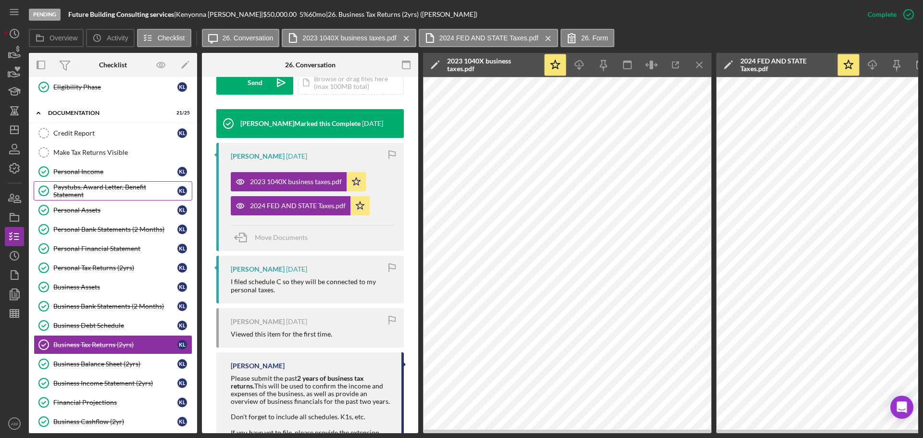
click at [81, 183] on div "Paystubs, Award Letter, Benefit Statement" at bounding box center [115, 190] width 124 height 15
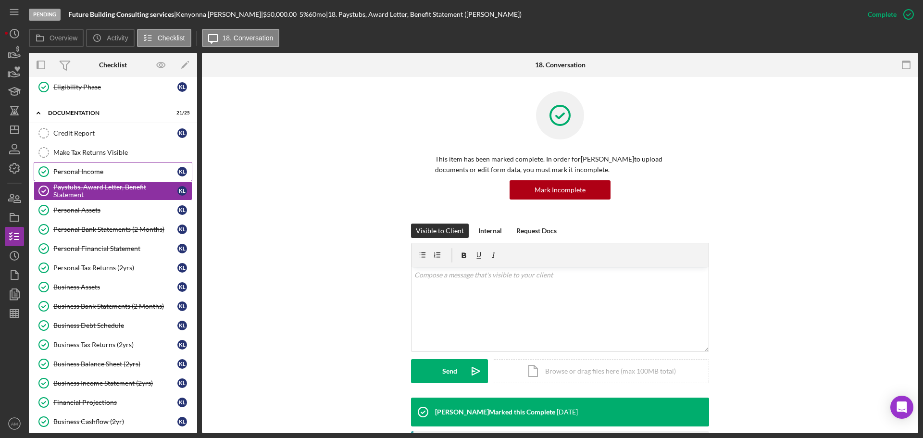
click at [84, 170] on div "Personal Income" at bounding box center [115, 172] width 124 height 8
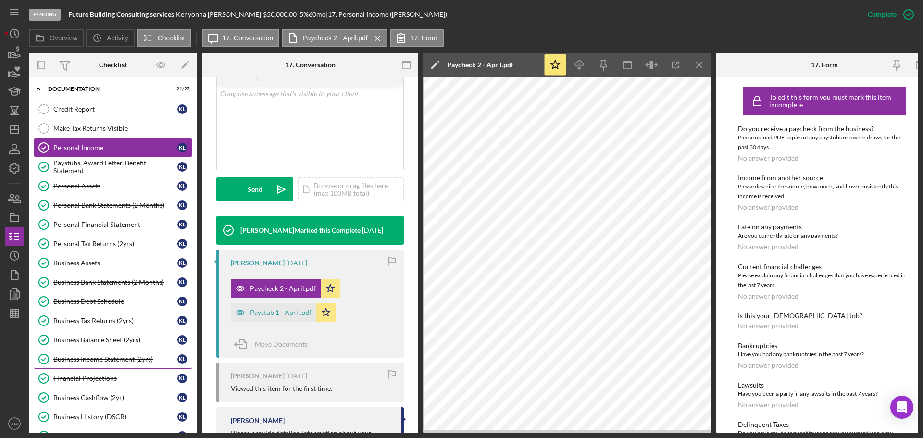
scroll to position [580, 0]
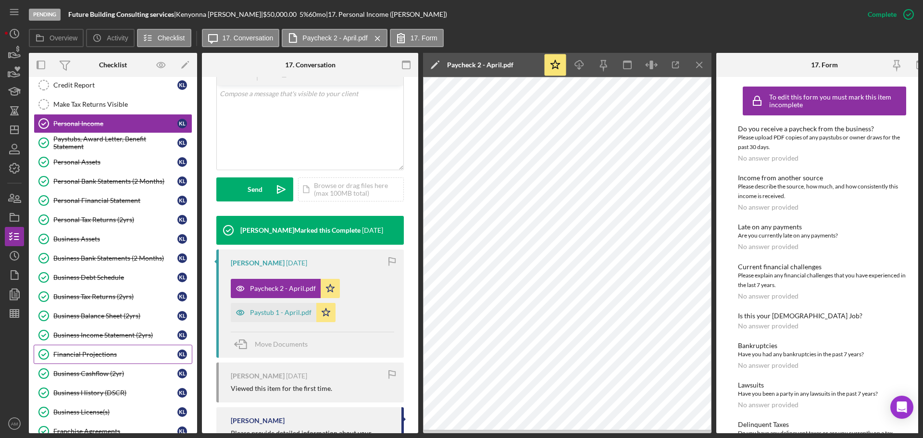
click at [106, 353] on div "Financial Projections" at bounding box center [115, 355] width 124 height 8
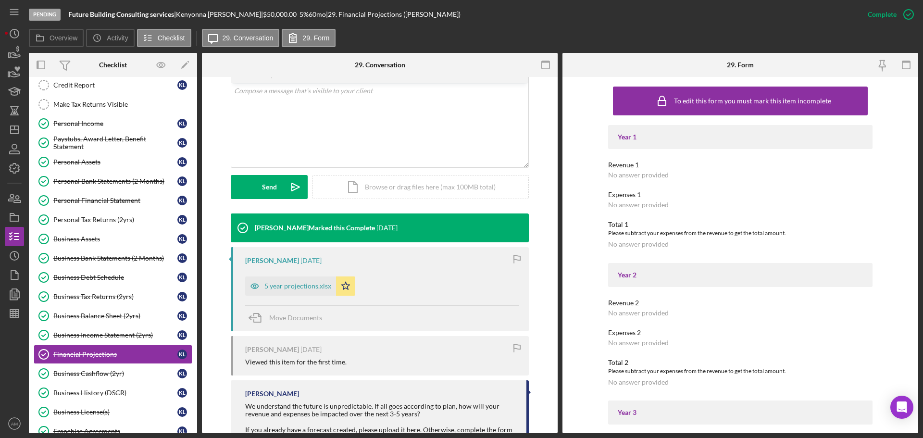
scroll to position [192, 0]
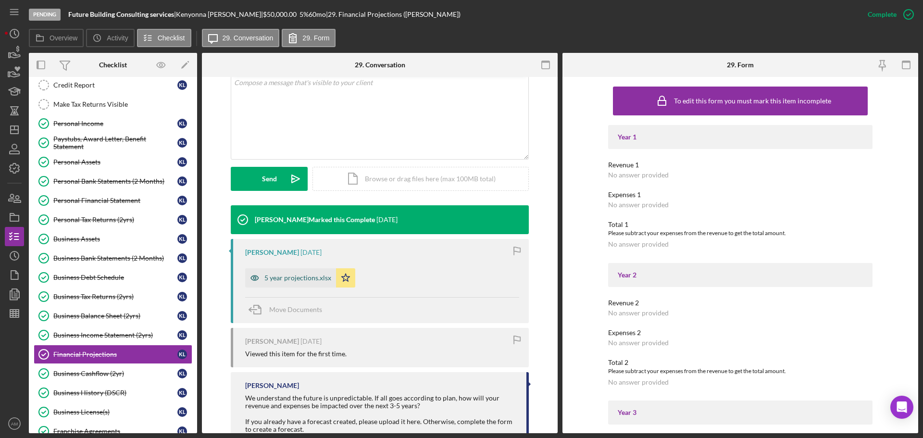
click at [284, 281] on div "5 year projections.xlsx" at bounding box center [298, 278] width 67 height 8
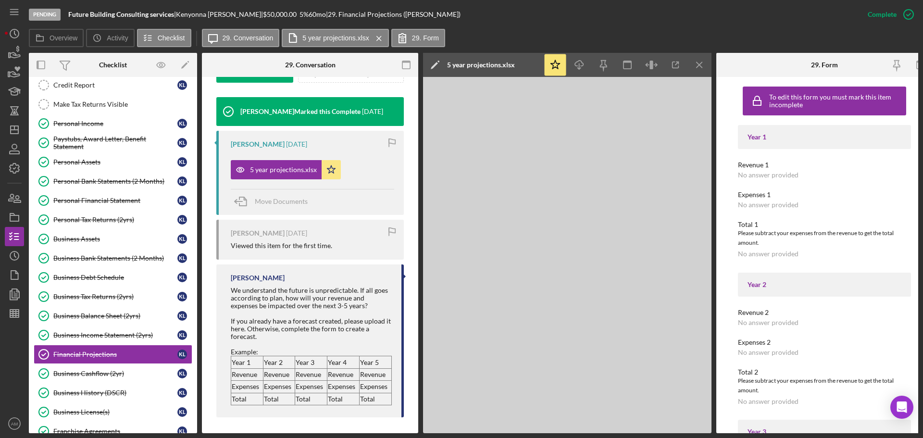
scroll to position [317, 0]
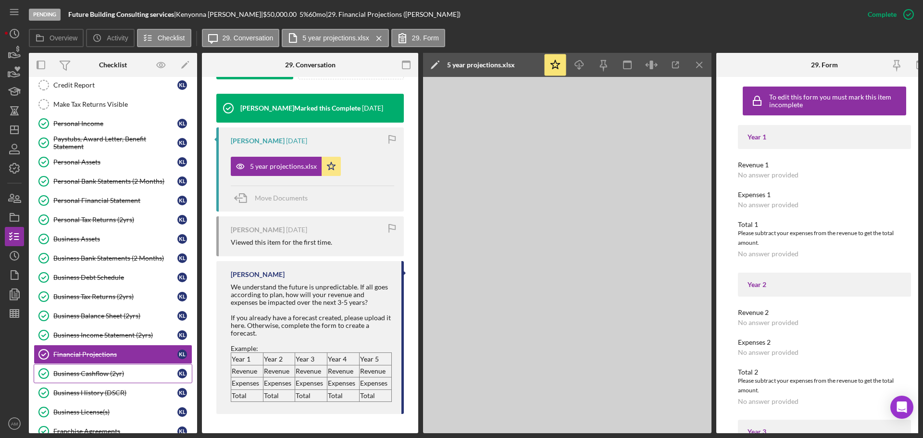
click at [86, 374] on div "Business Cashflow (2yr)" at bounding box center [115, 374] width 124 height 8
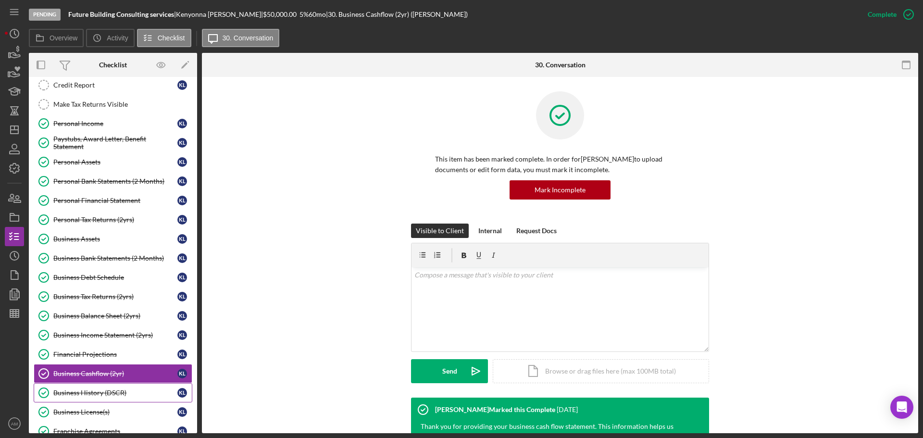
click at [89, 394] on div "Business History (DSCR)" at bounding box center [115, 393] width 124 height 8
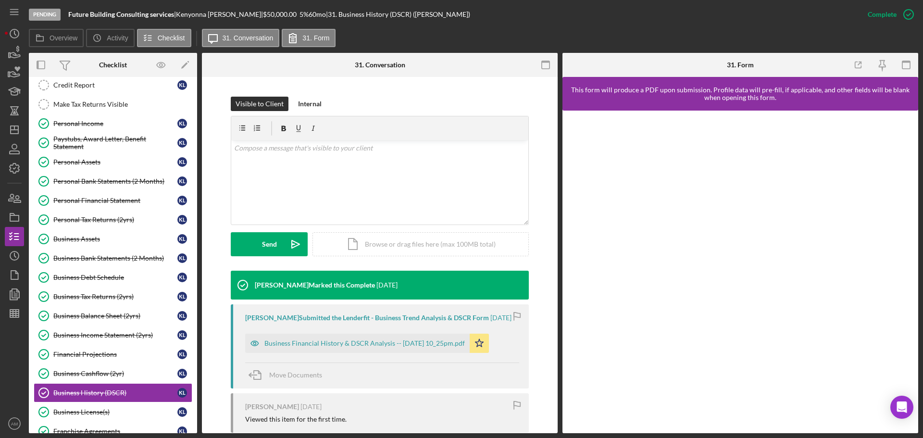
scroll to position [144, 0]
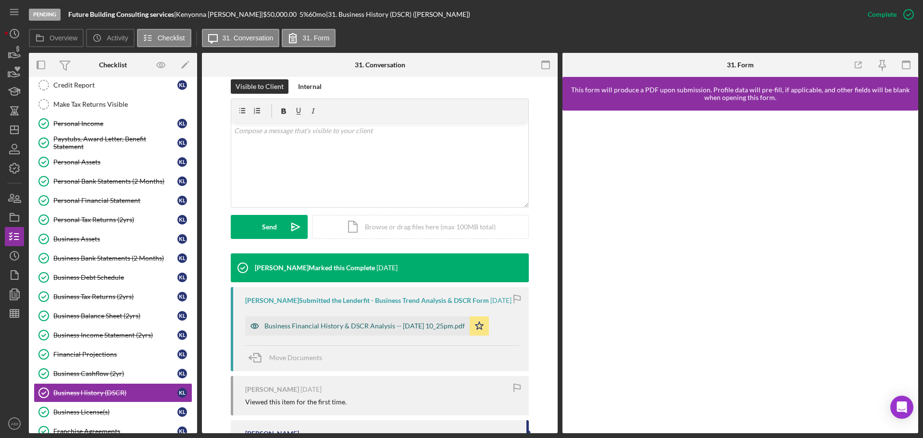
click at [363, 330] on div "Business Financial History & DSCR Analysis -- 2025-04-30 10_25pm.pdf" at bounding box center [365, 326] width 201 height 8
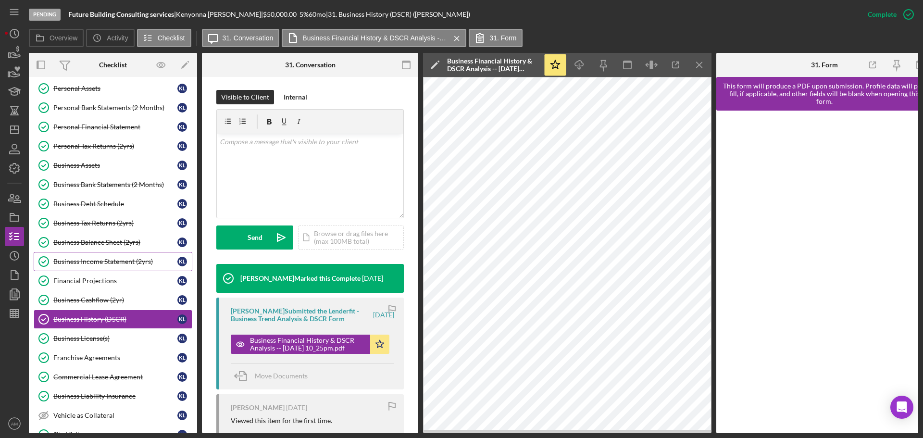
scroll to position [676, 0]
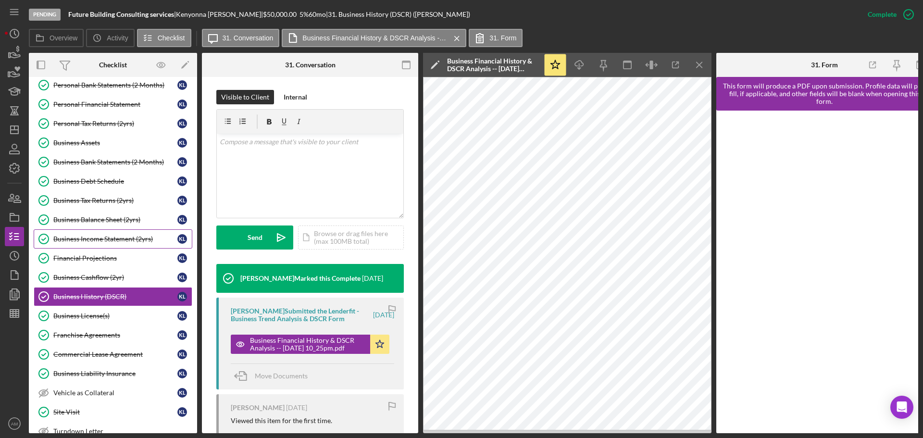
click at [90, 242] on div "Business Income Statement (2yrs)" at bounding box center [115, 239] width 124 height 8
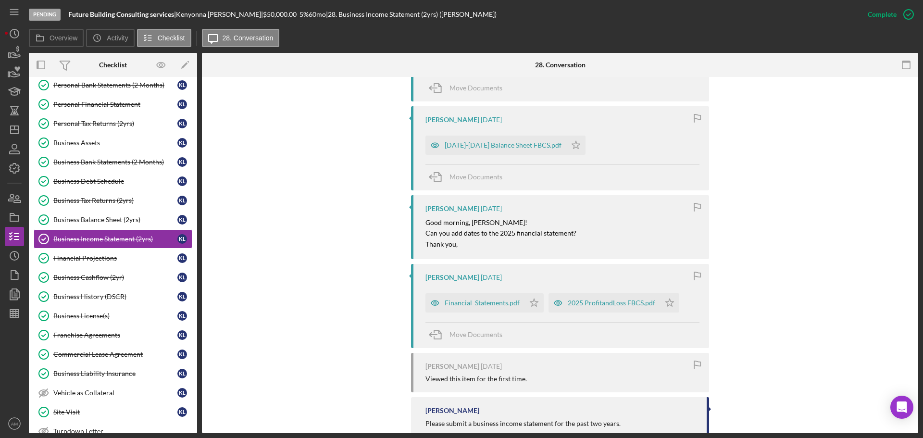
scroll to position [850, 0]
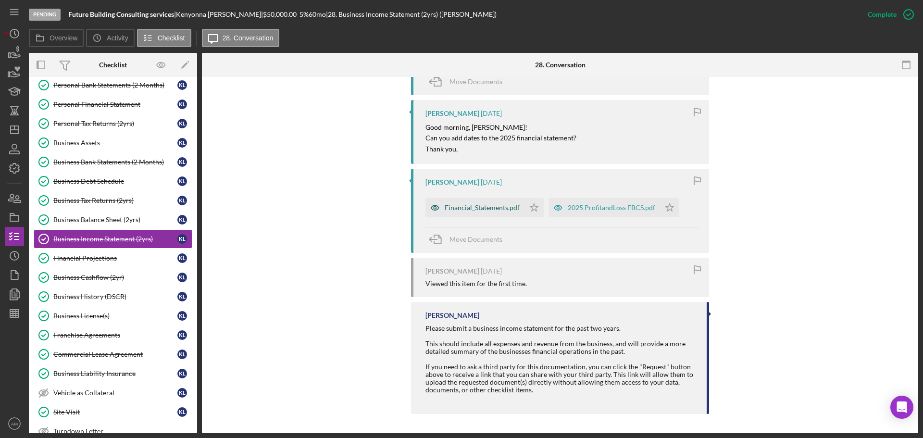
click at [488, 207] on div "Financial_Statements.pdf" at bounding box center [482, 208] width 75 height 8
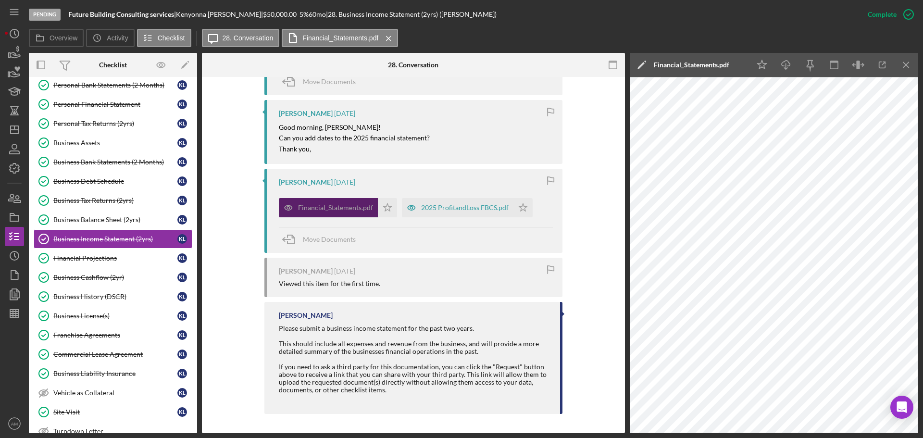
click at [328, 209] on div "Financial_Statements.pdf" at bounding box center [335, 208] width 75 height 8
click at [479, 208] on div "2025 ProfitandLoss FBCS.pdf" at bounding box center [465, 208] width 88 height 8
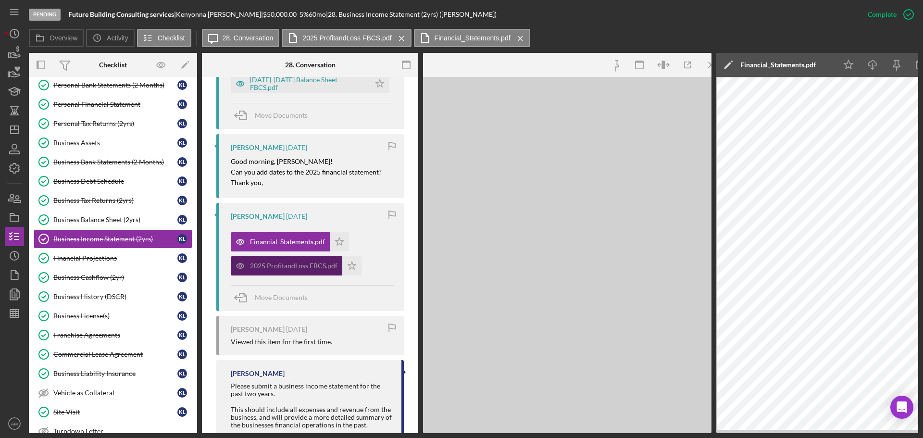
scroll to position [884, 0]
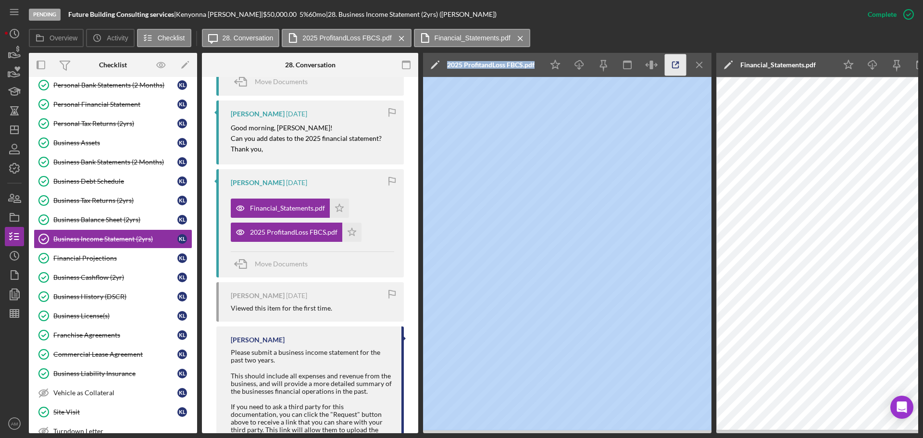
click at [676, 62] on icon "button" at bounding box center [676, 65] width 22 height 22
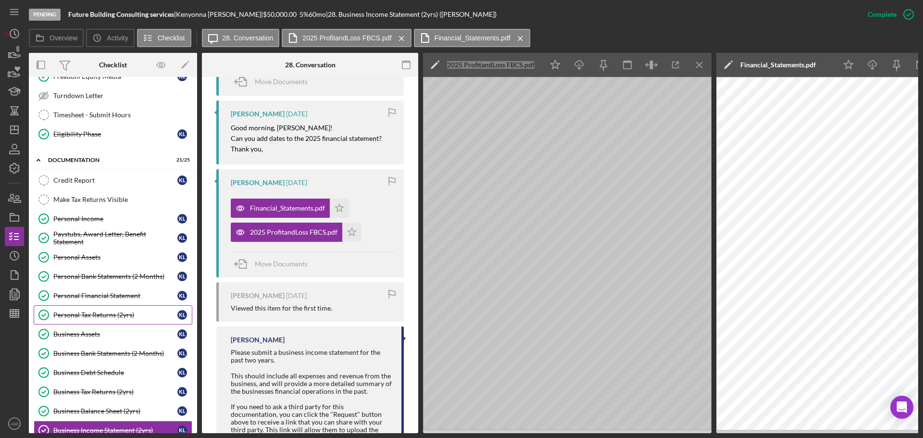
scroll to position [484, 0]
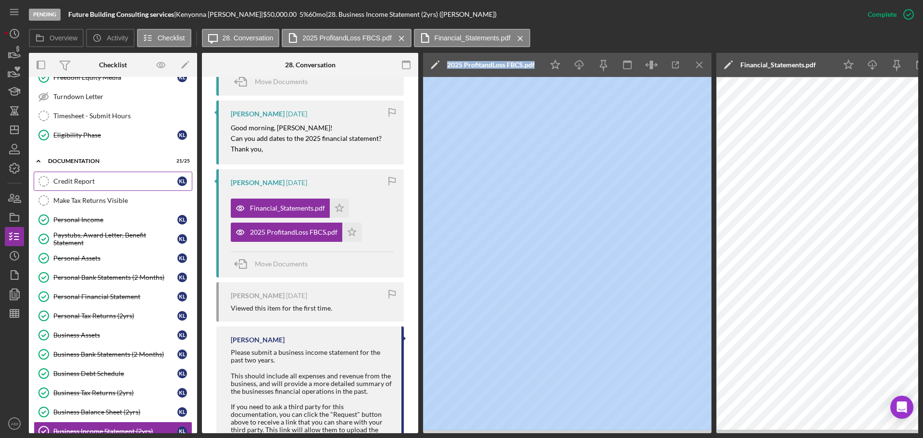
click at [82, 177] on link "Credit Report Credit Report K L" at bounding box center [113, 181] width 159 height 19
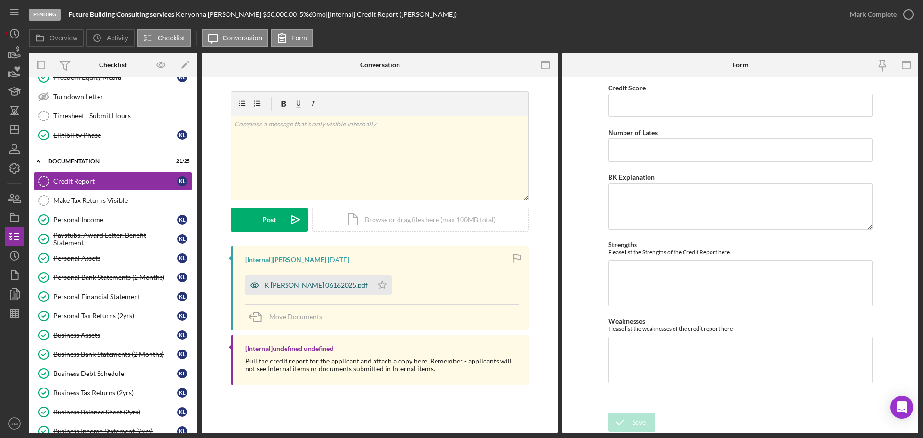
click at [282, 286] on div "K Lindsey 06162025.pdf" at bounding box center [316, 285] width 103 height 8
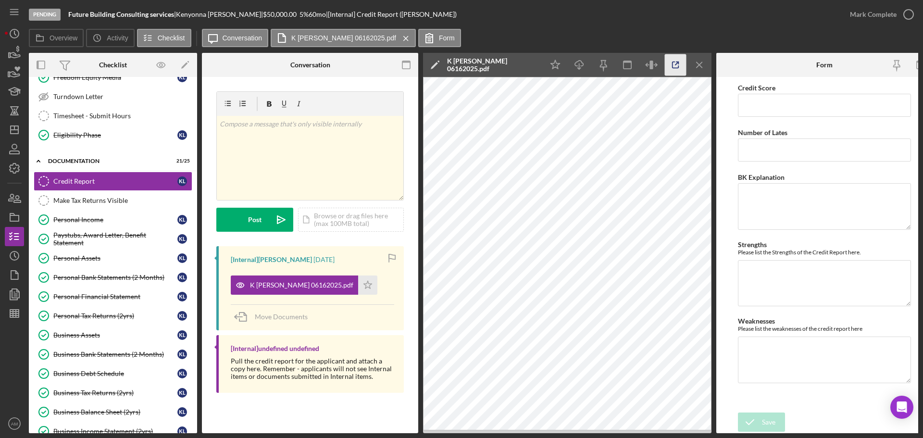
click at [677, 65] on icon "button" at bounding box center [676, 65] width 22 height 22
click at [104, 314] on div "Personal Tax Returns (2yrs)" at bounding box center [115, 316] width 124 height 8
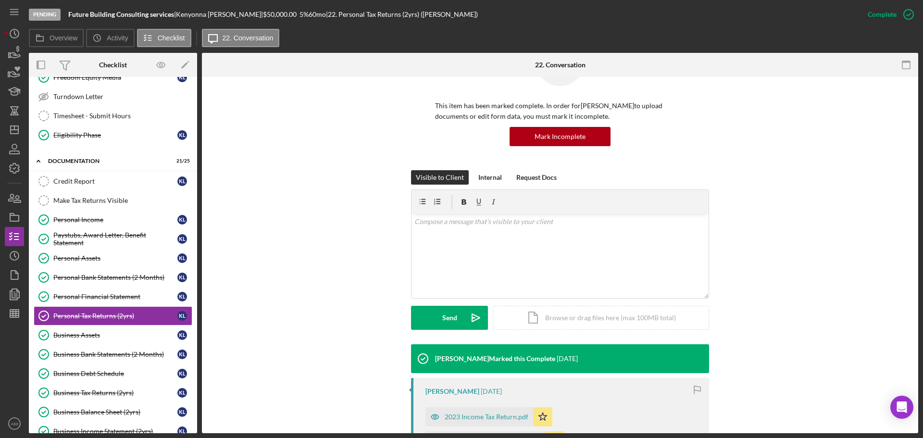
scroll to position [200, 0]
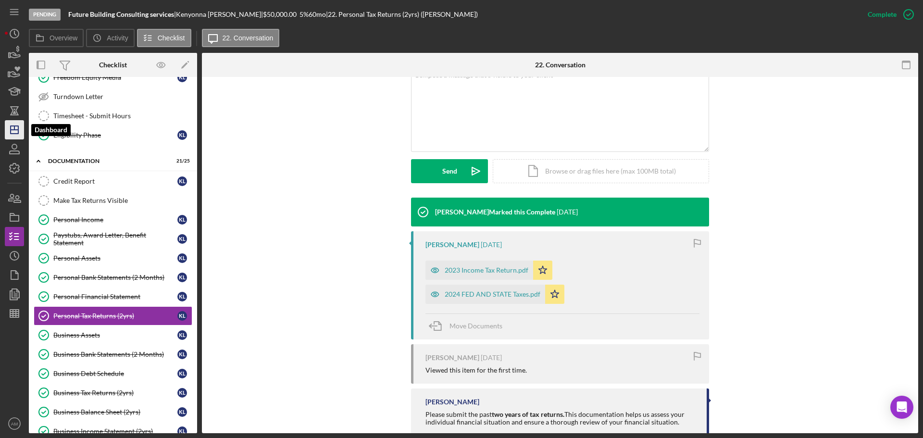
click at [8, 129] on icon "Icon/Dashboard" at bounding box center [14, 130] width 24 height 24
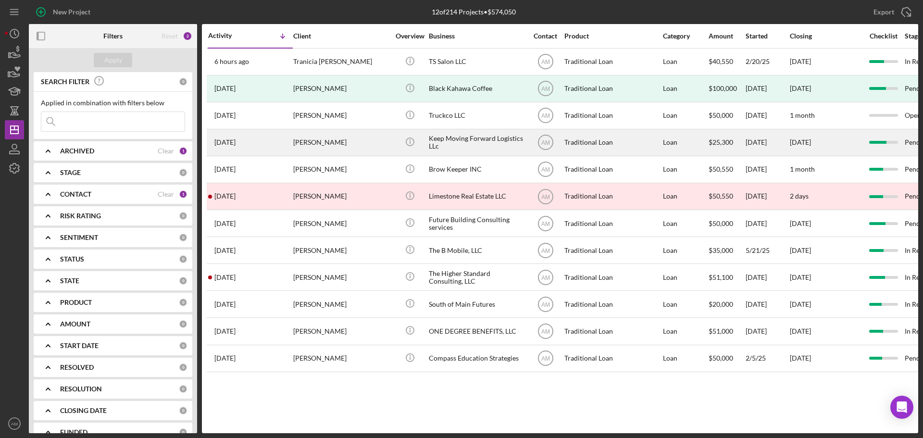
click at [469, 140] on div "Keep Moving Forward Logistics LLc" at bounding box center [477, 142] width 96 height 25
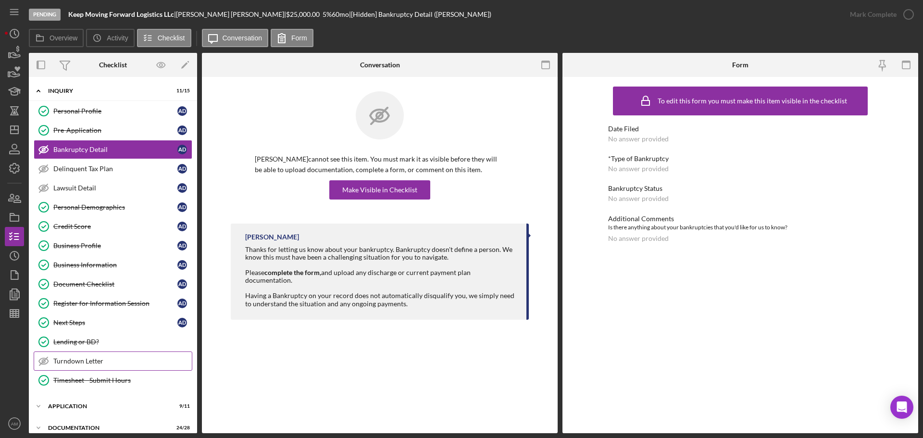
scroll to position [96, 0]
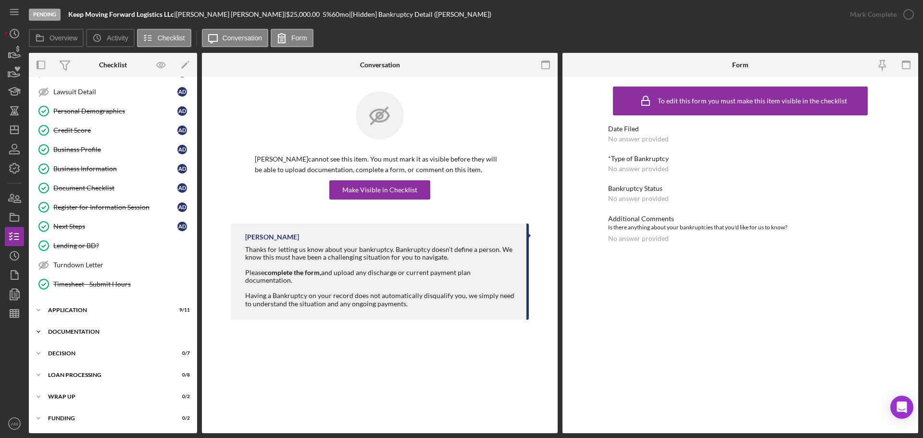
click at [86, 328] on div "Icon/Expander Documentation 24 / 28" at bounding box center [113, 331] width 168 height 19
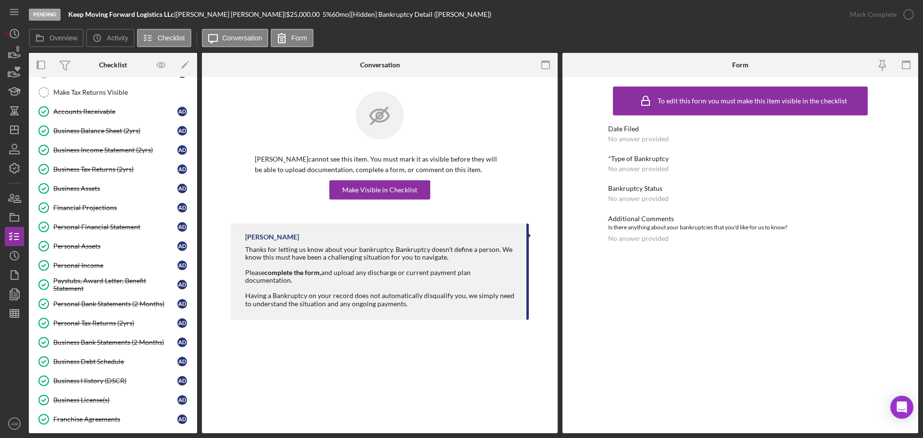
scroll to position [385, 0]
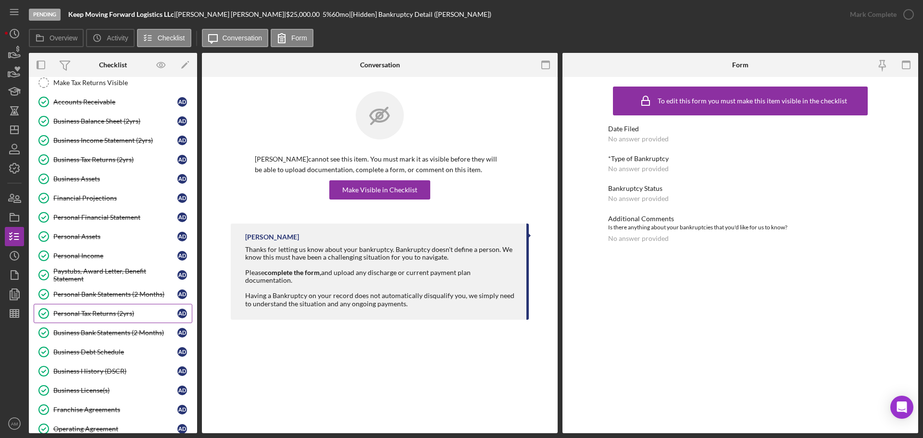
click at [103, 312] on div "Personal Tax Returns (2yrs)" at bounding box center [115, 314] width 124 height 8
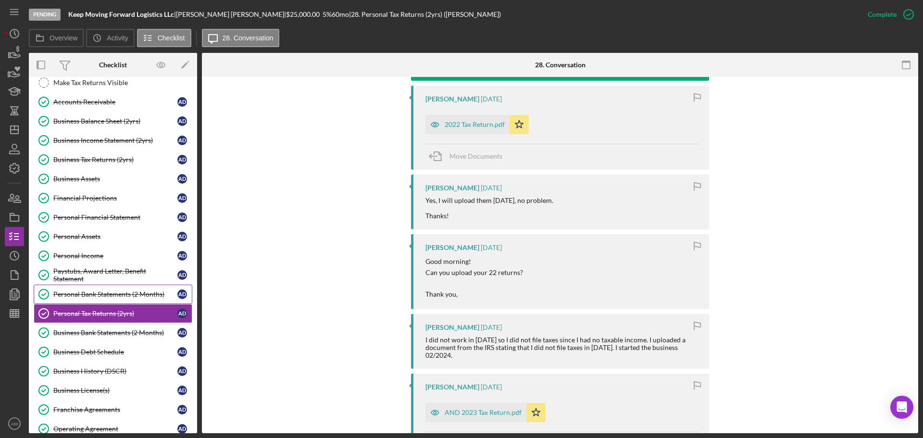
scroll to position [329, 0]
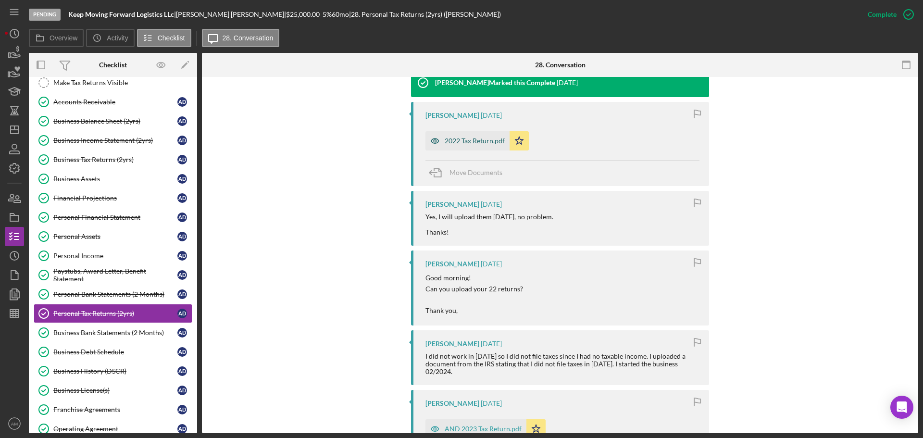
click at [477, 140] on div "2022 Tax Return.pdf" at bounding box center [475, 141] width 60 height 8
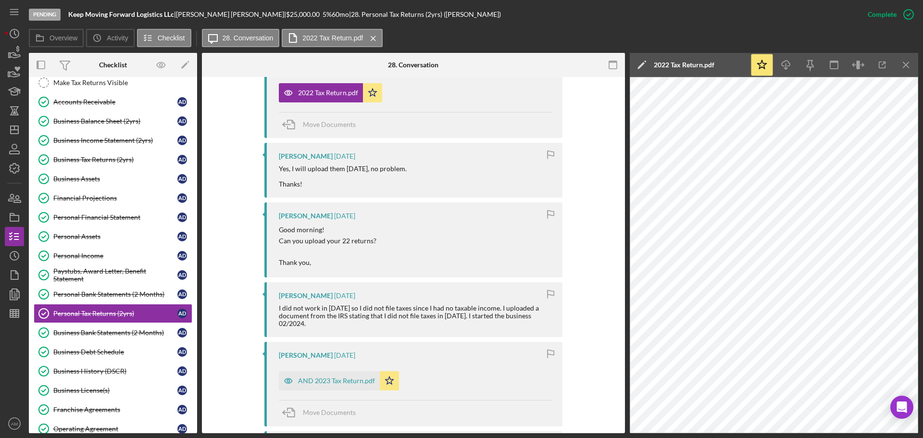
scroll to position [281, 0]
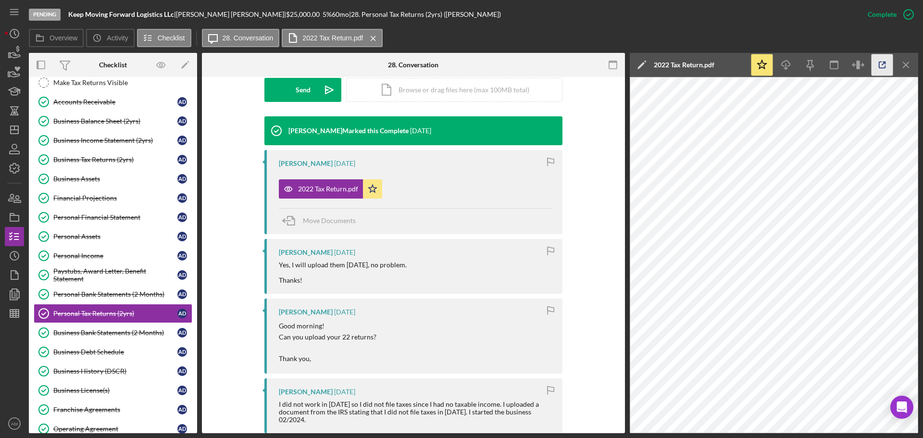
click at [884, 64] on icon "button" at bounding box center [883, 65] width 22 height 22
click at [11, 133] on polygon "button" at bounding box center [15, 130] width 8 height 8
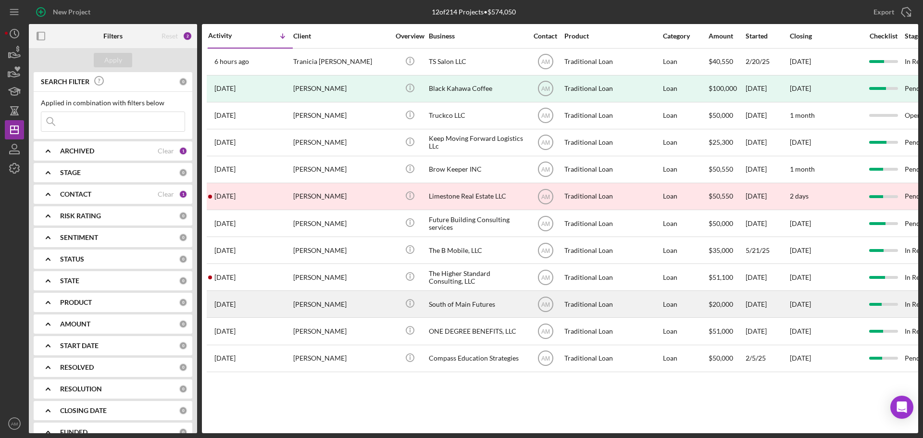
click at [462, 305] on div "South of Main Futures" at bounding box center [477, 303] width 96 height 25
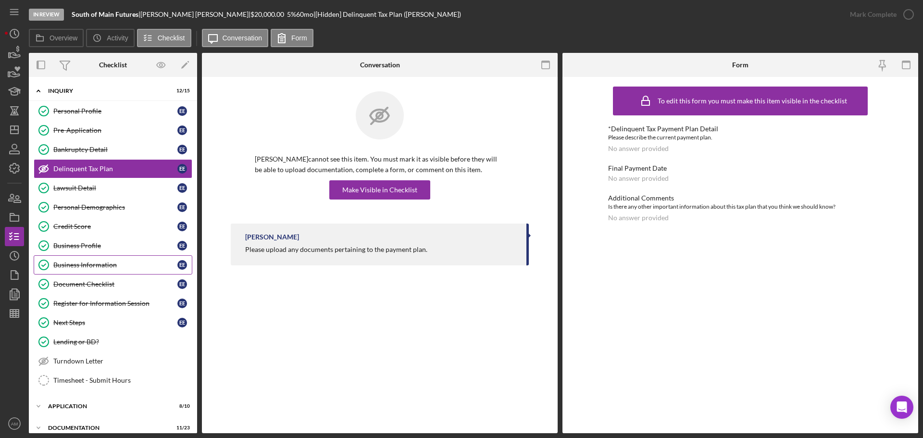
click at [84, 265] on div "Business Information" at bounding box center [115, 265] width 124 height 8
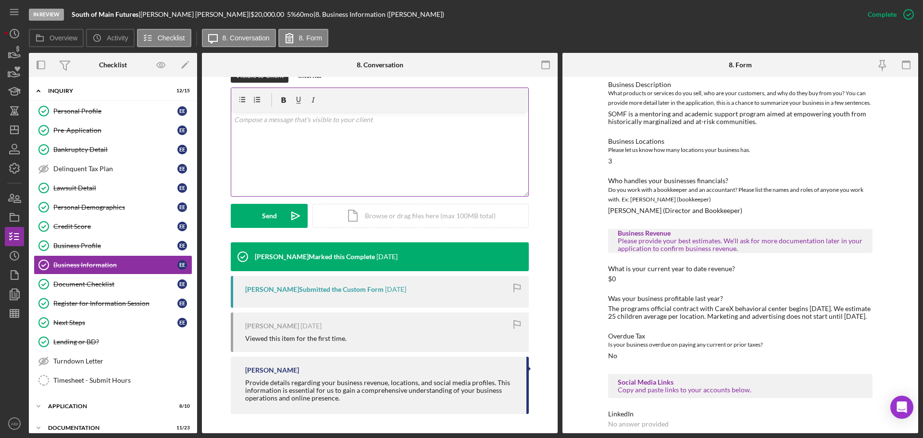
scroll to position [16, 0]
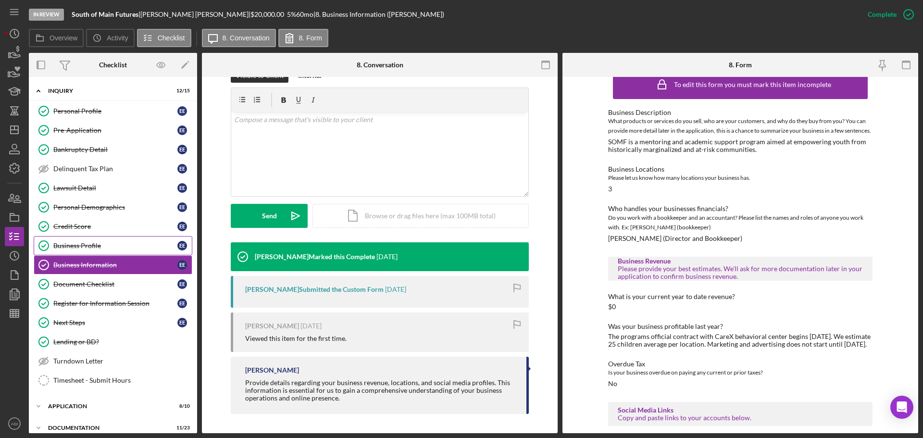
click at [79, 243] on div "Business Profile" at bounding box center [115, 246] width 124 height 8
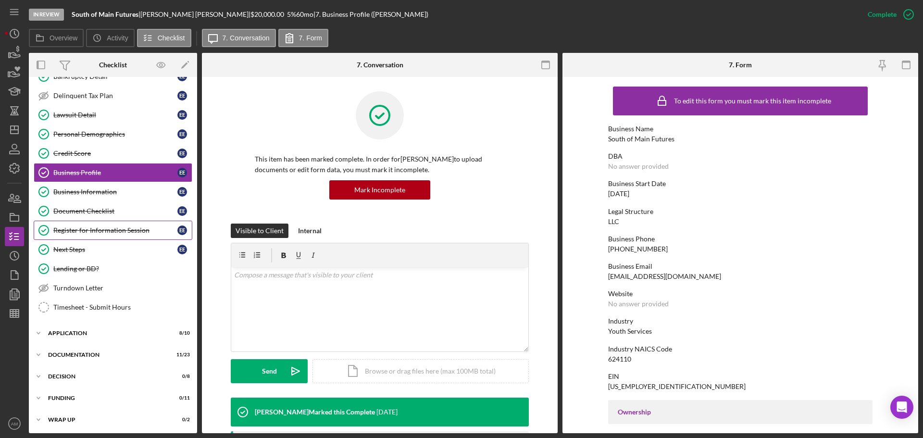
scroll to position [75, 0]
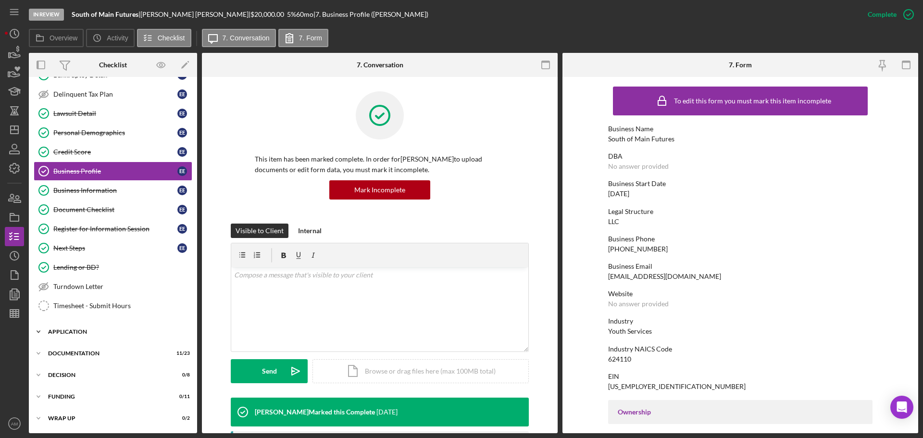
click at [72, 328] on div "Icon/Expander Application 8 / 10" at bounding box center [113, 331] width 168 height 19
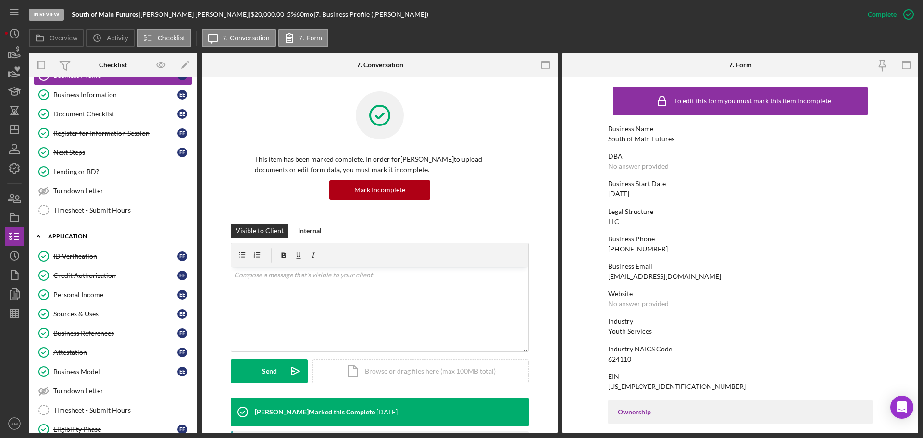
scroll to position [171, 0]
click at [76, 313] on div "Sources & Uses" at bounding box center [115, 314] width 124 height 8
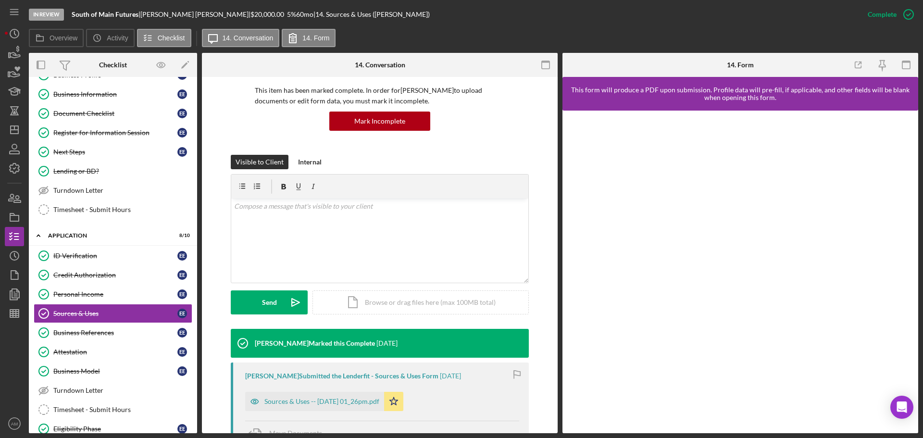
scroll to position [192, 0]
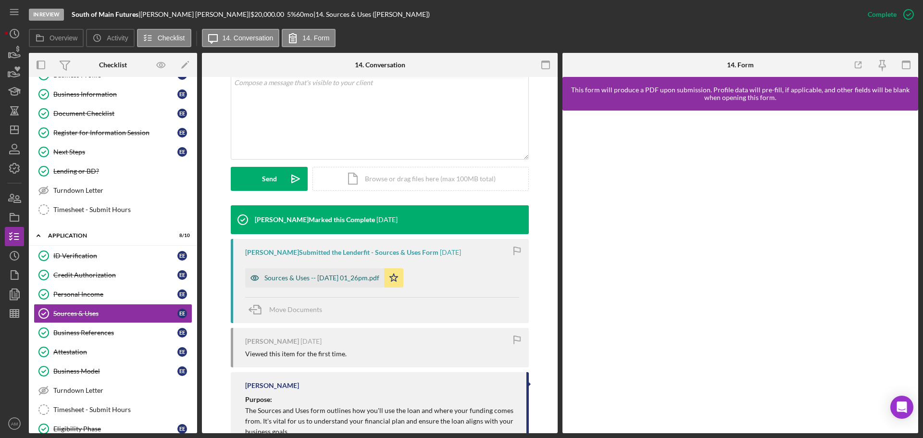
click at [344, 275] on div "Sources & Uses -- 2025-03-31 01_26pm.pdf" at bounding box center [322, 278] width 115 height 8
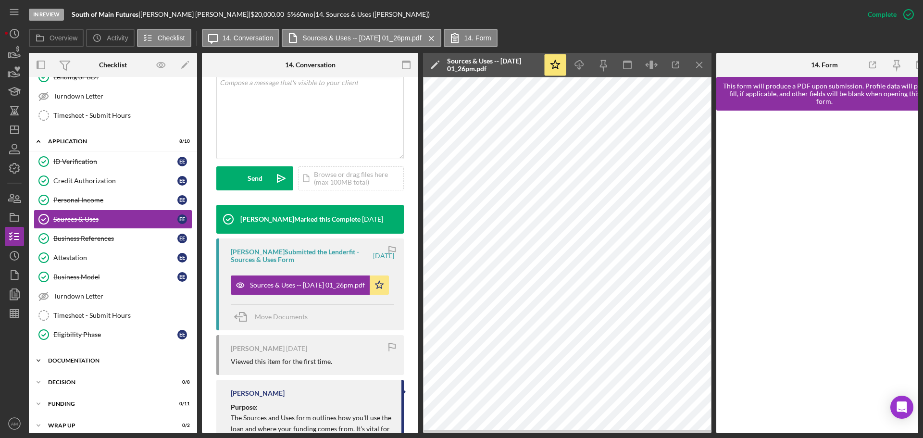
scroll to position [275, 0]
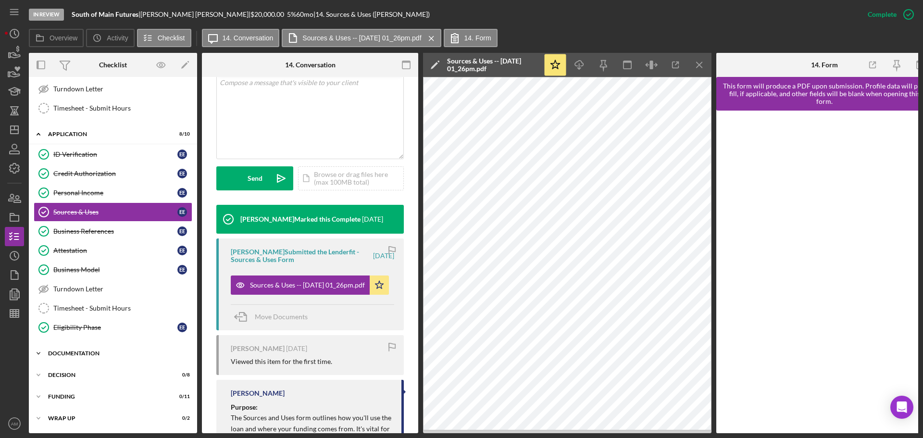
click at [77, 351] on div "Documentation" at bounding box center [116, 354] width 137 height 6
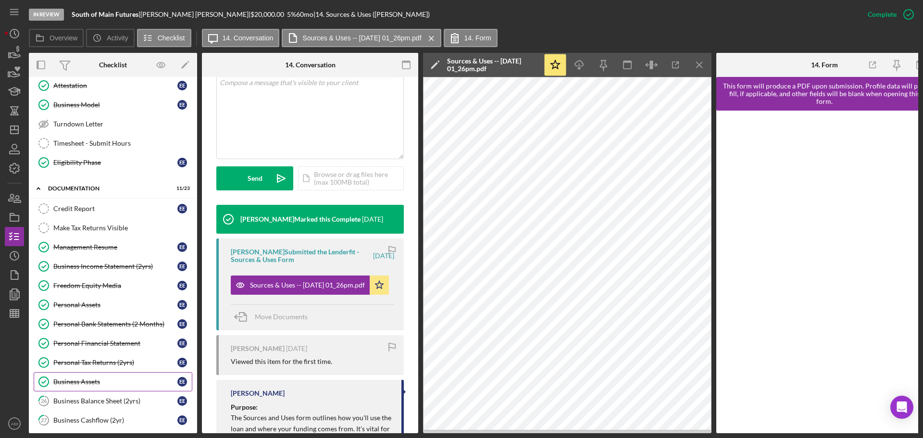
scroll to position [467, 0]
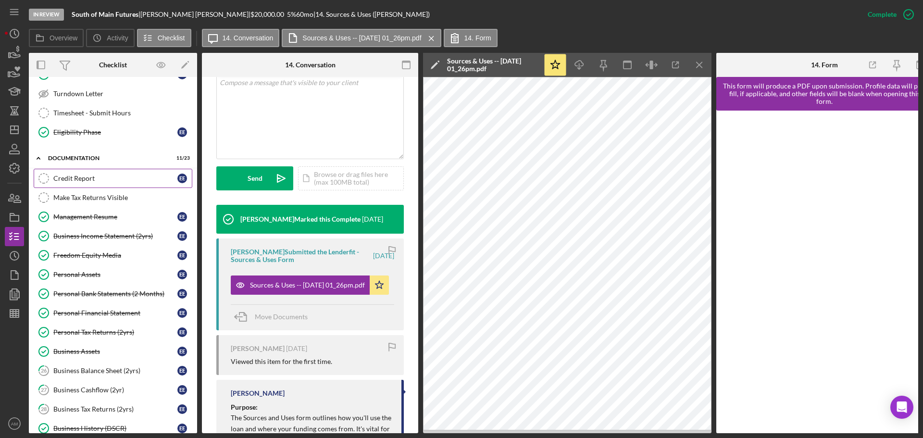
click at [75, 177] on div "Credit Report" at bounding box center [115, 179] width 124 height 8
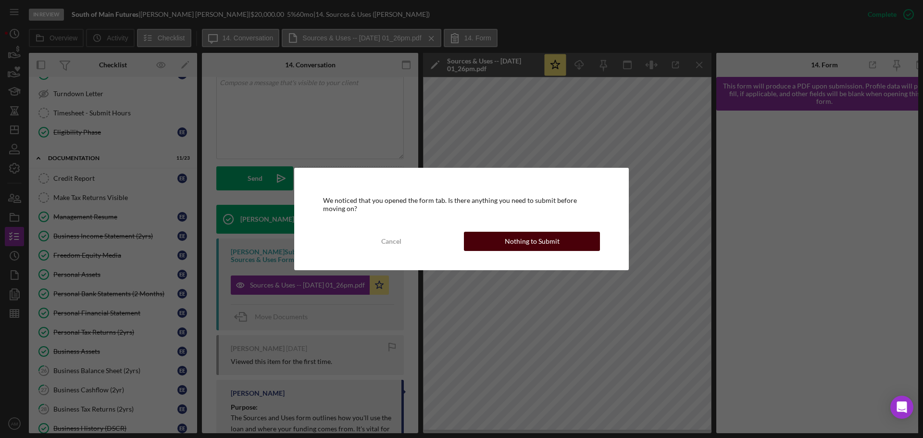
click at [541, 243] on div "Nothing to Submit" at bounding box center [532, 241] width 55 height 19
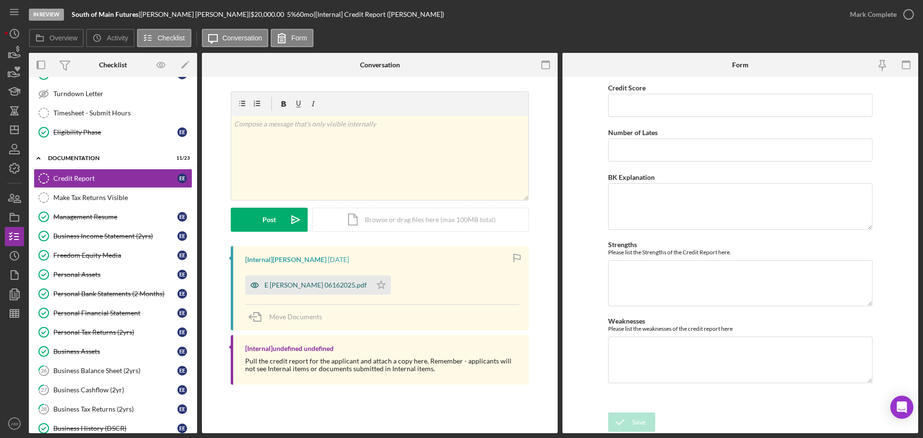
click at [291, 287] on div "E EIland 06162025.pdf" at bounding box center [316, 285] width 102 height 8
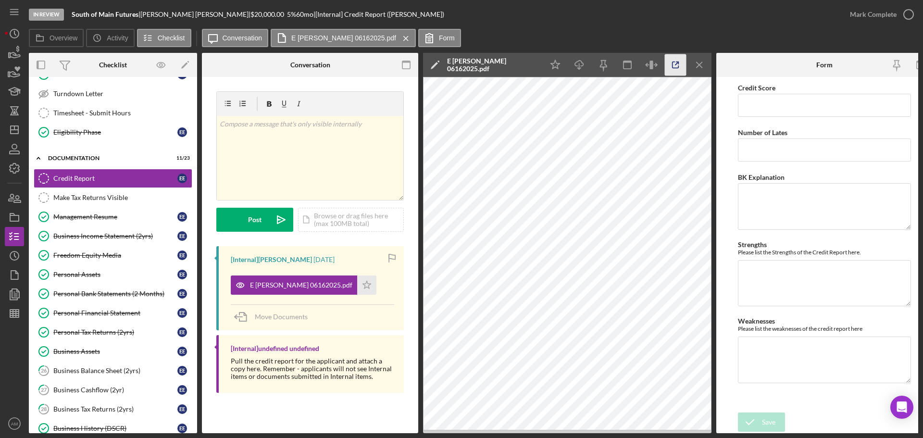
click at [678, 62] on polyline "button" at bounding box center [678, 63] width 2 height 2
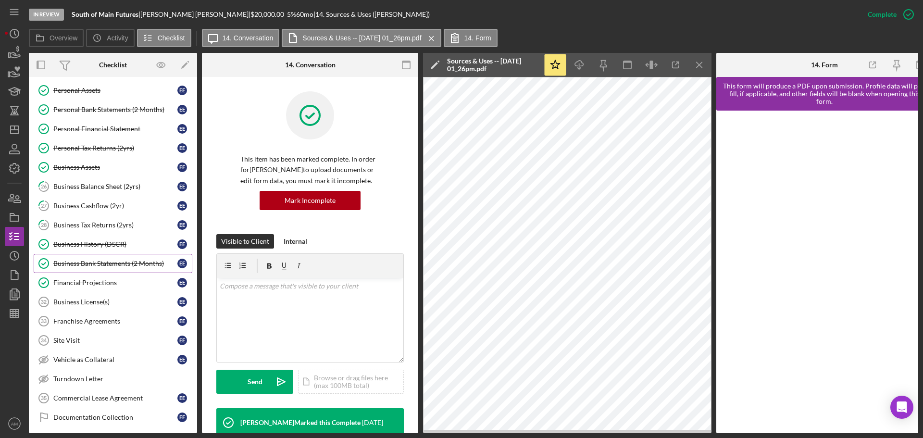
scroll to position [627, 0]
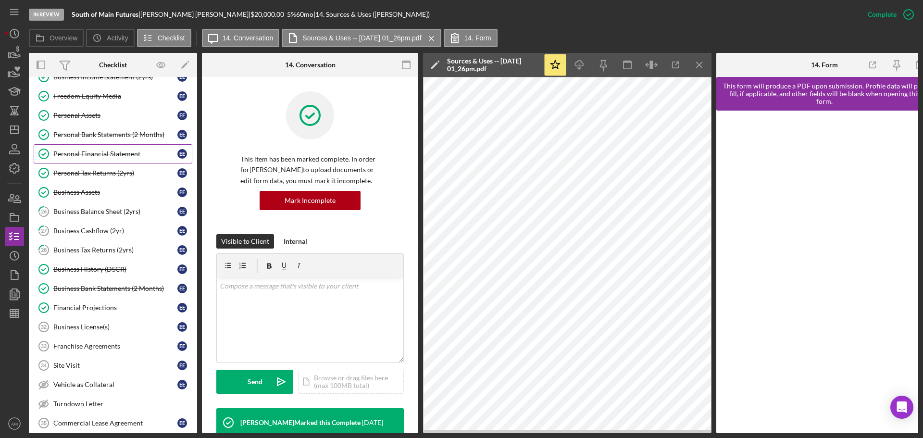
click at [98, 149] on link "Personal Financial Statement Personal Financial Statement E E" at bounding box center [113, 153] width 159 height 19
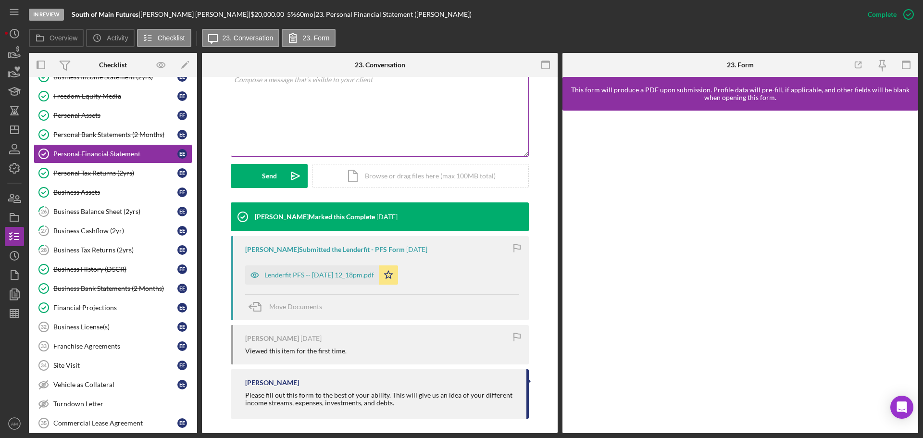
scroll to position [200, 0]
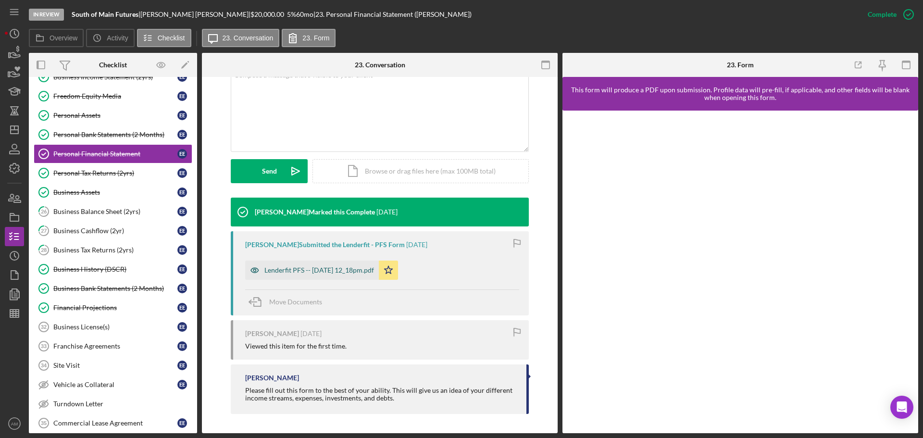
click at [290, 270] on div "Lenderfit PFS -- 2025-04-23 12_18pm.pdf" at bounding box center [320, 270] width 110 height 8
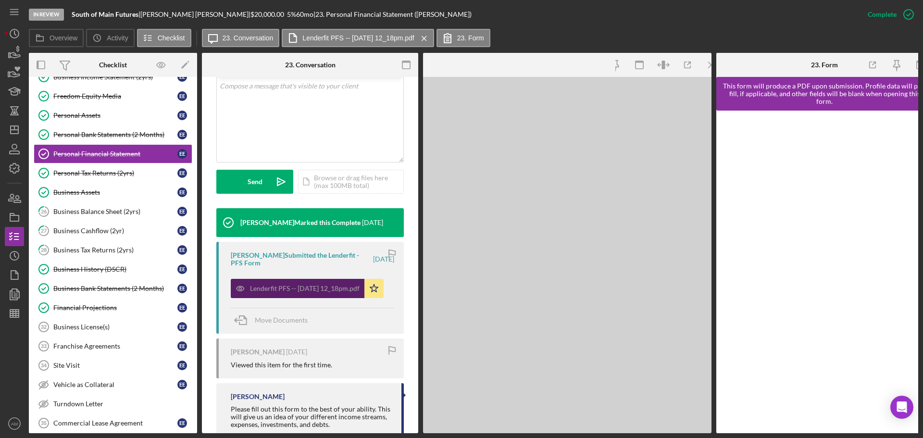
scroll to position [211, 0]
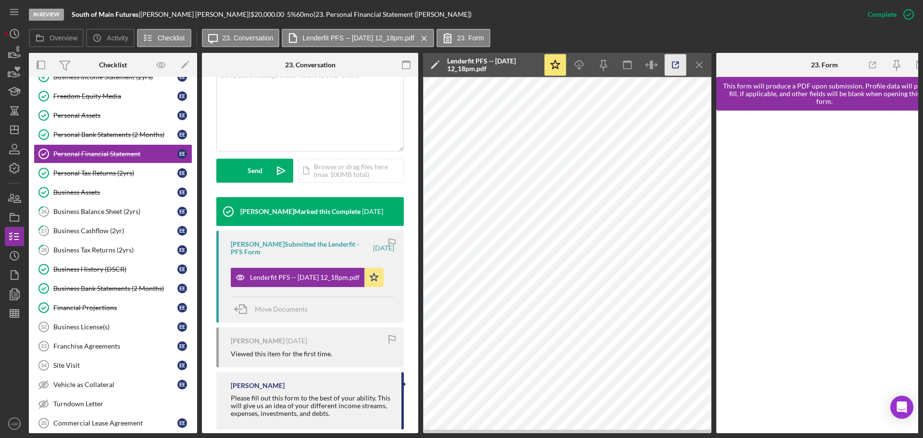
click at [676, 61] on icon "button" at bounding box center [676, 65] width 22 height 22
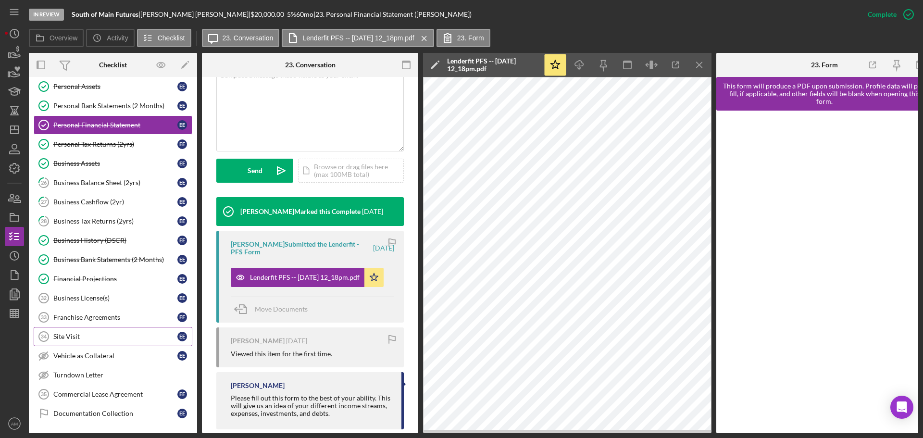
scroll to position [627, 0]
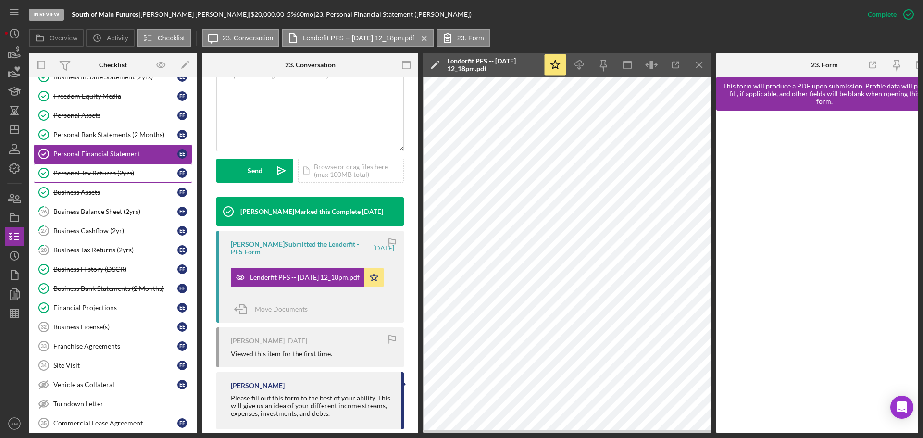
click at [78, 172] on div "Personal Tax Returns (2yrs)" at bounding box center [115, 173] width 124 height 8
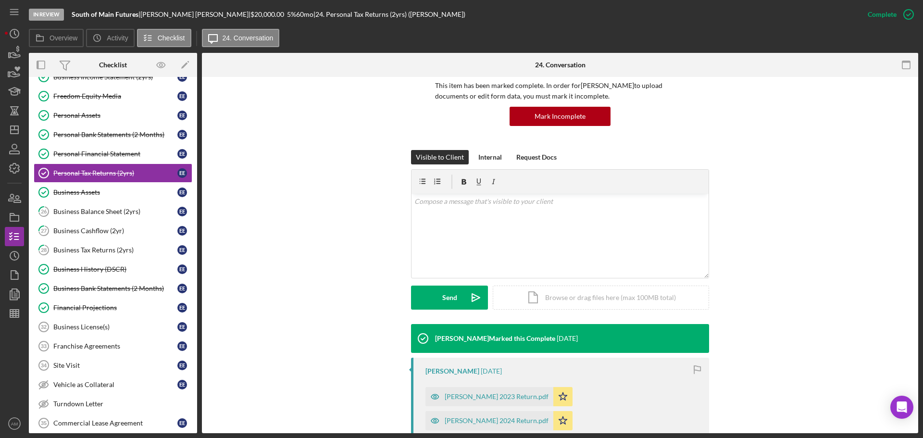
scroll to position [200, 0]
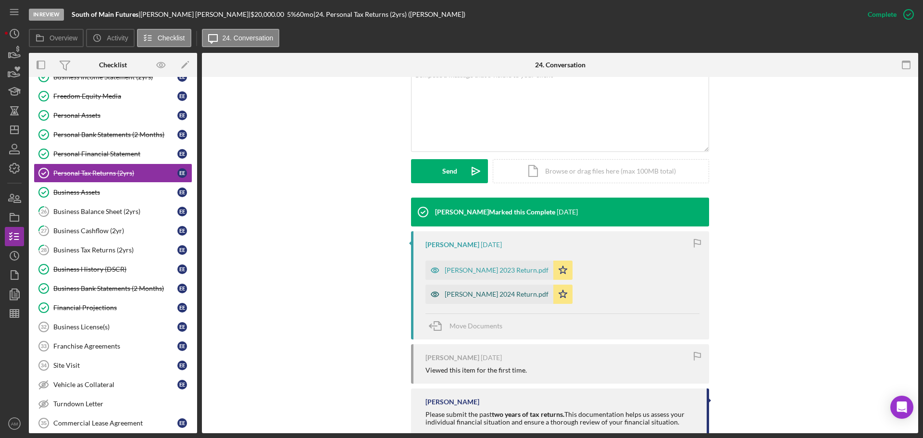
click at [549, 290] on div "Eiland 2024 Return.pdf" at bounding box center [497, 294] width 104 height 8
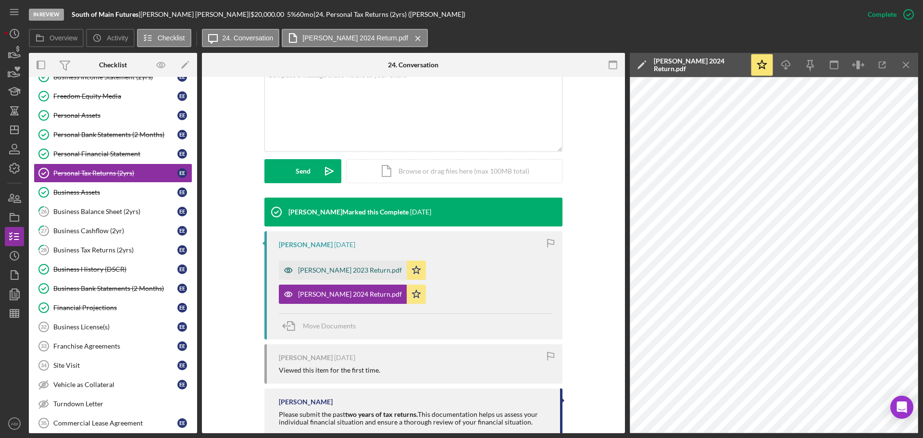
click at [324, 271] on div "Eiland 2023 Return.pdf" at bounding box center [350, 270] width 104 height 8
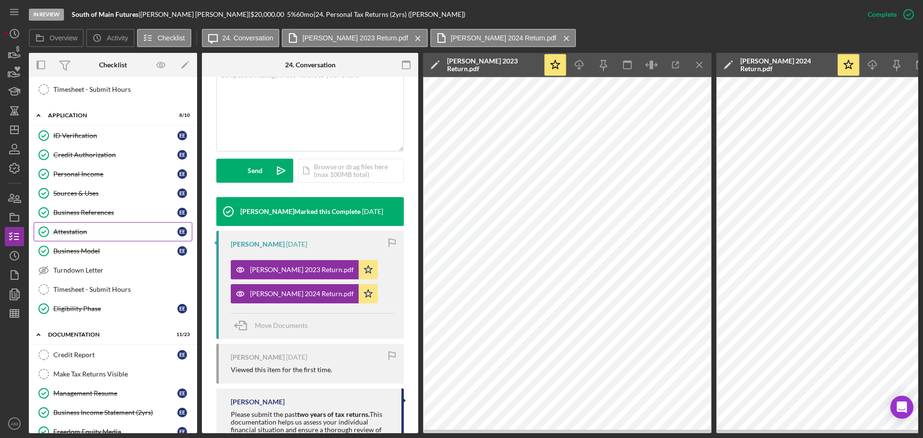
scroll to position [290, 0]
click at [78, 253] on div "Business Model" at bounding box center [115, 252] width 124 height 8
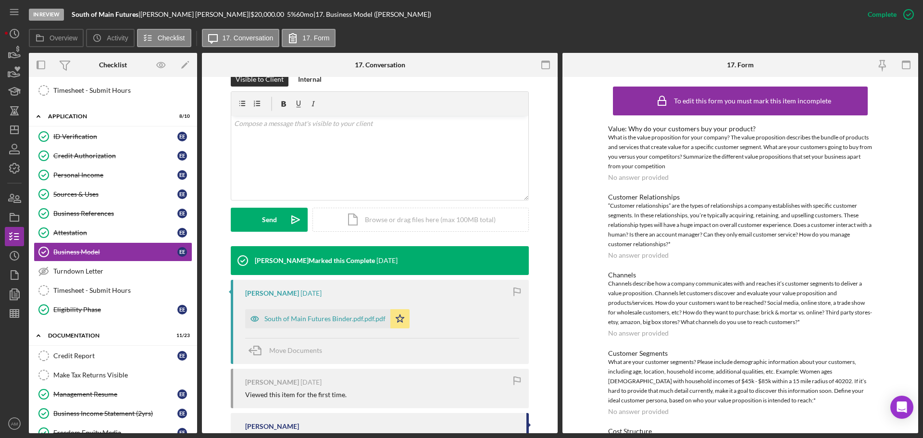
scroll to position [192, 0]
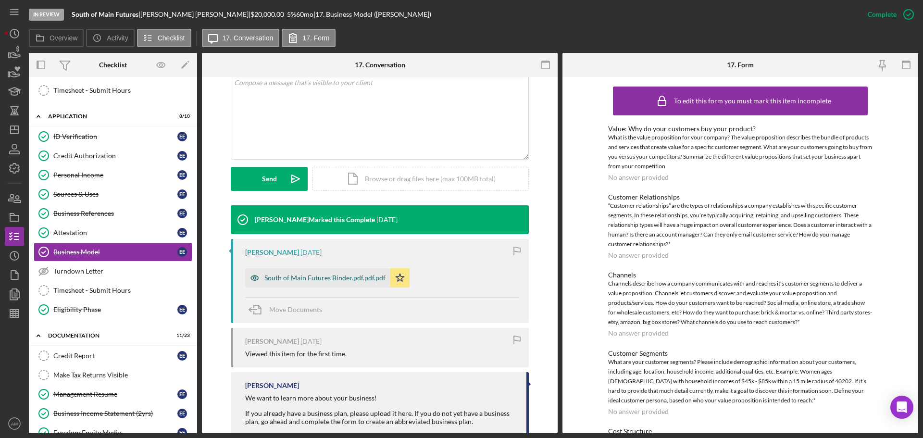
click at [326, 278] on div "South of Main Futures Binder.pdf.pdf.pdf" at bounding box center [325, 278] width 121 height 8
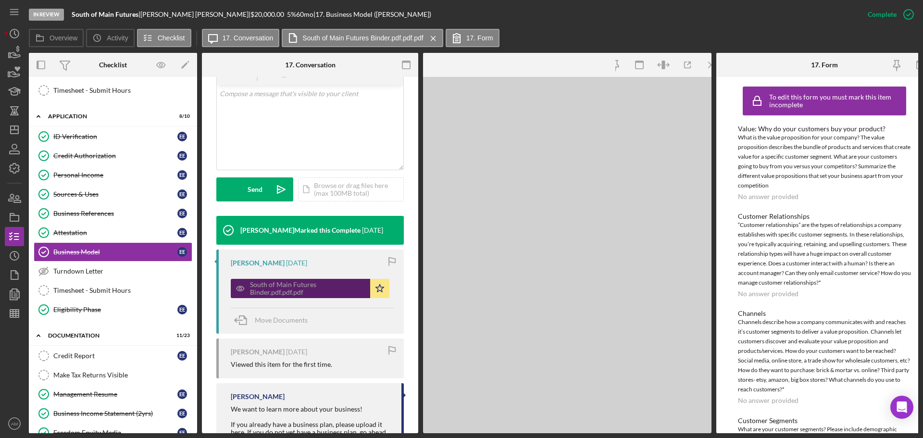
scroll to position [203, 0]
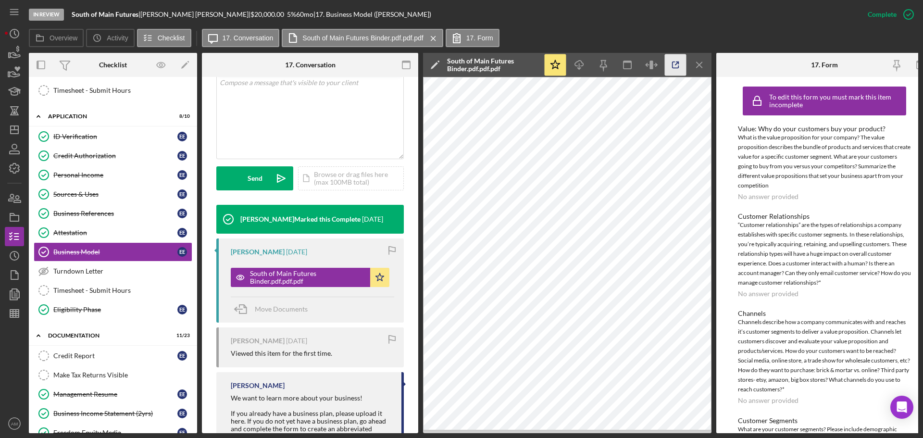
click at [676, 63] on icon "button" at bounding box center [676, 65] width 22 height 22
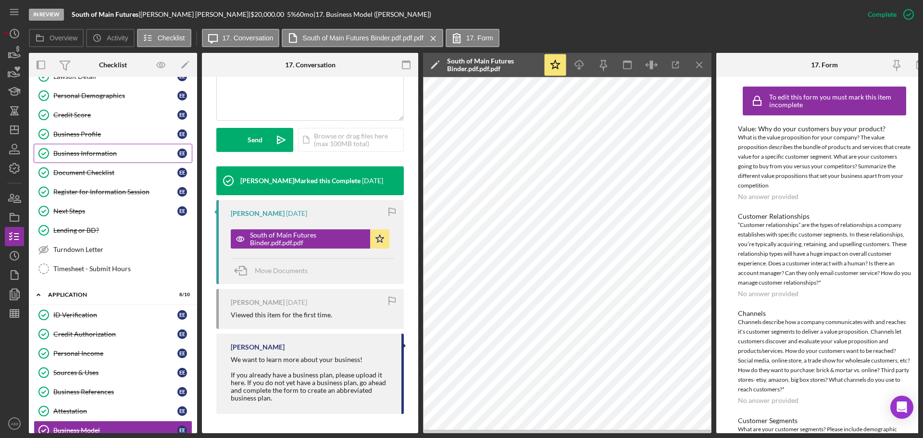
scroll to position [98, 0]
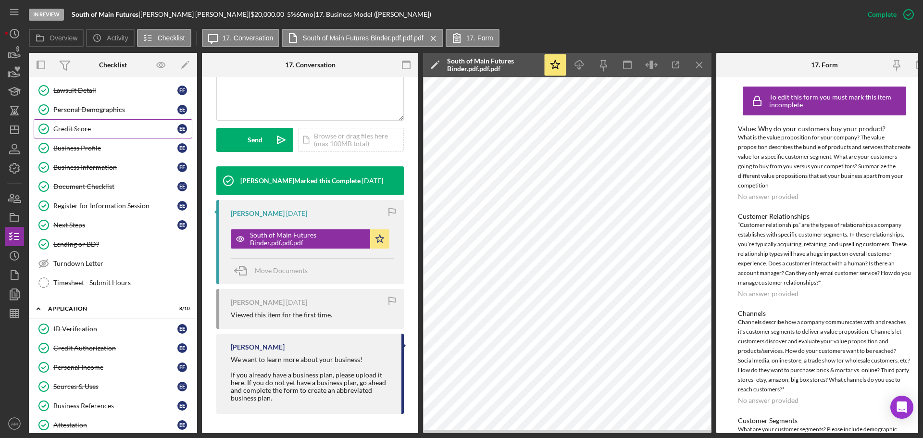
click at [81, 125] on div "Credit Score" at bounding box center [115, 129] width 124 height 8
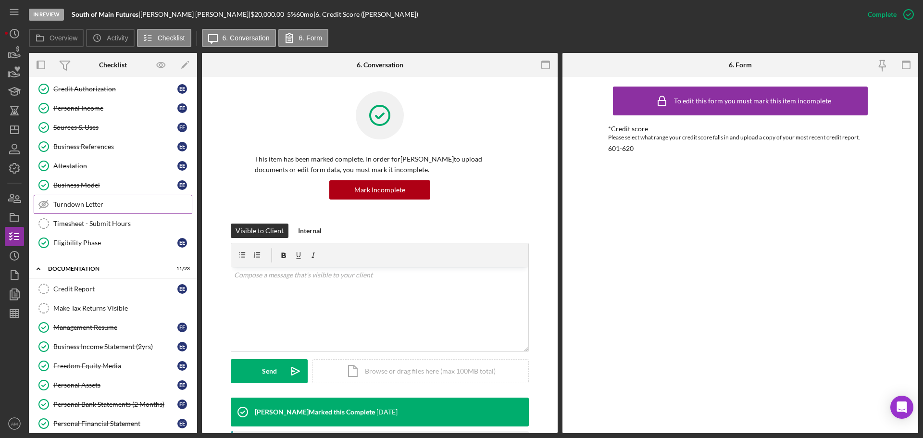
scroll to position [386, 0]
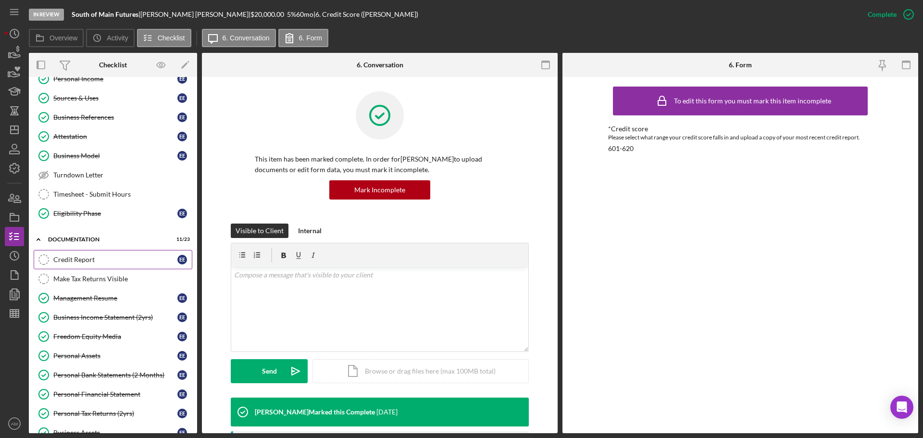
click at [69, 256] on div "Credit Report" at bounding box center [115, 260] width 124 height 8
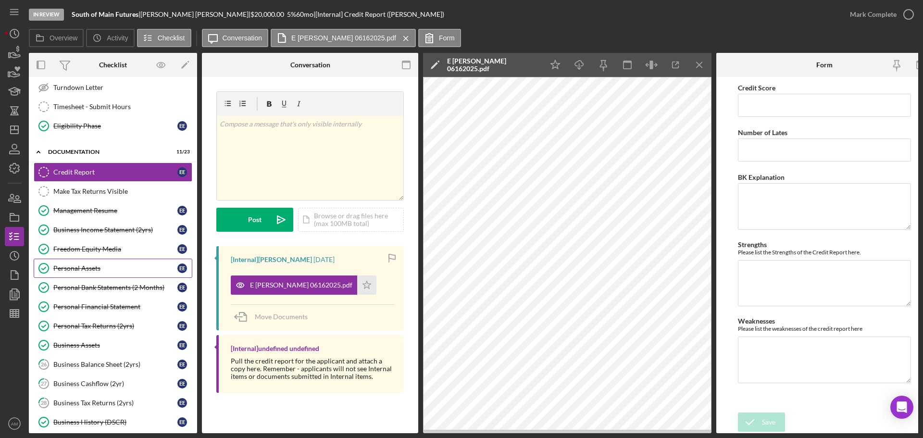
scroll to position [482, 0]
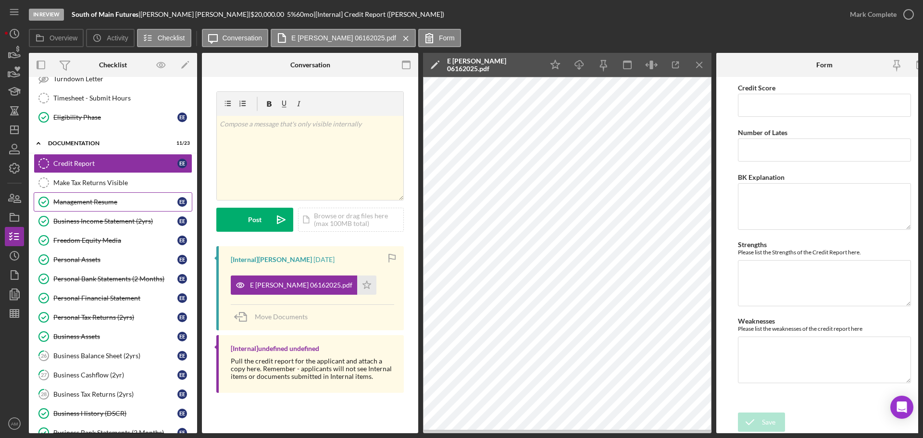
click at [102, 202] on div "Management Resume" at bounding box center [115, 202] width 124 height 8
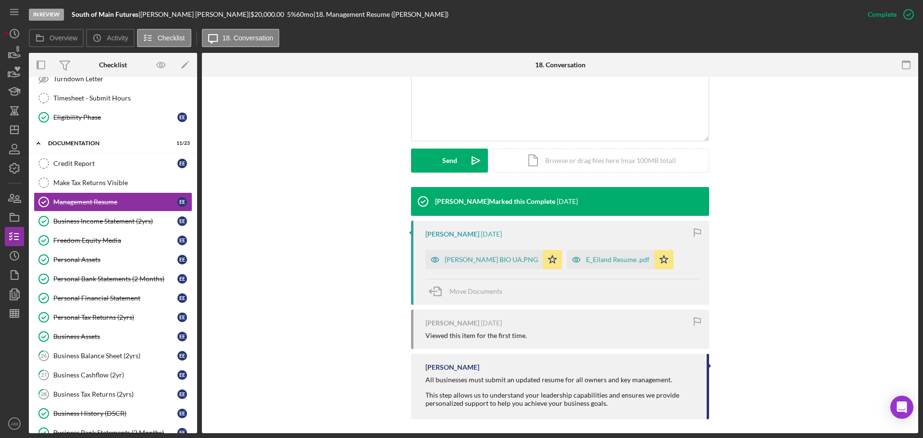
scroll to position [216, 0]
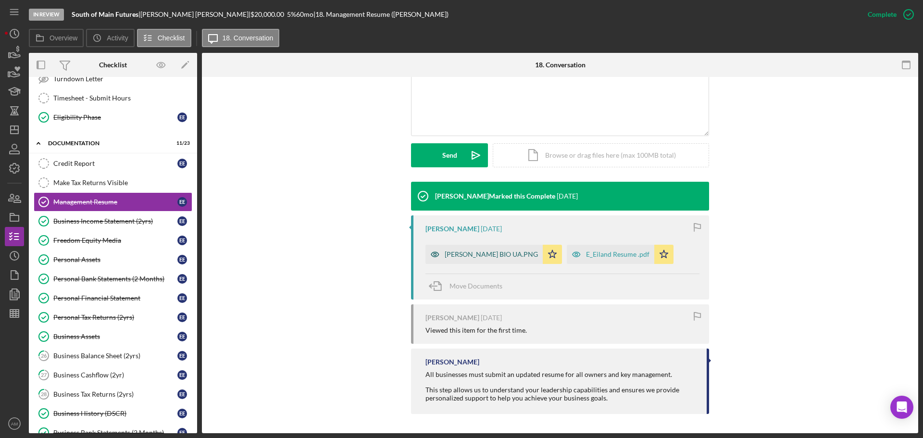
click at [465, 254] on div "EBONI EILAND BIO UA.PNG" at bounding box center [491, 255] width 93 height 8
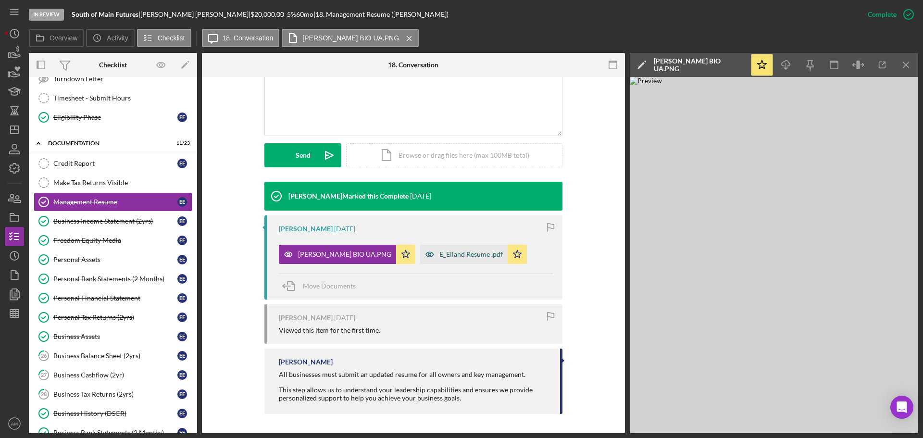
click at [464, 252] on div "E_Eiland Resume .pdf" at bounding box center [471, 255] width 63 height 8
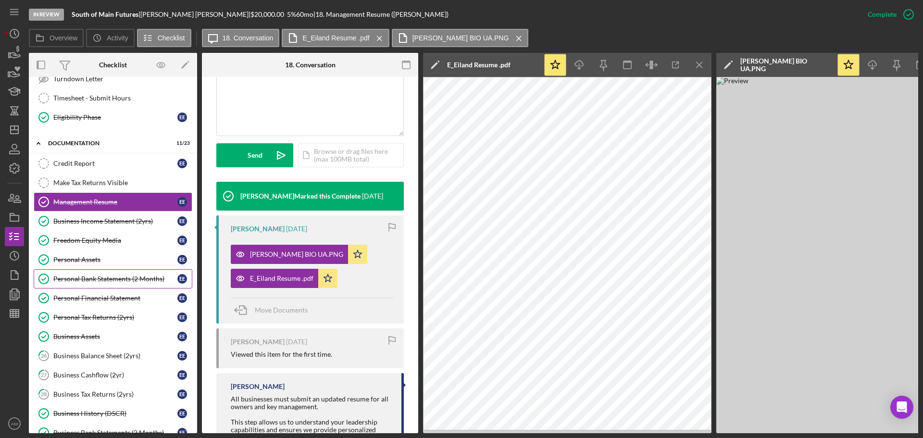
click at [82, 279] on div "Personal Bank Statements (2 Months)" at bounding box center [115, 279] width 124 height 8
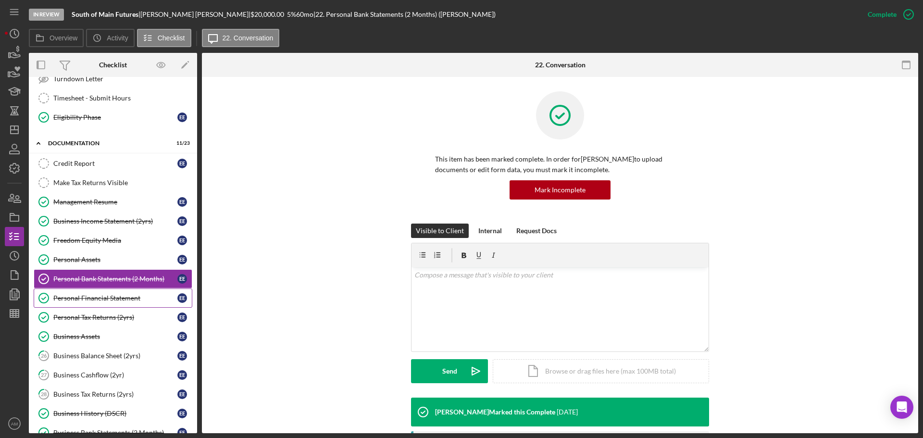
click at [101, 302] on div "Personal Financial Statement" at bounding box center [115, 298] width 124 height 8
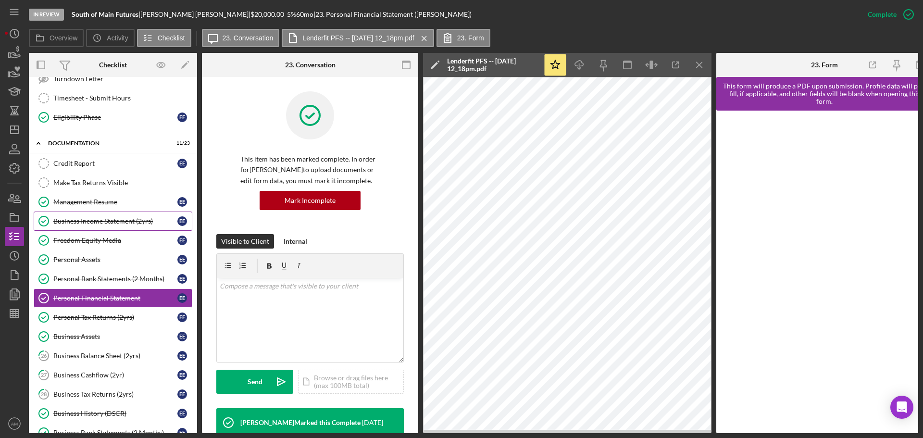
click at [114, 221] on div "Business Income Statement (2yrs)" at bounding box center [115, 221] width 124 height 8
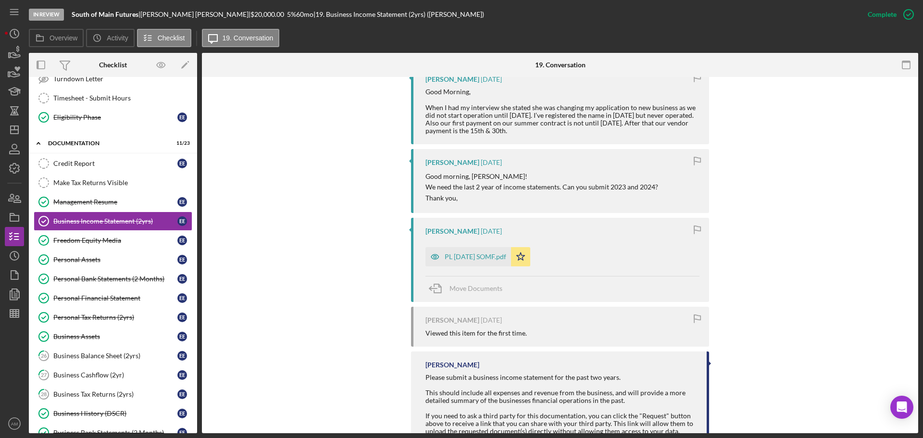
scroll to position [507, 0]
click at [482, 257] on div "PL March 31 2025 SOMF.pdf" at bounding box center [476, 256] width 62 height 8
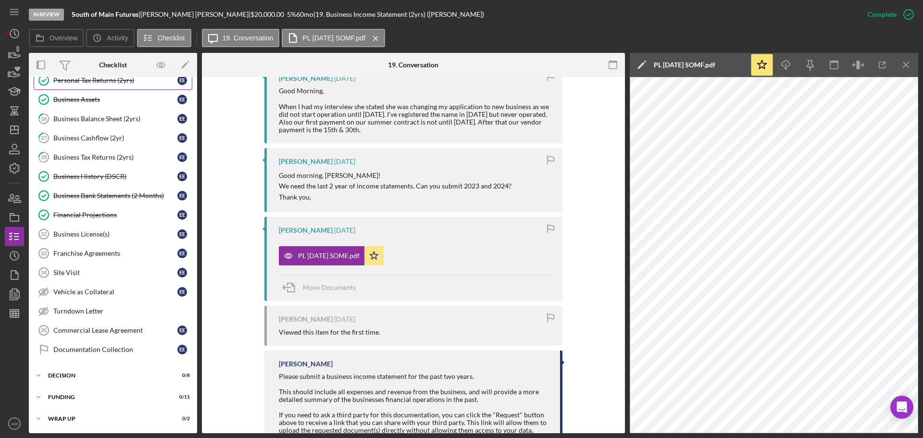
scroll to position [720, 0]
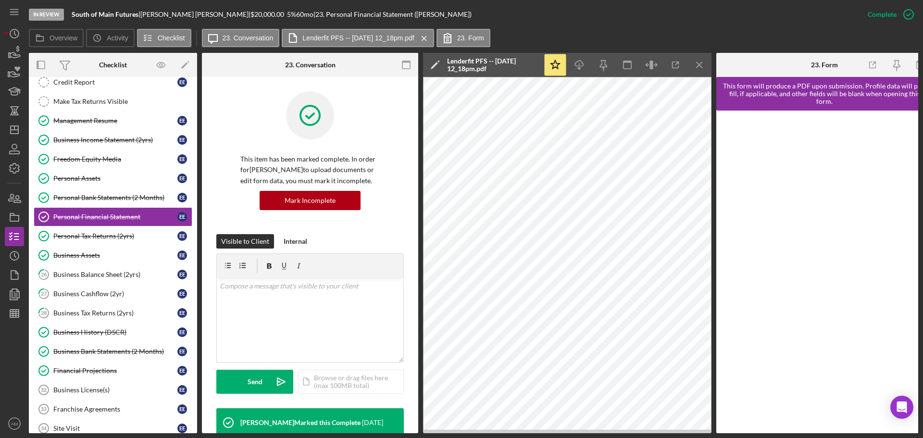
scroll to position [526, 0]
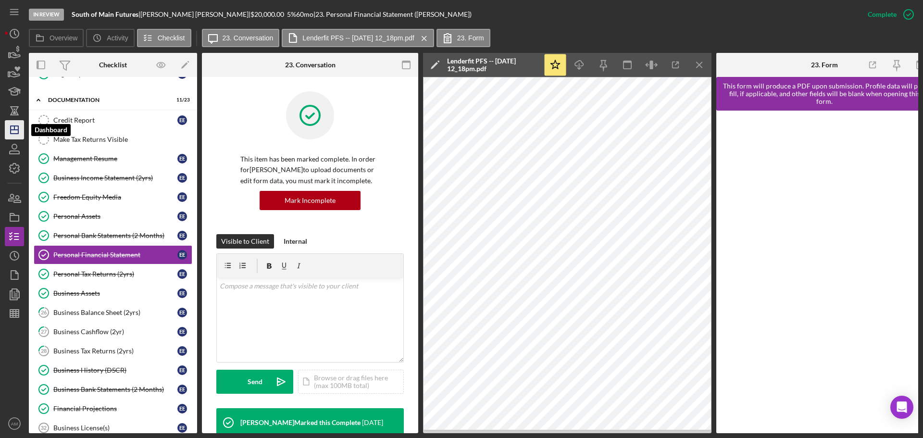
click at [14, 129] on line "button" at bounding box center [14, 128] width 0 height 4
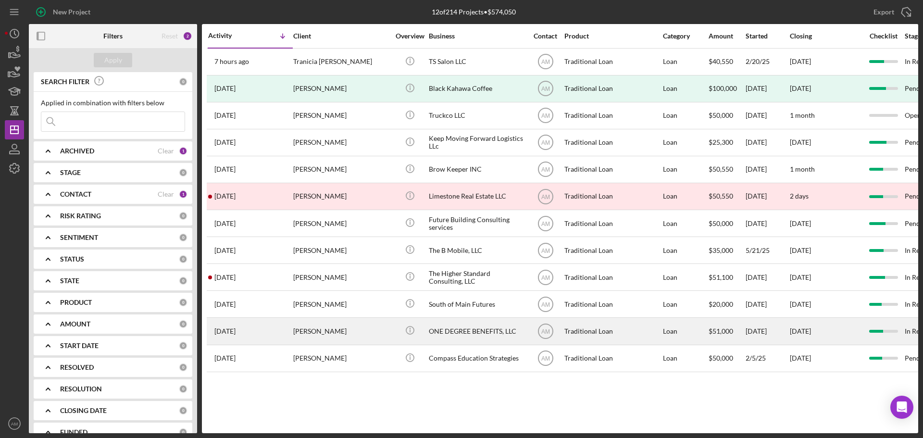
click at [472, 330] on div "ONE DEGREE BENEFITS, LLC" at bounding box center [477, 330] width 96 height 25
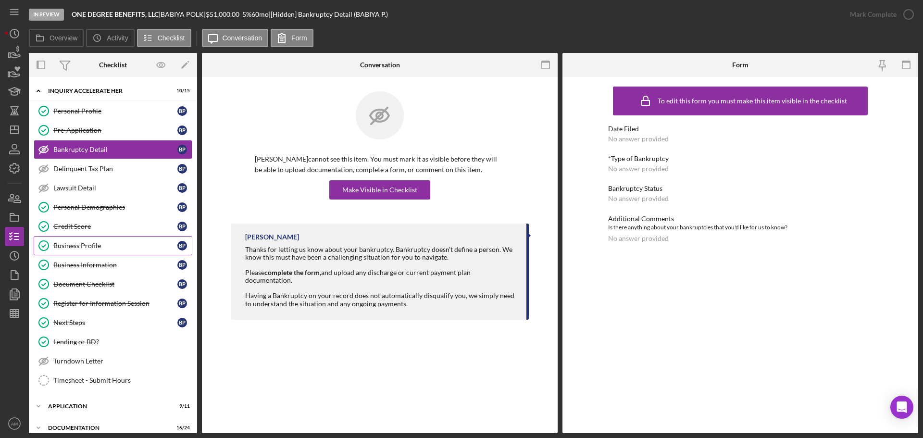
click at [82, 242] on div "Business Profile" at bounding box center [115, 246] width 124 height 8
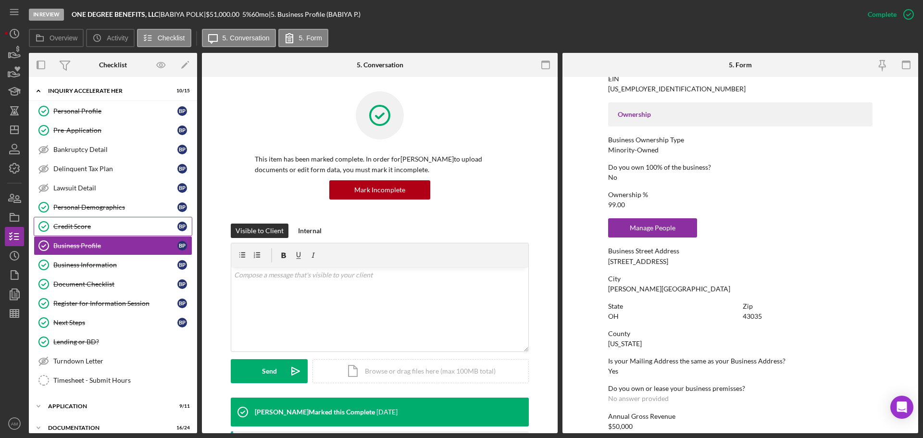
scroll to position [281, 0]
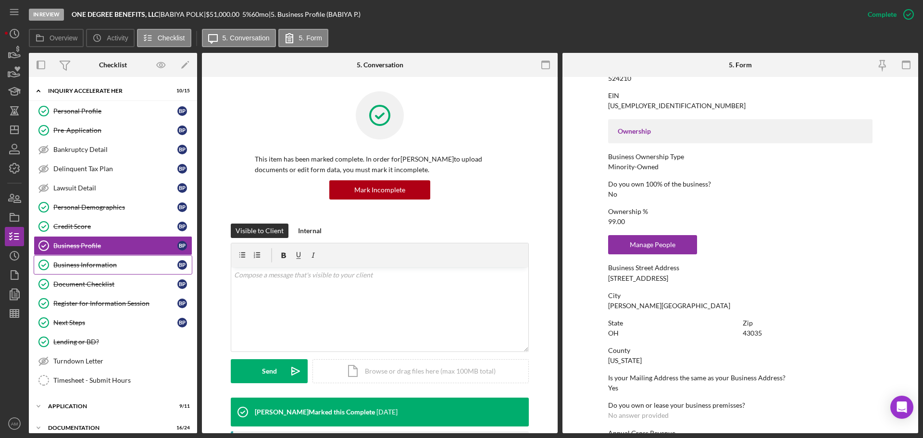
click at [77, 265] on div "Business Information" at bounding box center [115, 265] width 124 height 8
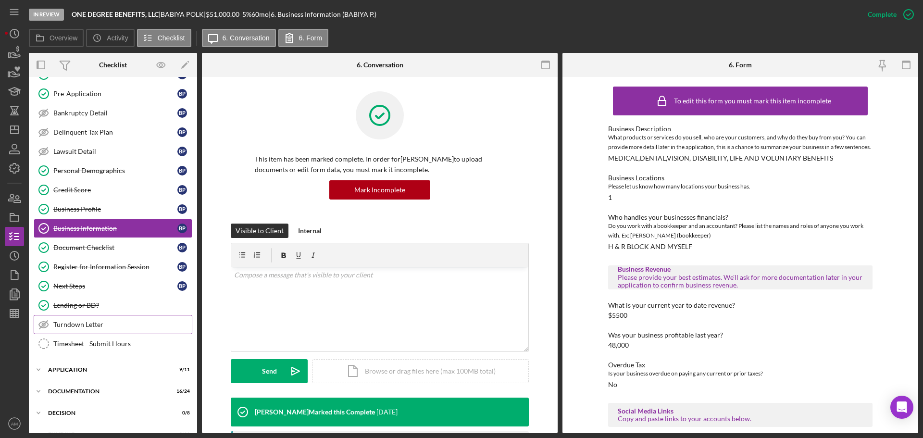
scroll to position [75, 0]
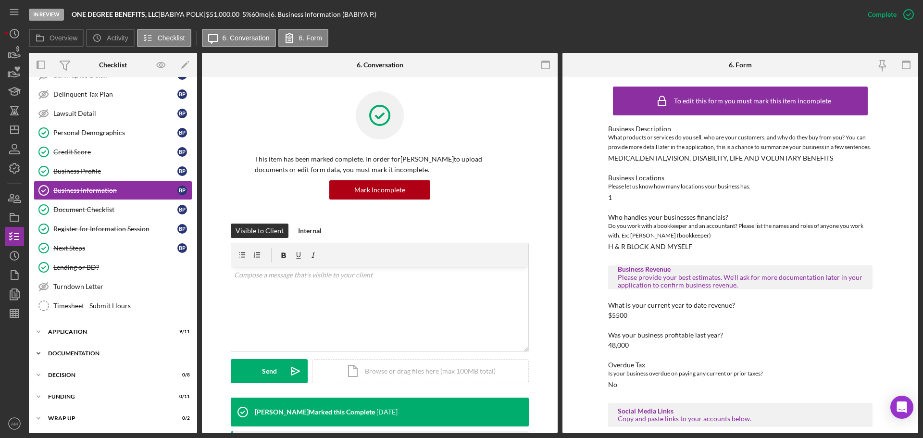
click at [80, 350] on div "Icon/Expander Documentation 16 / 24" at bounding box center [113, 353] width 168 height 19
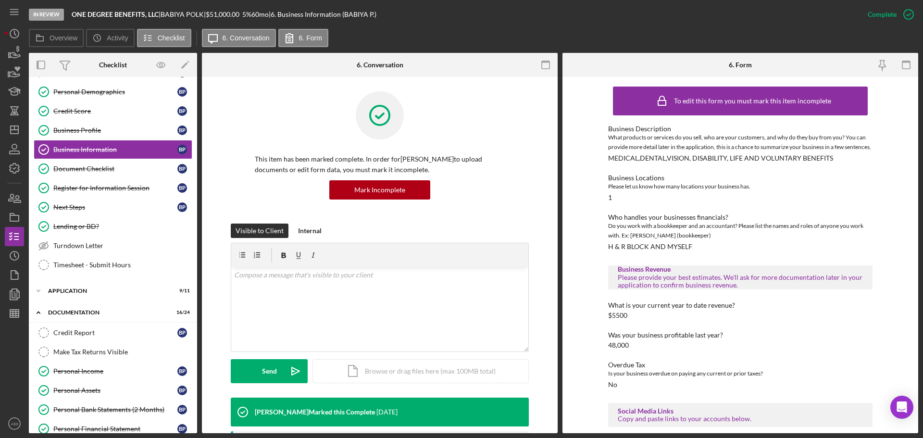
scroll to position [219, 0]
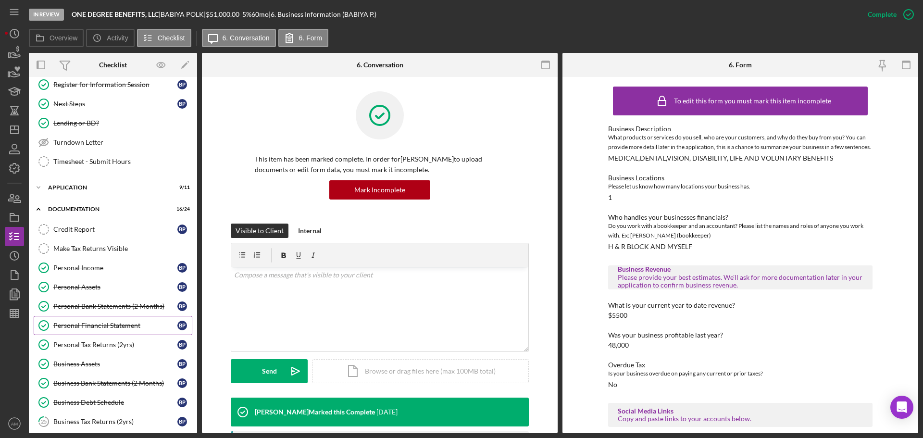
click at [97, 327] on div "Personal Financial Statement" at bounding box center [115, 326] width 124 height 8
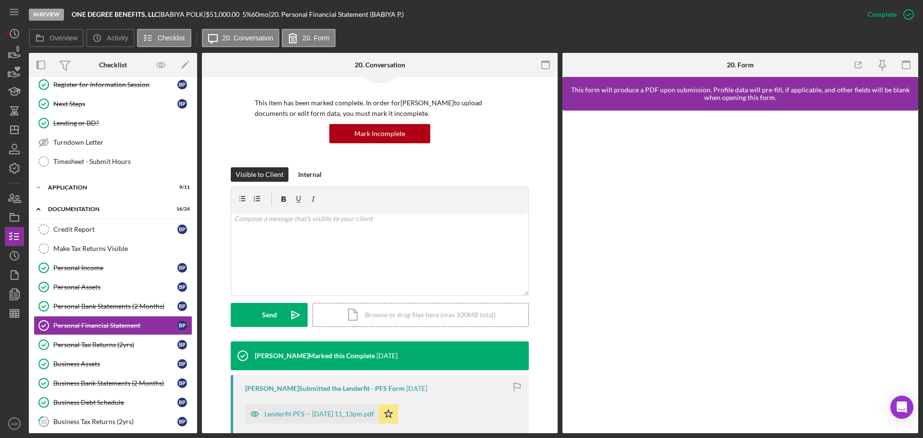
scroll to position [192, 0]
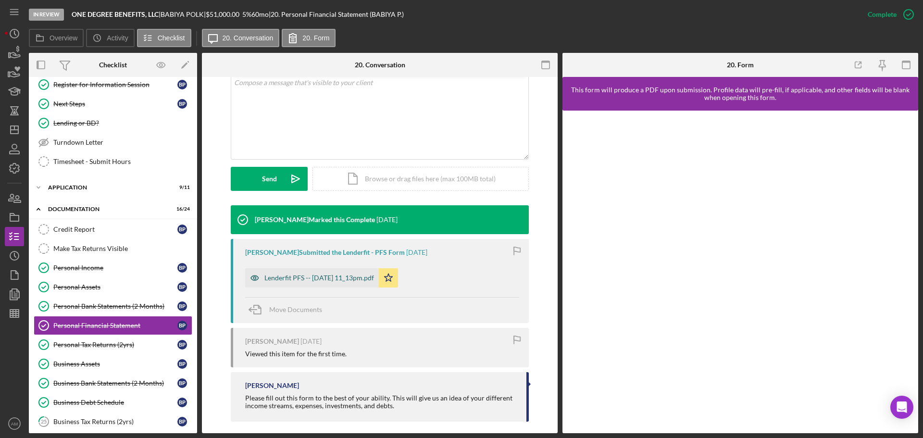
click at [326, 278] on div "Lenderfit PFS -- 2025-03-10 11_13pm.pdf" at bounding box center [320, 278] width 110 height 8
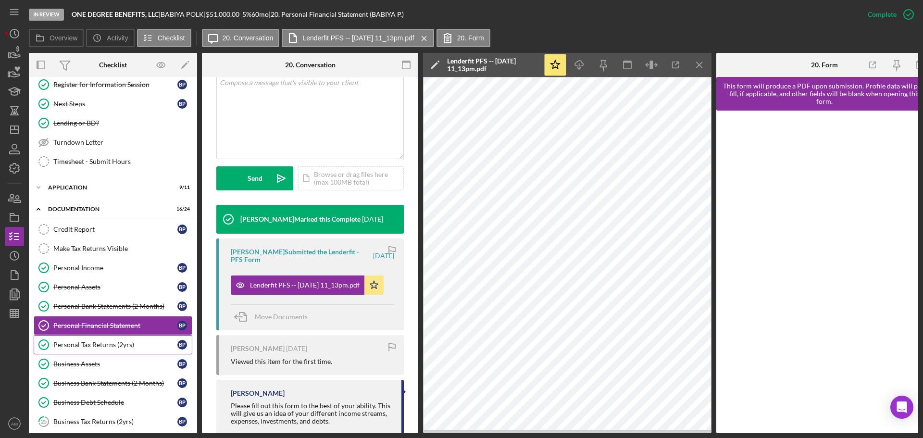
click at [85, 348] on div "Personal Tax Returns (2yrs)" at bounding box center [115, 345] width 124 height 8
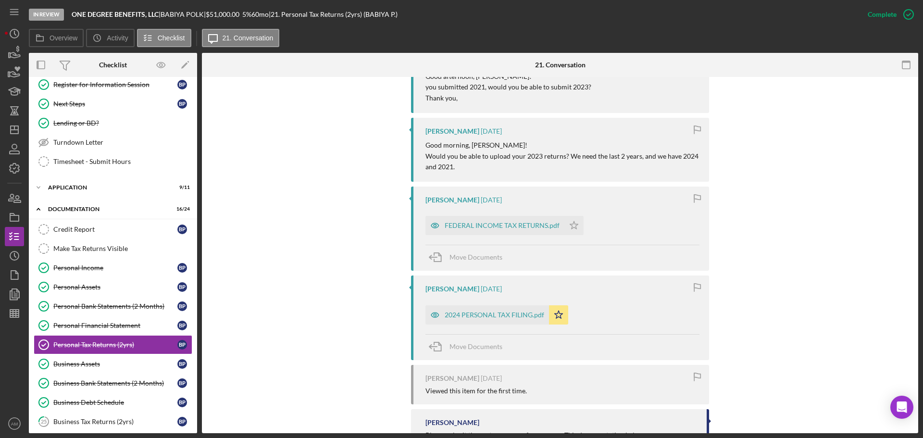
scroll to position [813, 0]
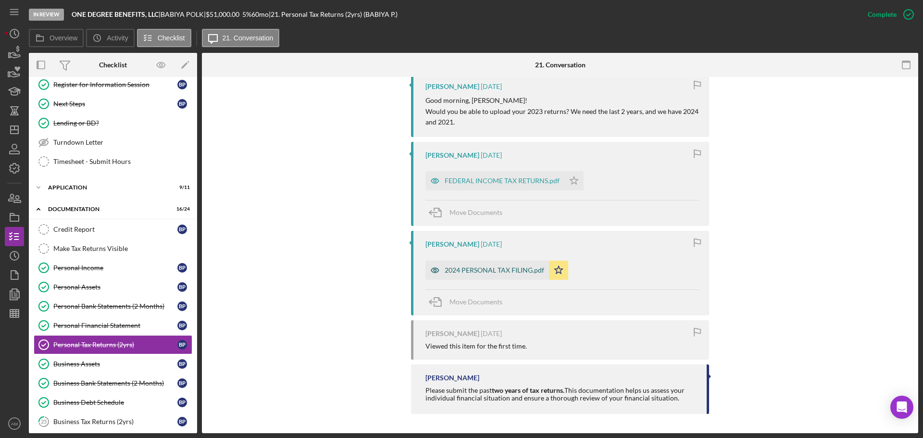
click at [484, 270] on div "2024 PERSONAL TAX FILING.pdf" at bounding box center [495, 270] width 100 height 8
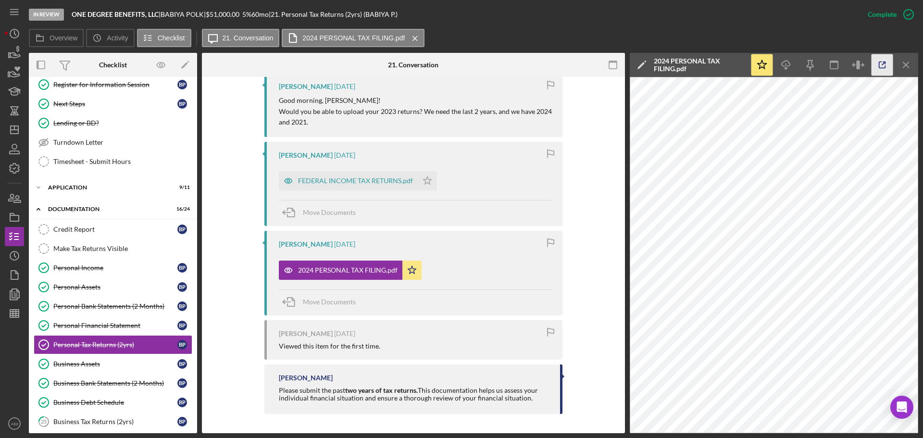
click at [887, 64] on icon "button" at bounding box center [883, 65] width 22 height 22
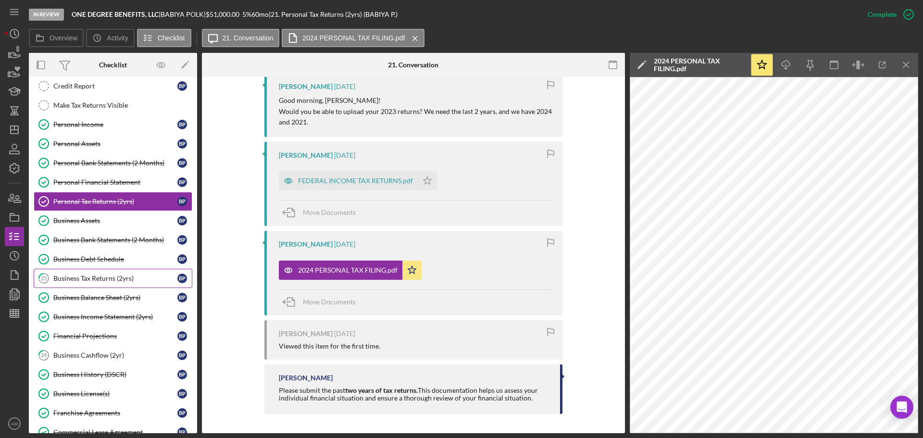
scroll to position [363, 0]
click at [111, 315] on div "Business Income Statement (2yrs)" at bounding box center [115, 316] width 124 height 8
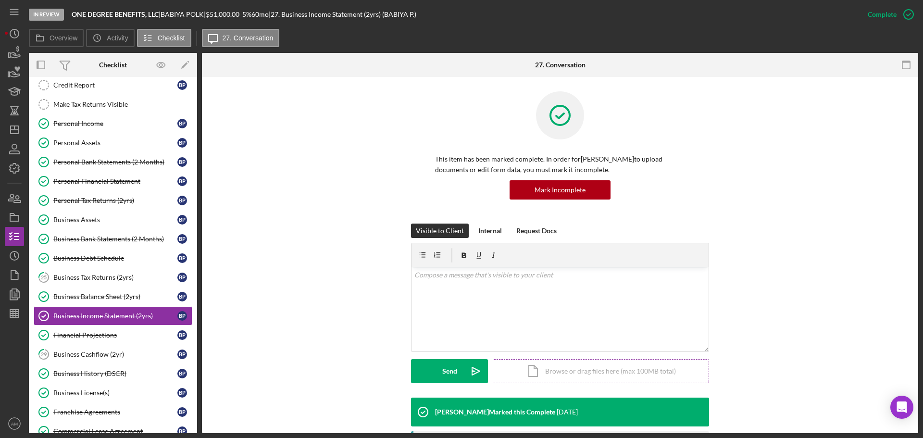
scroll to position [289, 0]
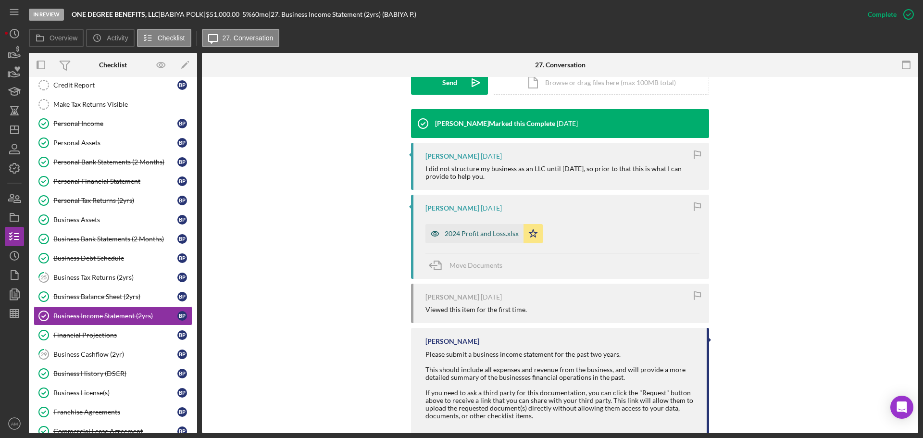
click at [448, 233] on div "2024 Profit and Loss.xlsx" at bounding box center [482, 234] width 74 height 8
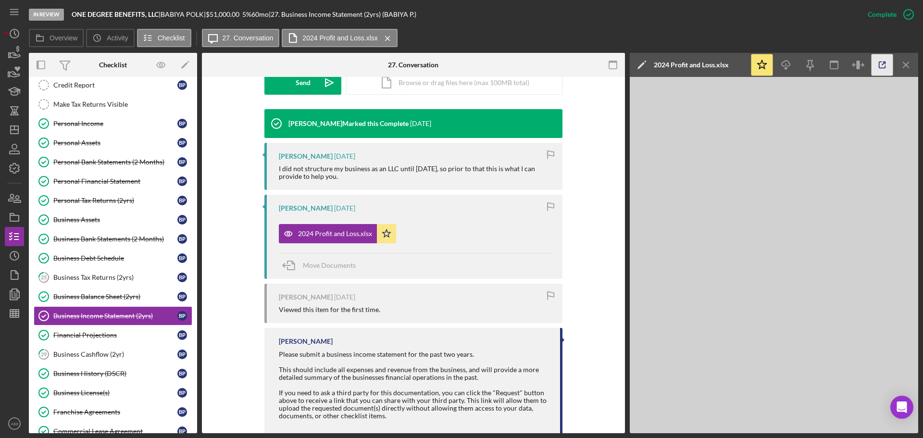
click at [884, 67] on icon "button" at bounding box center [883, 65] width 22 height 22
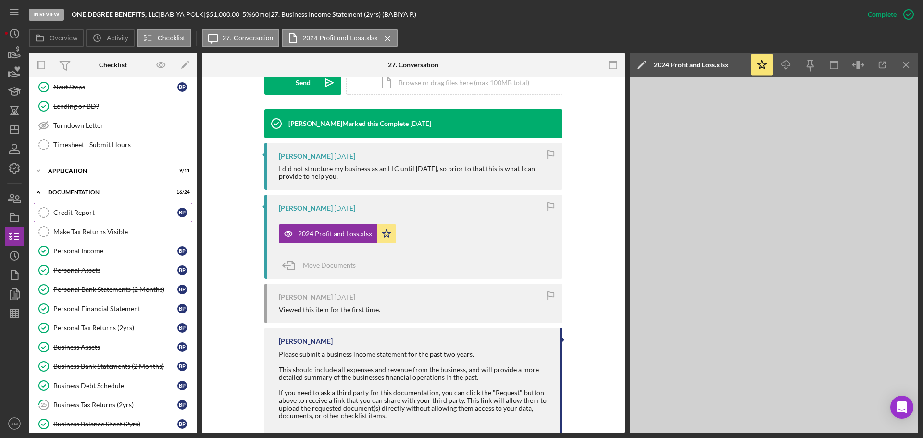
scroll to position [219, 0]
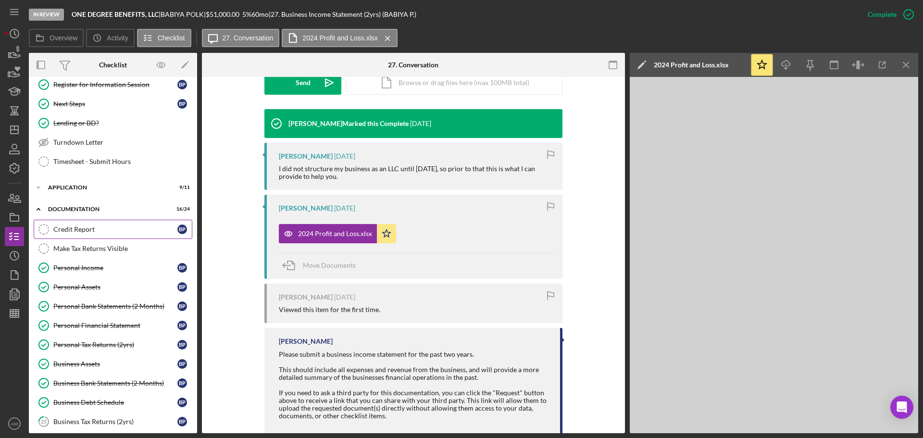
click at [83, 229] on div "Credit Report" at bounding box center [115, 230] width 124 height 8
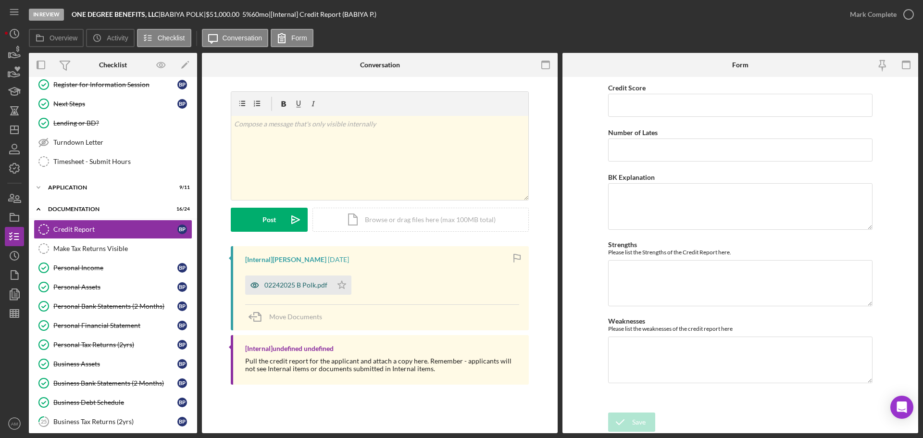
click at [304, 288] on div "02242025 B Polk.pdf" at bounding box center [296, 285] width 63 height 8
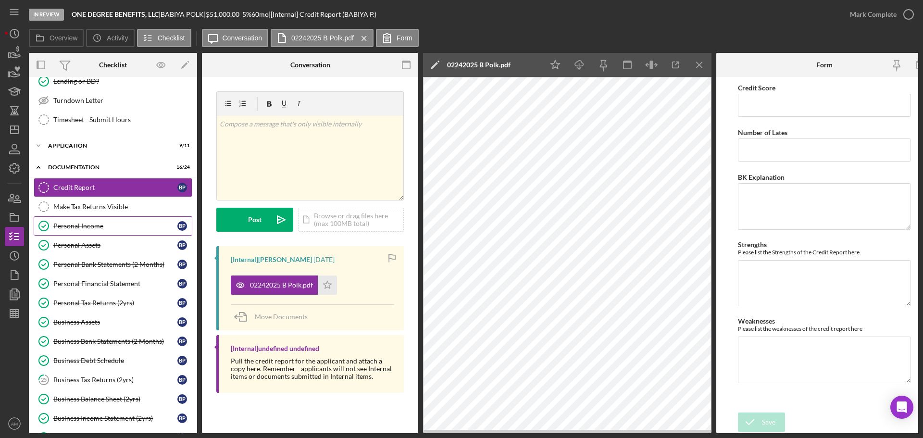
scroll to position [315, 0]
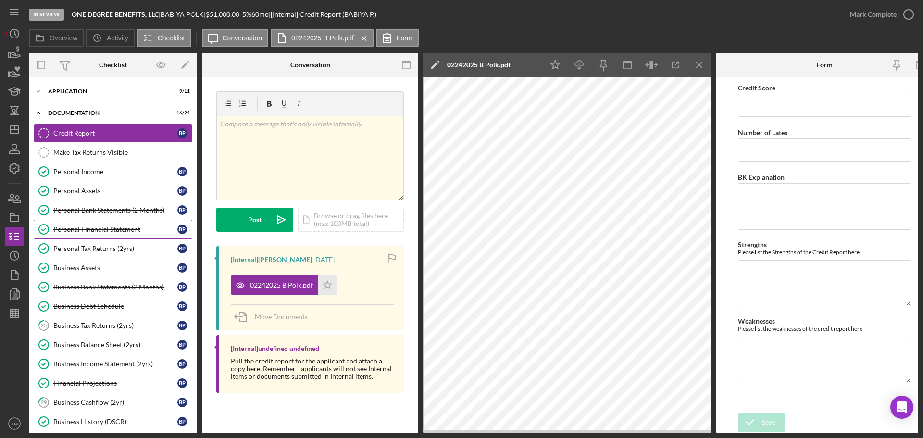
click at [93, 228] on div "Personal Financial Statement" at bounding box center [115, 230] width 124 height 8
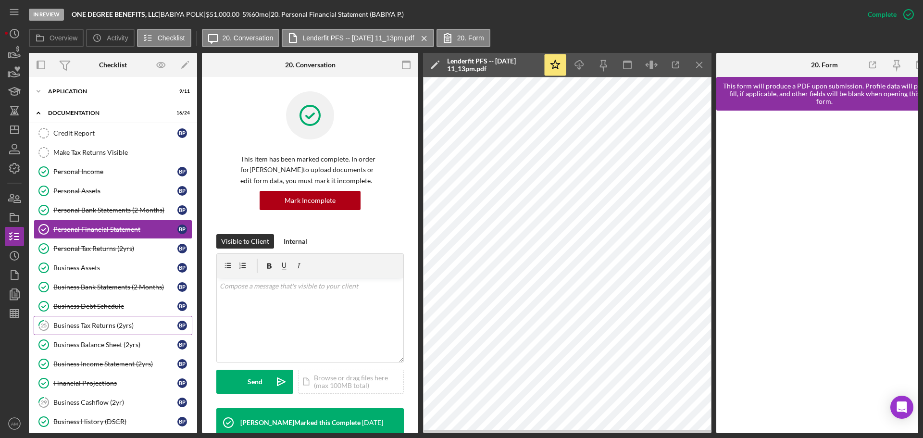
click at [94, 325] on div "Business Tax Returns (2yrs)" at bounding box center [115, 326] width 124 height 8
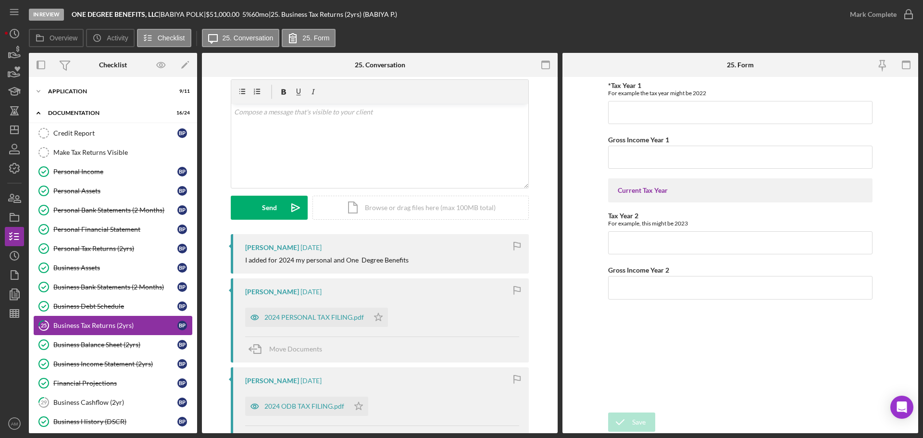
scroll to position [48, 0]
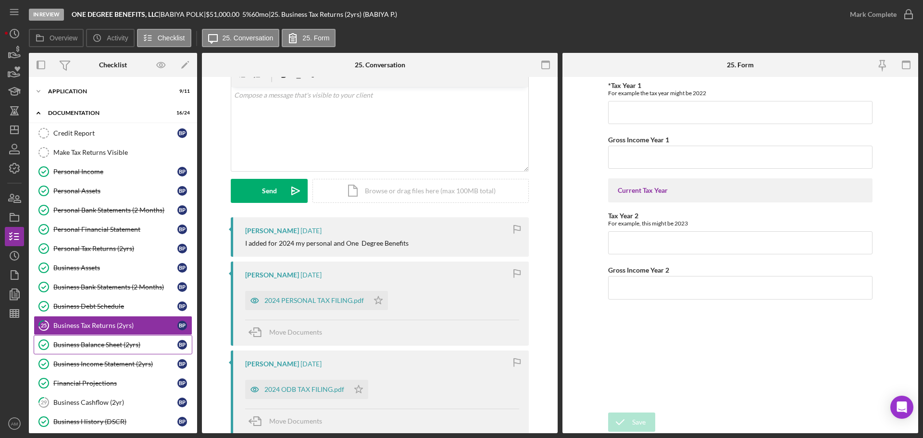
click at [75, 346] on div "Business Balance Sheet (2yrs)" at bounding box center [115, 345] width 124 height 8
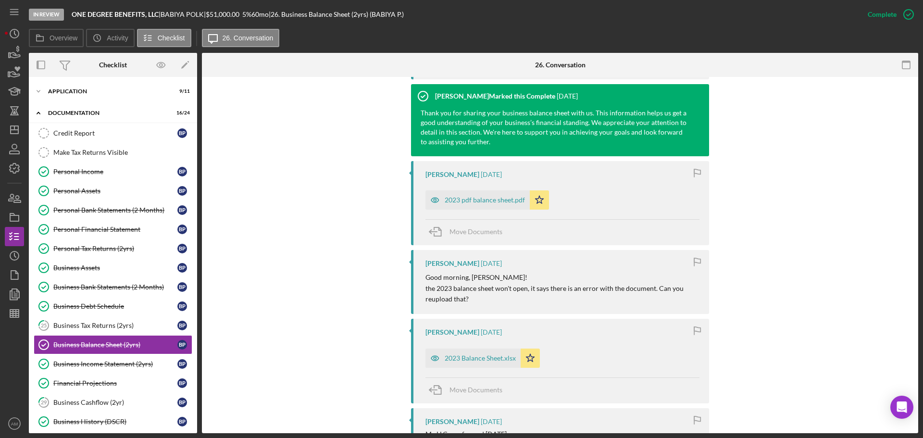
scroll to position [488, 0]
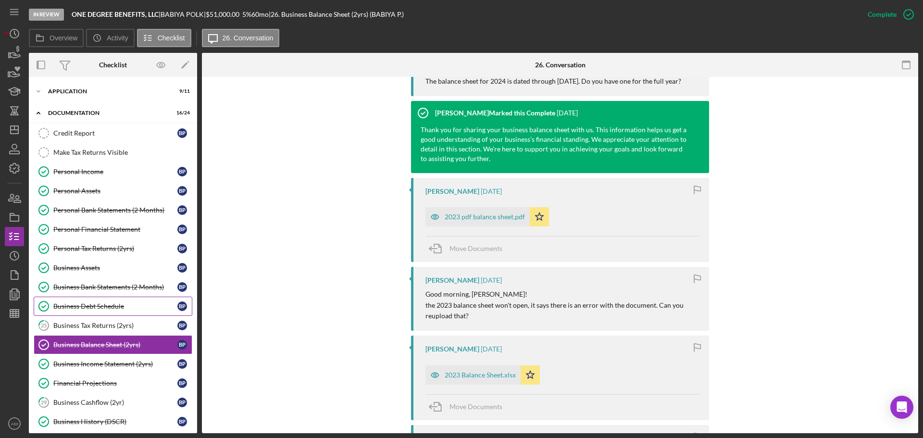
click at [90, 304] on div "Business Debt Schedule" at bounding box center [115, 307] width 124 height 8
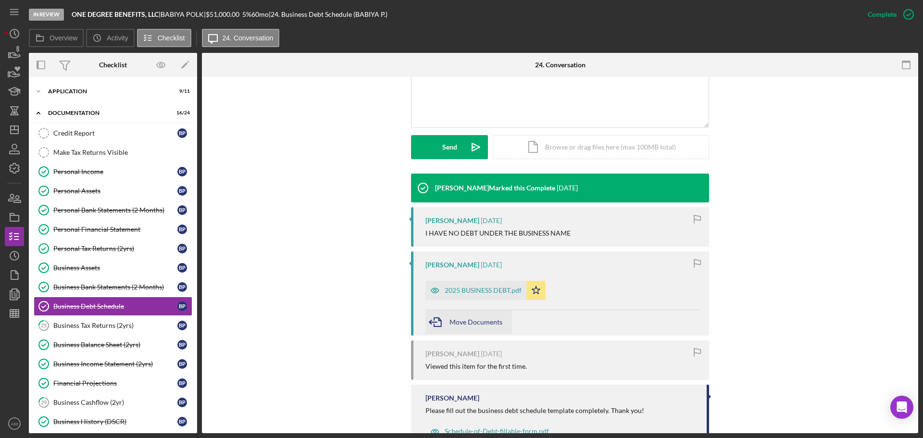
scroll to position [240, 0]
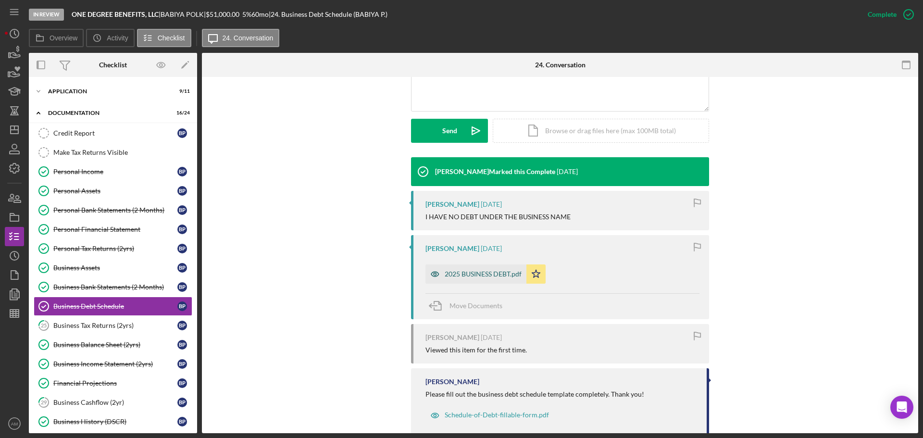
click at [501, 276] on div "2025 BUSINESS DEBT.pdf" at bounding box center [483, 274] width 77 height 8
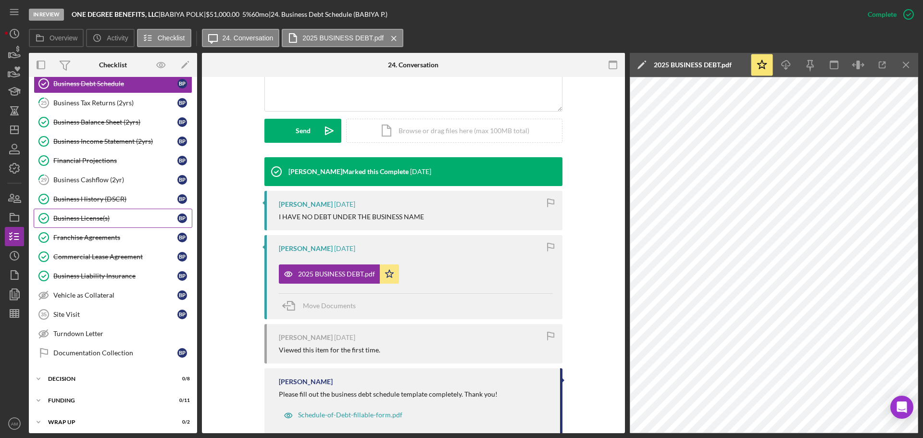
scroll to position [542, 0]
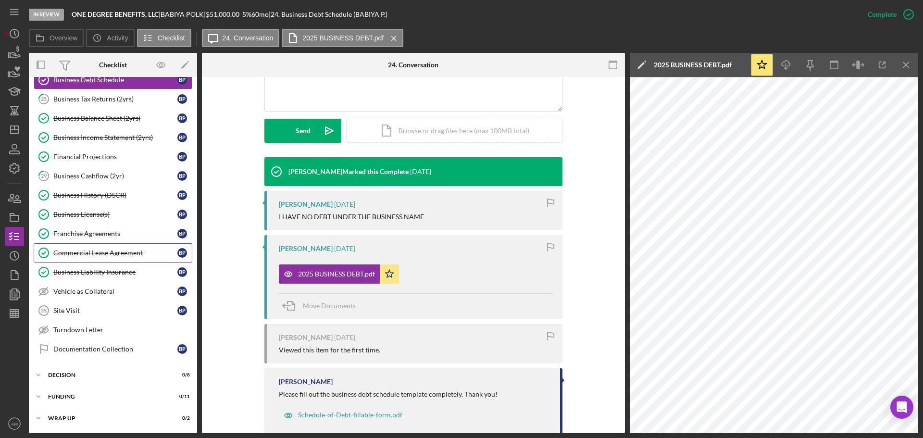
click at [110, 252] on div "Commercial Lease Agreement" at bounding box center [115, 253] width 124 height 8
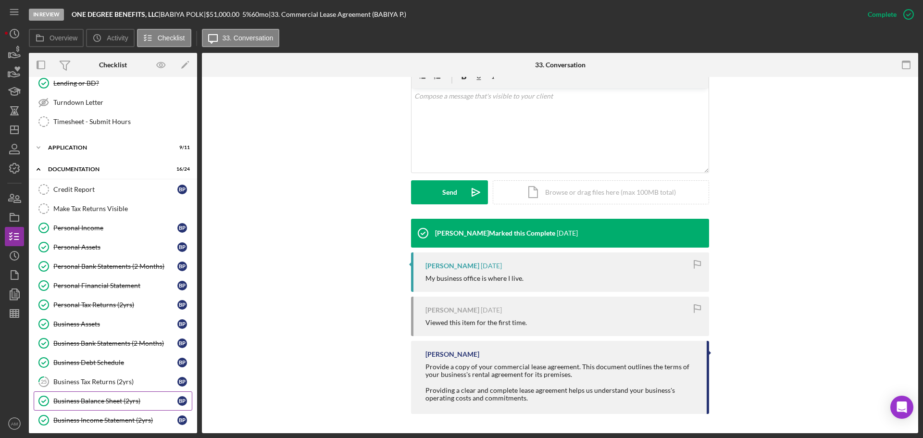
scroll to position [253, 0]
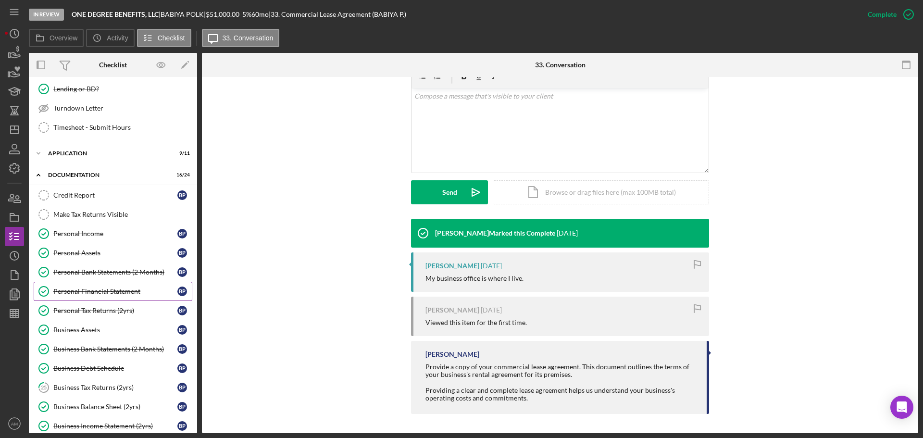
click at [104, 292] on div "Personal Financial Statement" at bounding box center [115, 292] width 124 height 8
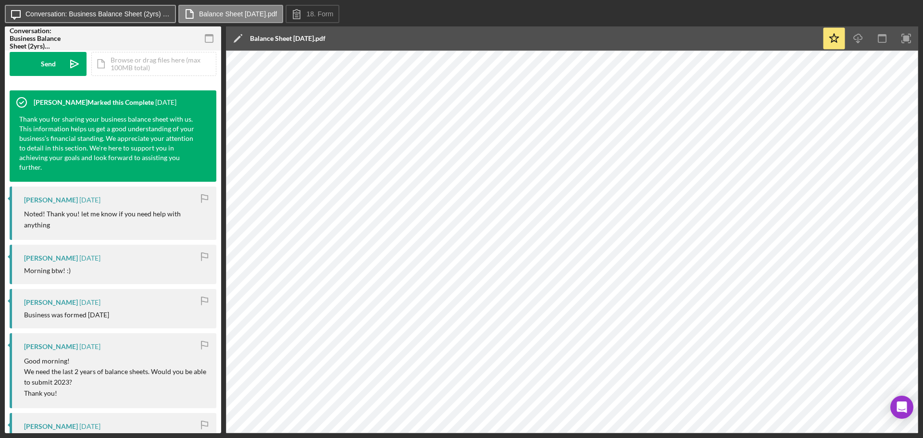
scroll to position [240, 0]
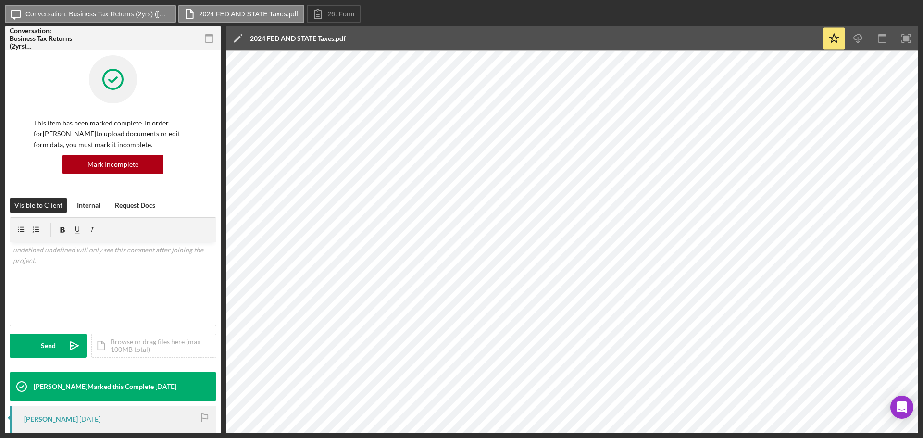
click at [923, 253] on div "Icon/Message Conversation: Business Tax Returns (2yrs) ([PERSON_NAME]) 2024 FED…" at bounding box center [461, 219] width 923 height 438
